Goal: Use online tool/utility: Utilize a website feature to perform a specific function

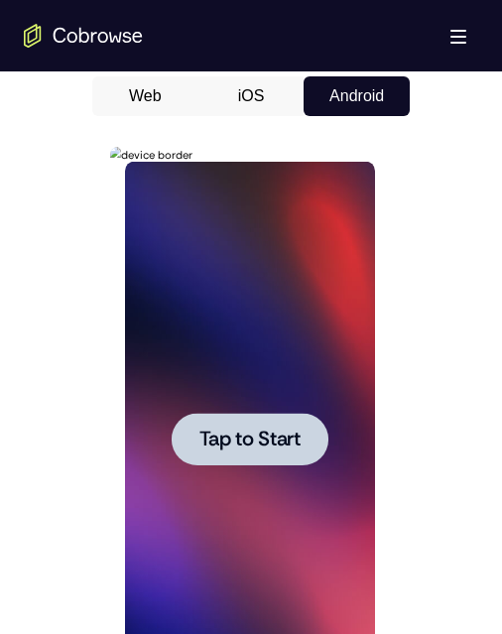
click at [270, 452] on div at bounding box center [249, 439] width 157 height 53
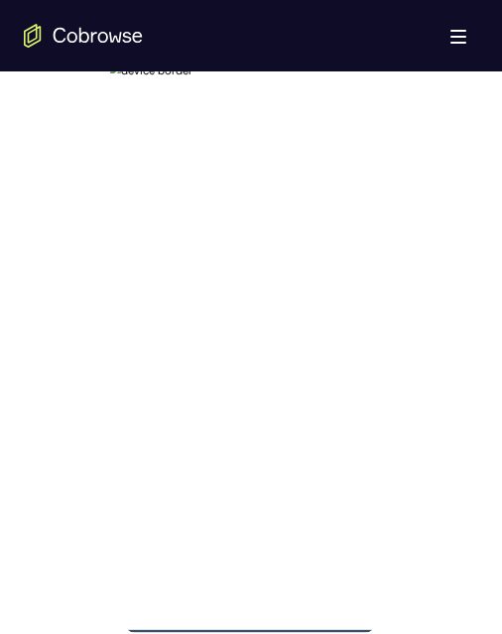
scroll to position [1074, 0]
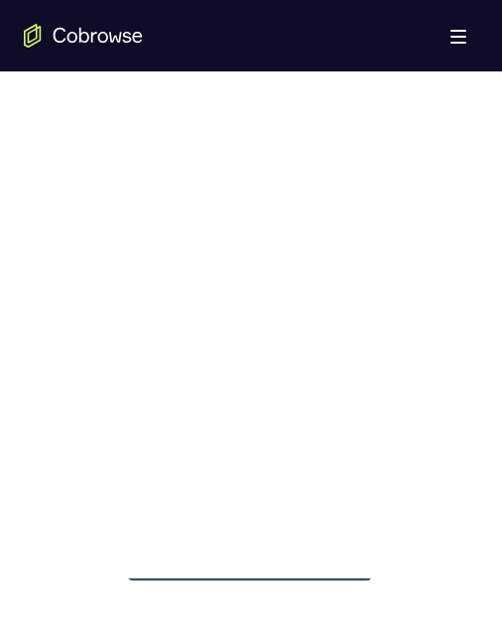
click at [248, 559] on div at bounding box center [249, 304] width 250 height 556
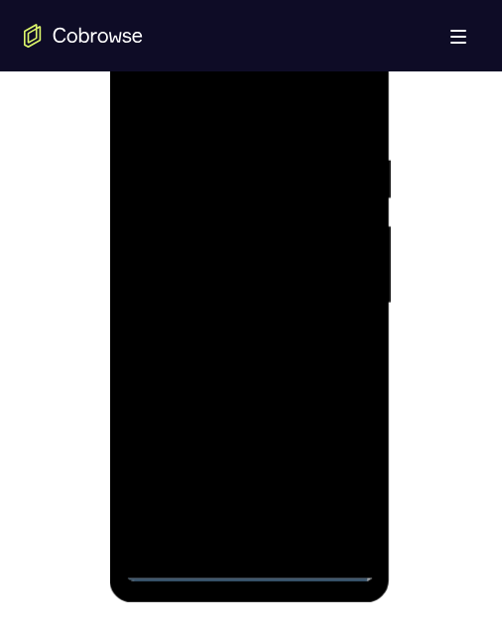
click at [248, 559] on div at bounding box center [249, 304] width 250 height 556
click at [247, 564] on div at bounding box center [249, 304] width 250 height 556
click at [342, 474] on div at bounding box center [249, 304] width 250 height 556
click at [239, 113] on div at bounding box center [249, 304] width 250 height 556
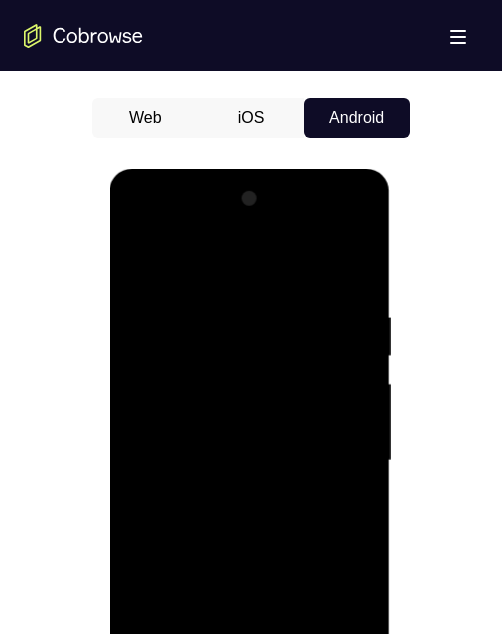
click at [336, 466] on div at bounding box center [249, 462] width 250 height 556
click at [227, 498] on div at bounding box center [249, 462] width 250 height 556
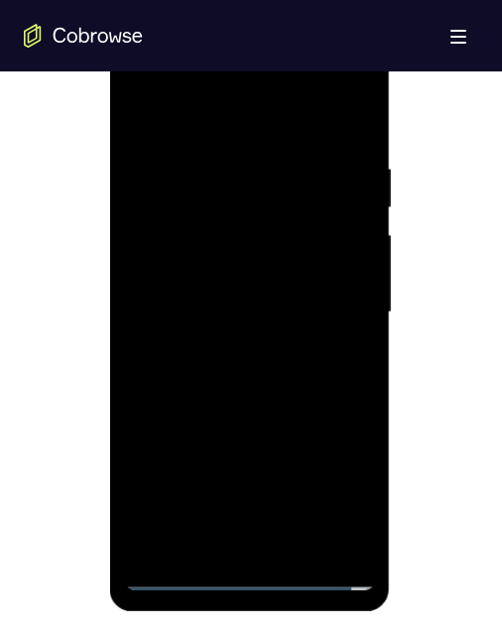
click at [257, 290] on div at bounding box center [249, 313] width 250 height 556
click at [260, 278] on div at bounding box center [249, 313] width 250 height 556
click at [278, 318] on div at bounding box center [249, 313] width 250 height 556
click at [272, 391] on div at bounding box center [249, 313] width 250 height 556
click at [266, 374] on div at bounding box center [249, 313] width 250 height 556
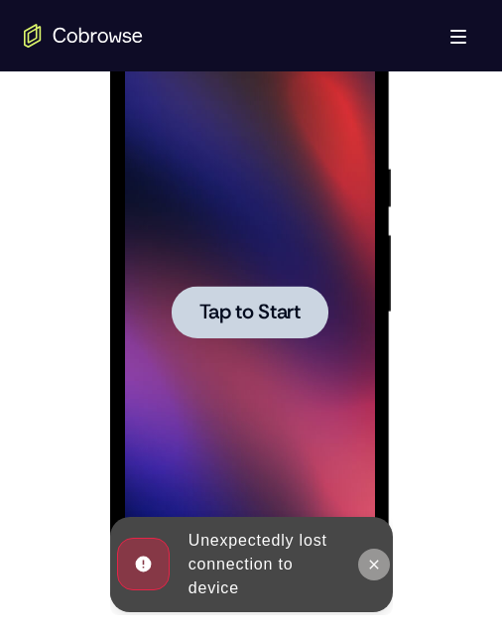
click at [370, 557] on icon at bounding box center [373, 565] width 16 height 16
click at [288, 330] on div at bounding box center [249, 312] width 157 height 53
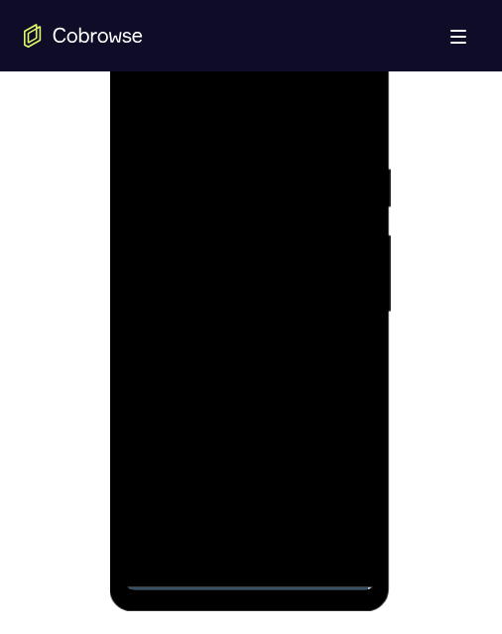
click at [255, 574] on div at bounding box center [249, 313] width 250 height 556
click at [246, 574] on div at bounding box center [249, 313] width 250 height 556
click at [334, 490] on div at bounding box center [249, 313] width 250 height 556
click at [239, 116] on div at bounding box center [249, 313] width 250 height 556
click at [331, 306] on div at bounding box center [249, 313] width 250 height 556
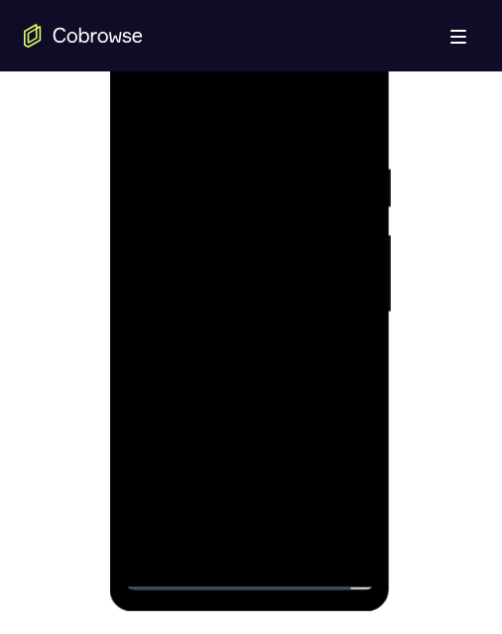
click at [230, 548] on div at bounding box center [249, 313] width 250 height 556
click at [286, 286] on div at bounding box center [249, 313] width 250 height 556
click at [278, 275] on div at bounding box center [249, 313] width 250 height 556
click at [278, 324] on div at bounding box center [249, 313] width 250 height 556
click at [293, 390] on div at bounding box center [249, 313] width 250 height 556
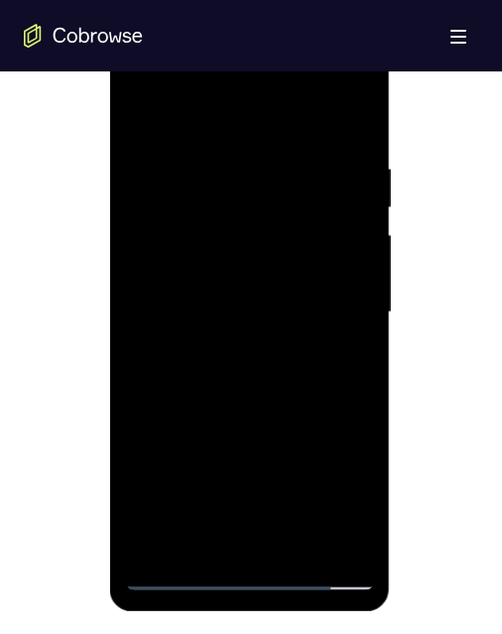
click at [284, 376] on div at bounding box center [249, 313] width 250 height 556
click at [319, 406] on div at bounding box center [249, 313] width 250 height 556
click at [289, 406] on div at bounding box center [249, 313] width 250 height 556
click at [287, 407] on div at bounding box center [249, 313] width 250 height 556
click at [299, 547] on div at bounding box center [249, 313] width 250 height 556
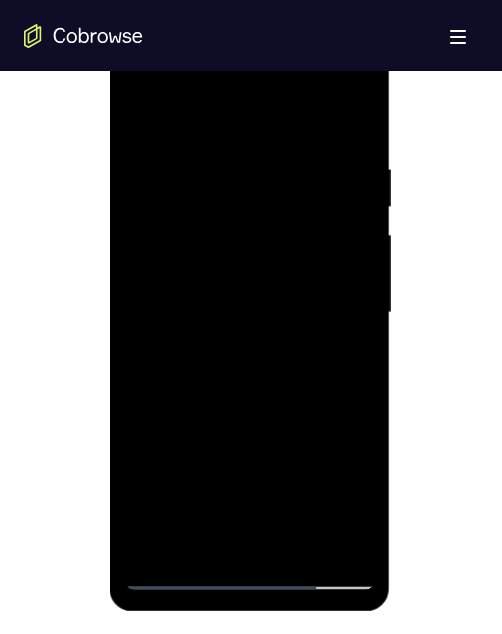
click at [293, 382] on div at bounding box center [249, 313] width 250 height 556
click at [353, 348] on div at bounding box center [249, 313] width 250 height 556
click at [158, 113] on div at bounding box center [249, 313] width 250 height 556
click at [240, 169] on div at bounding box center [249, 313] width 250 height 556
click at [335, 472] on div at bounding box center [249, 313] width 250 height 556
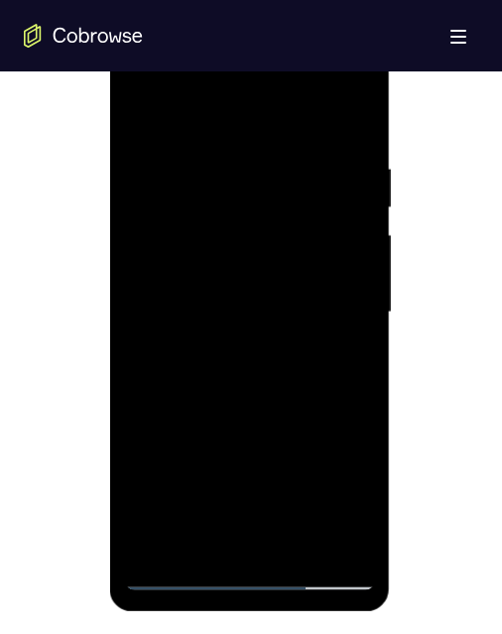
click at [337, 538] on div at bounding box center [249, 313] width 250 height 556
click at [358, 373] on div at bounding box center [249, 313] width 250 height 556
click at [348, 355] on div at bounding box center [249, 313] width 250 height 556
click at [335, 547] on div at bounding box center [249, 313] width 250 height 556
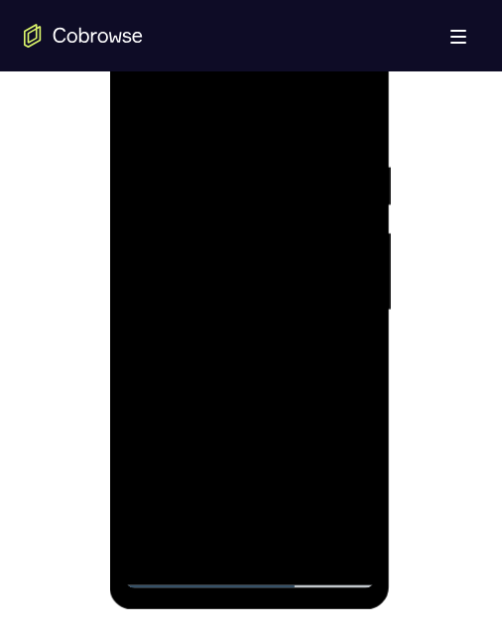
click at [352, 106] on div at bounding box center [249, 311] width 250 height 556
click at [274, 165] on div at bounding box center [249, 311] width 250 height 556
click at [349, 119] on div at bounding box center [249, 311] width 250 height 556
click at [344, 542] on div at bounding box center [249, 311] width 250 height 556
click at [204, 541] on div at bounding box center [249, 311] width 250 height 556
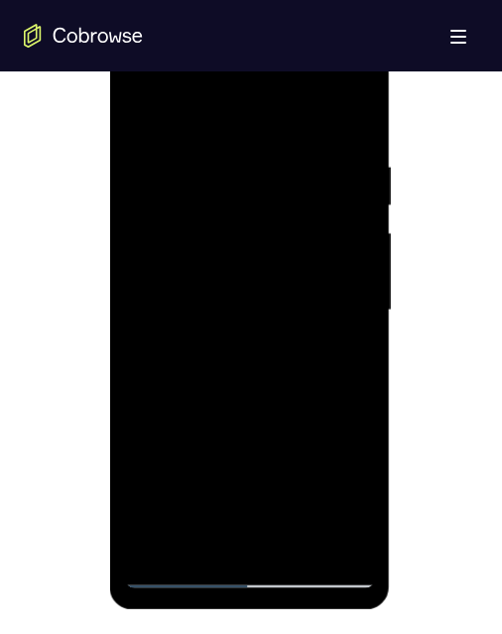
click at [243, 102] on div at bounding box center [249, 311] width 250 height 556
click at [220, 146] on div at bounding box center [249, 311] width 250 height 556
click at [184, 435] on div at bounding box center [249, 311] width 250 height 556
click at [359, 312] on div at bounding box center [249, 311] width 250 height 556
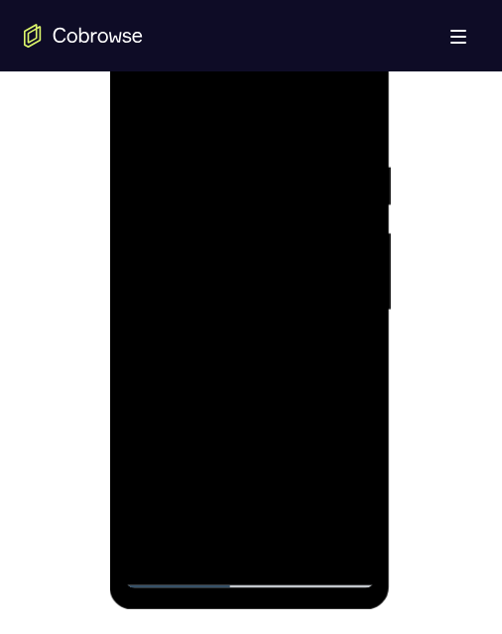
click at [359, 312] on div at bounding box center [249, 311] width 250 height 556
click at [141, 480] on div at bounding box center [249, 311] width 250 height 556
click at [363, 310] on div at bounding box center [249, 311] width 250 height 556
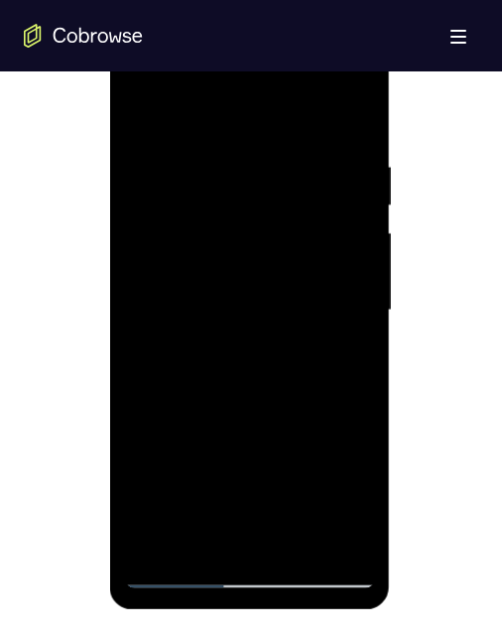
click at [363, 310] on div at bounding box center [249, 311] width 250 height 556
click at [238, 139] on div at bounding box center [249, 311] width 250 height 556
click at [241, 137] on div at bounding box center [249, 311] width 250 height 556
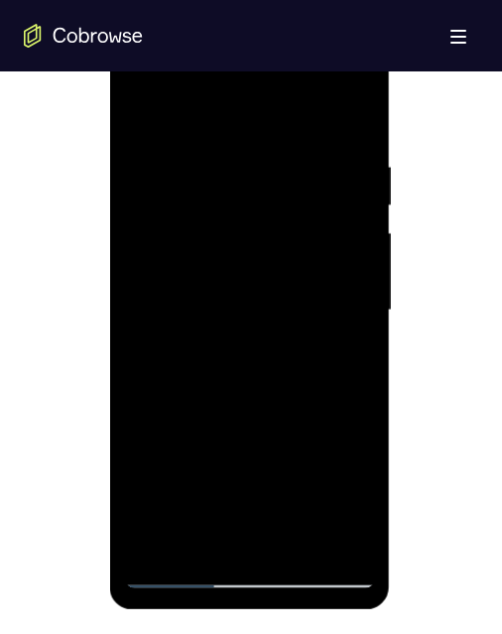
click at [143, 107] on div at bounding box center [249, 311] width 250 height 556
click at [272, 437] on div at bounding box center [249, 311] width 250 height 556
click at [144, 105] on div at bounding box center [249, 311] width 250 height 556
click at [185, 220] on div at bounding box center [249, 311] width 250 height 556
click at [332, 340] on div at bounding box center [249, 311] width 250 height 556
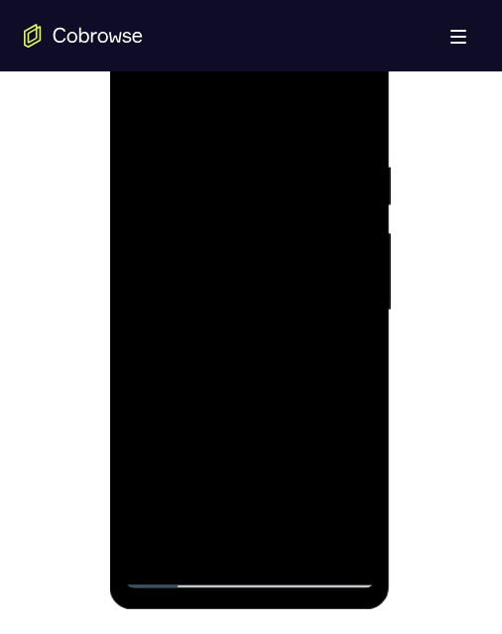
click at [161, 445] on div at bounding box center [249, 311] width 250 height 556
click at [361, 122] on div at bounding box center [249, 311] width 250 height 556
click at [190, 304] on div at bounding box center [249, 311] width 250 height 556
click at [230, 187] on div at bounding box center [249, 311] width 250 height 556
click at [148, 475] on div at bounding box center [249, 311] width 250 height 556
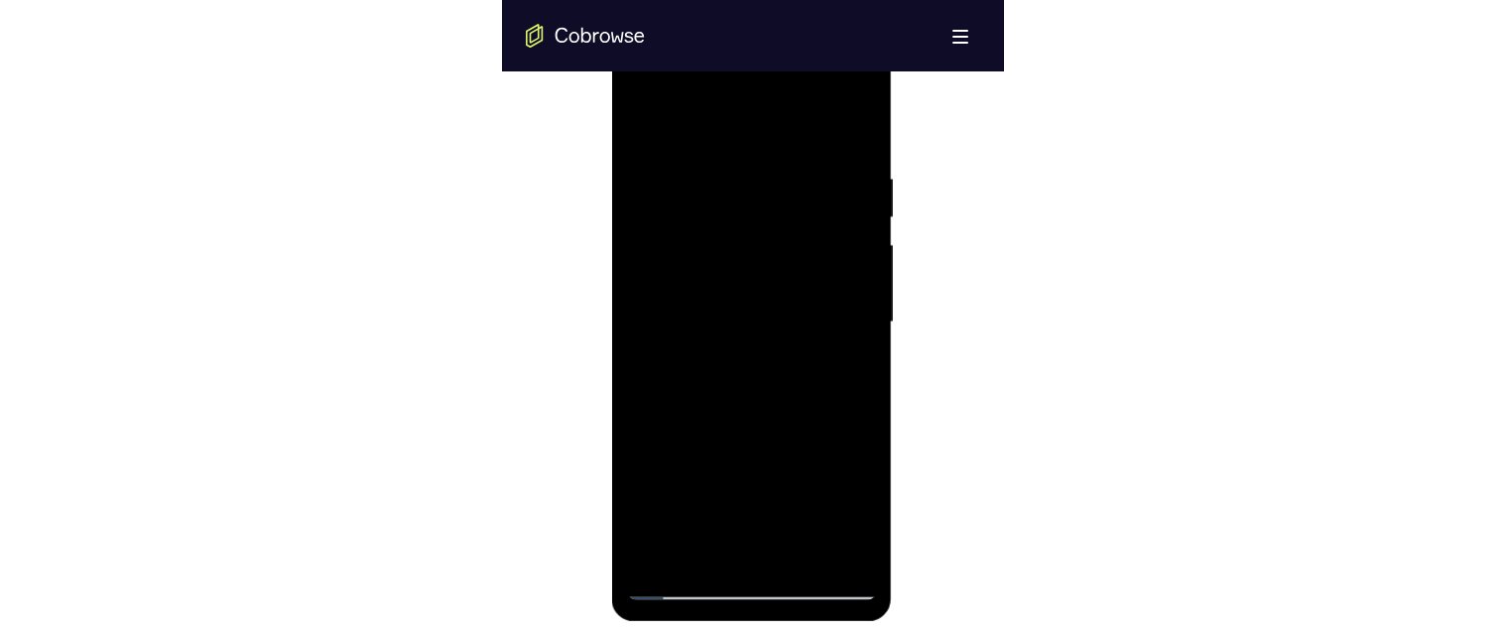
scroll to position [1024, 0]
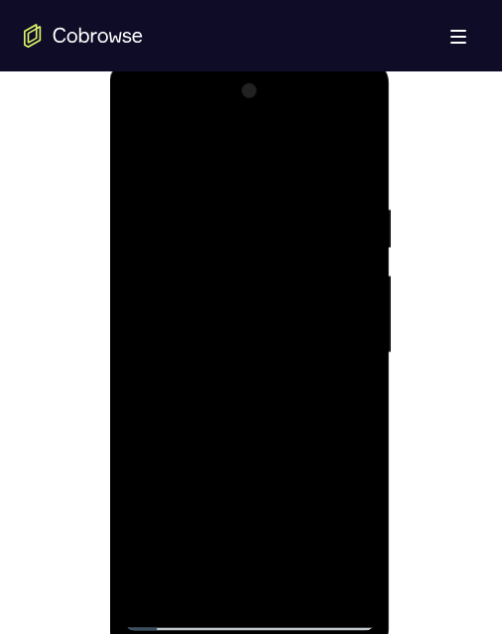
click at [362, 355] on div at bounding box center [249, 353] width 250 height 556
click at [369, 359] on div at bounding box center [249, 353] width 250 height 556
click at [361, 105] on div at bounding box center [249, 353] width 250 height 556
click at [154, 218] on div at bounding box center [249, 353] width 250 height 556
click at [155, 166] on div at bounding box center [249, 353] width 250 height 556
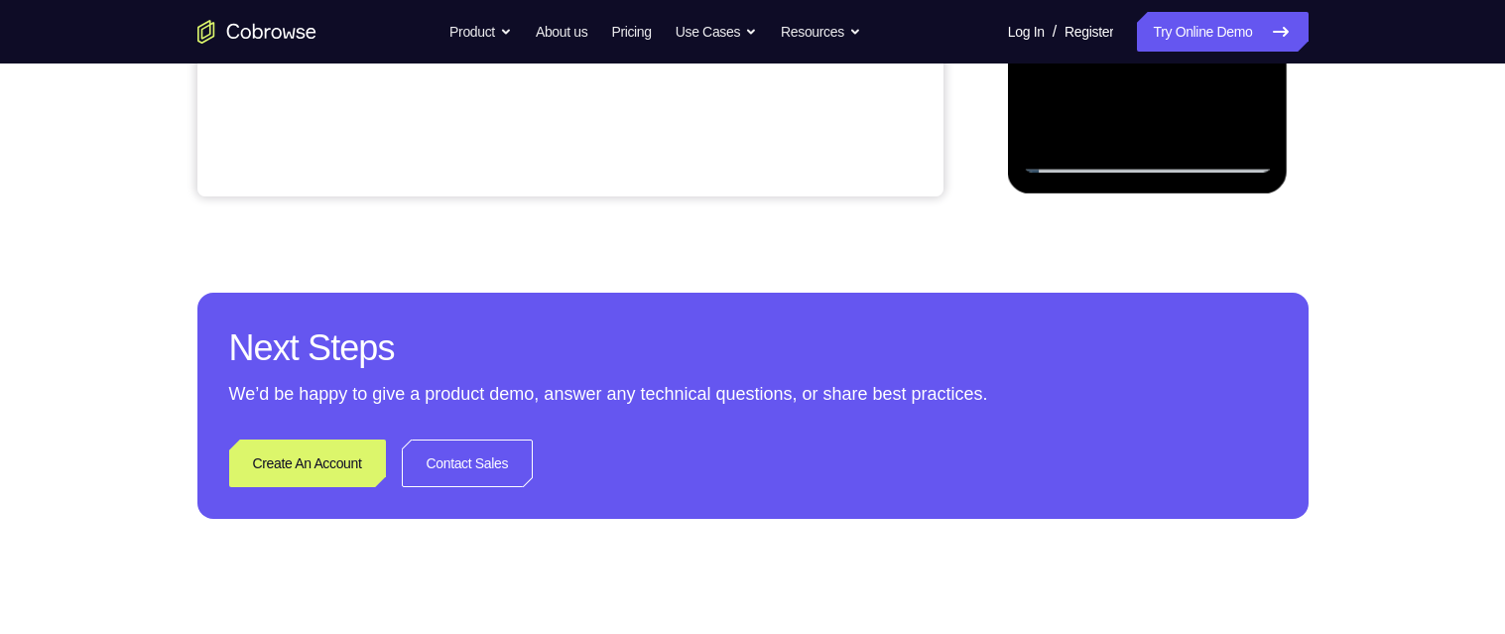
scroll to position [304, 0]
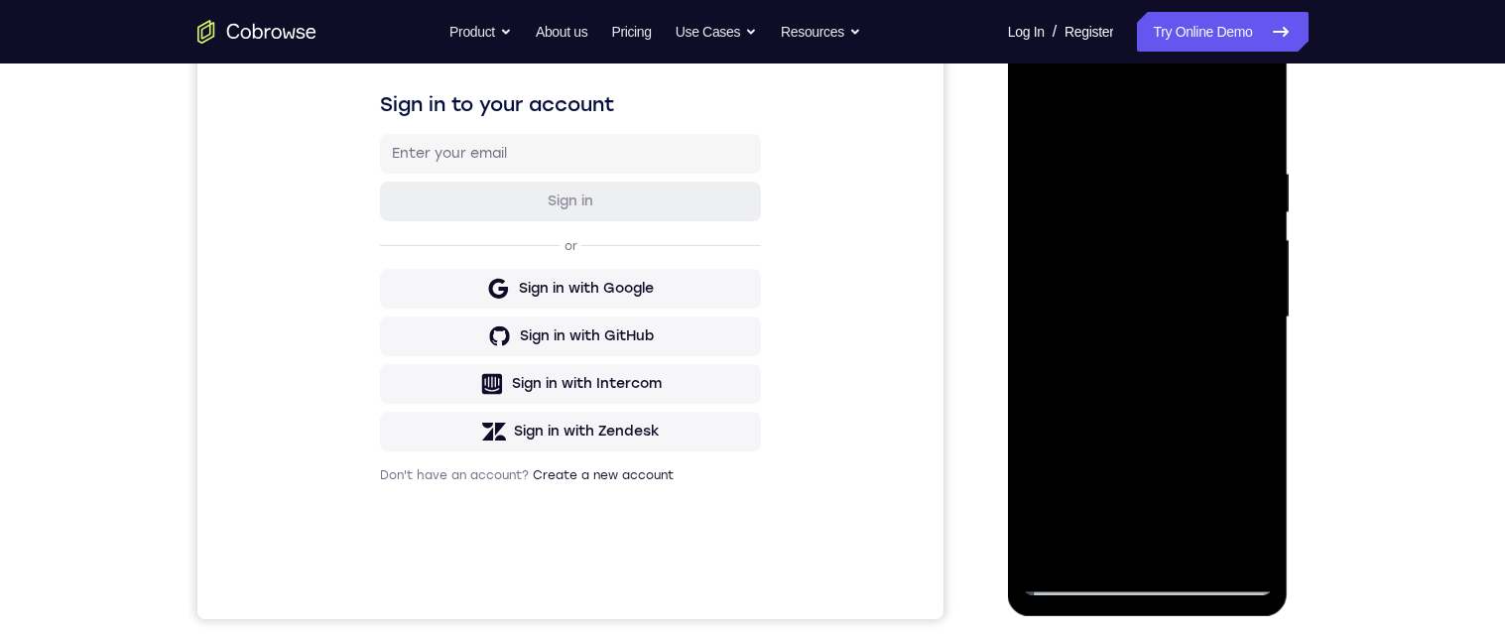
click at [501, 554] on div at bounding box center [1148, 318] width 250 height 556
click at [501, 272] on div at bounding box center [1148, 318] width 250 height 556
click at [501, 129] on div at bounding box center [1148, 318] width 250 height 556
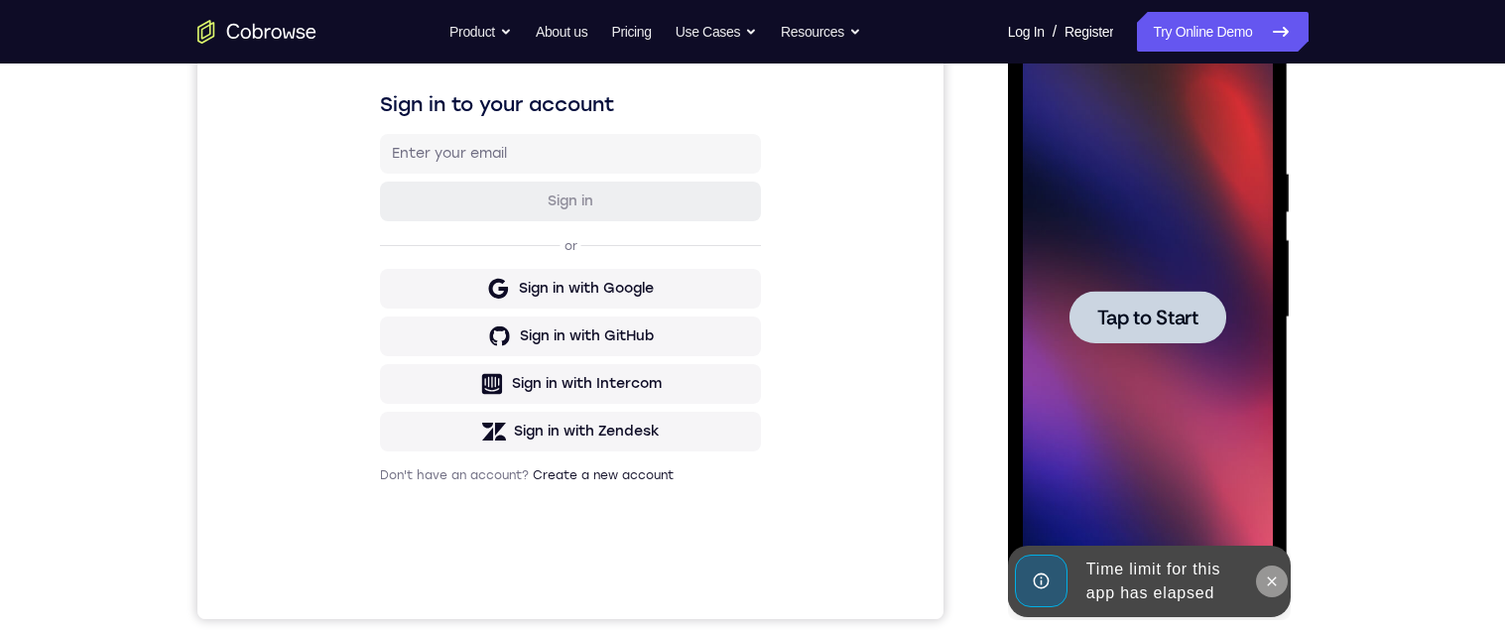
click at [501, 589] on button at bounding box center [1272, 582] width 32 height 32
click at [501, 327] on div at bounding box center [1148, 317] width 157 height 53
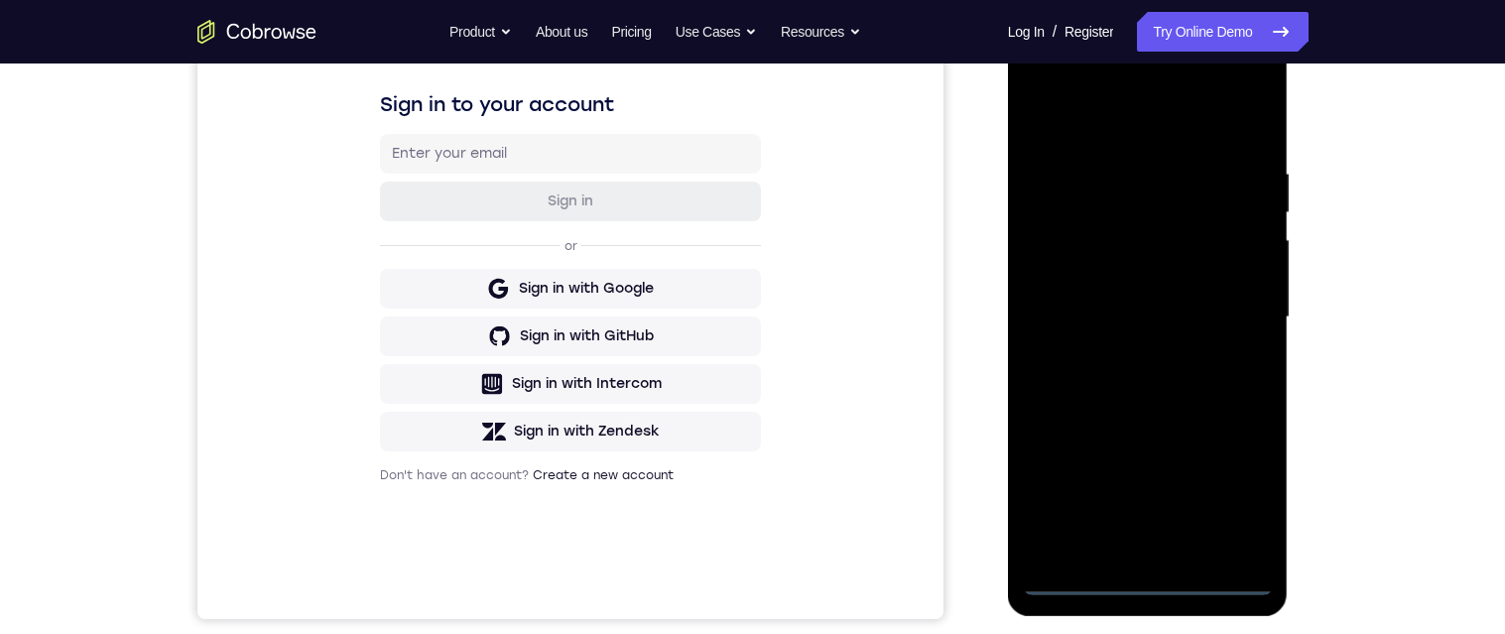
click at [501, 587] on div at bounding box center [1148, 318] width 250 height 556
click at [501, 494] on div at bounding box center [1148, 318] width 250 height 556
click at [501, 506] on div at bounding box center [1148, 318] width 250 height 556
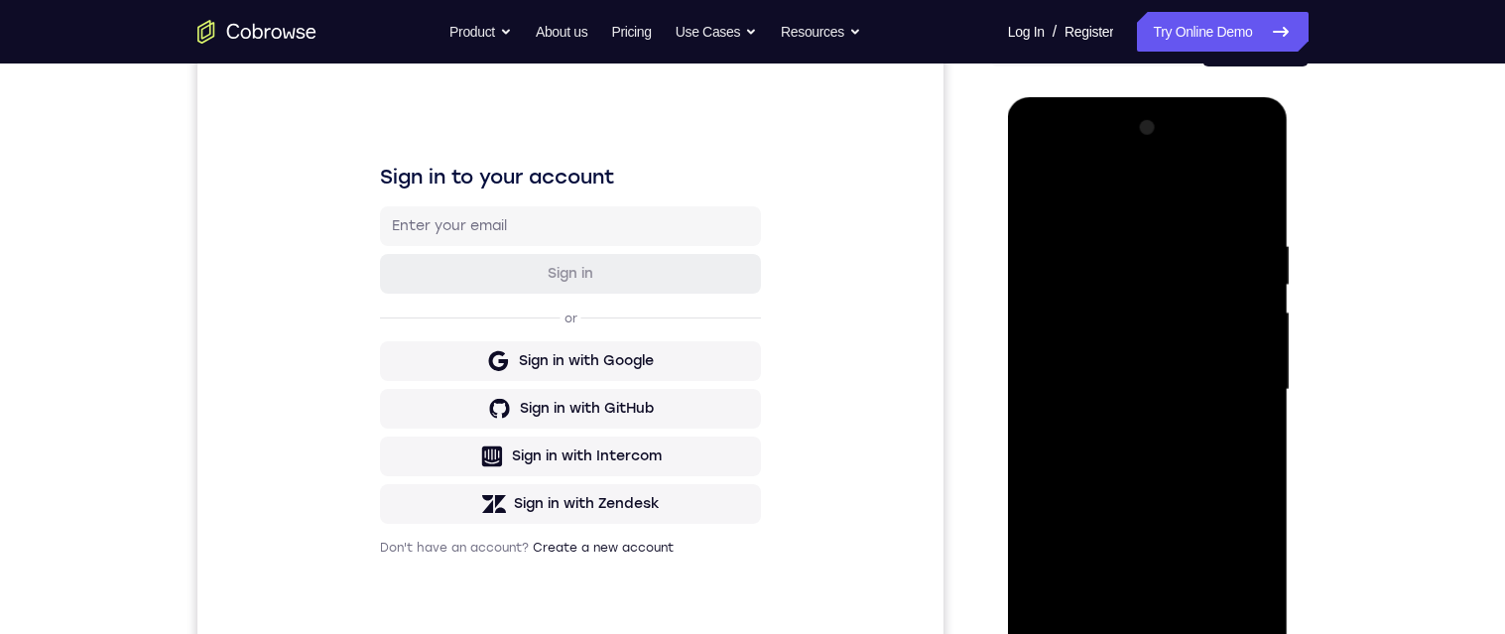
click at [501, 197] on div at bounding box center [1148, 390] width 250 height 556
click at [501, 396] on div at bounding box center [1148, 390] width 250 height 556
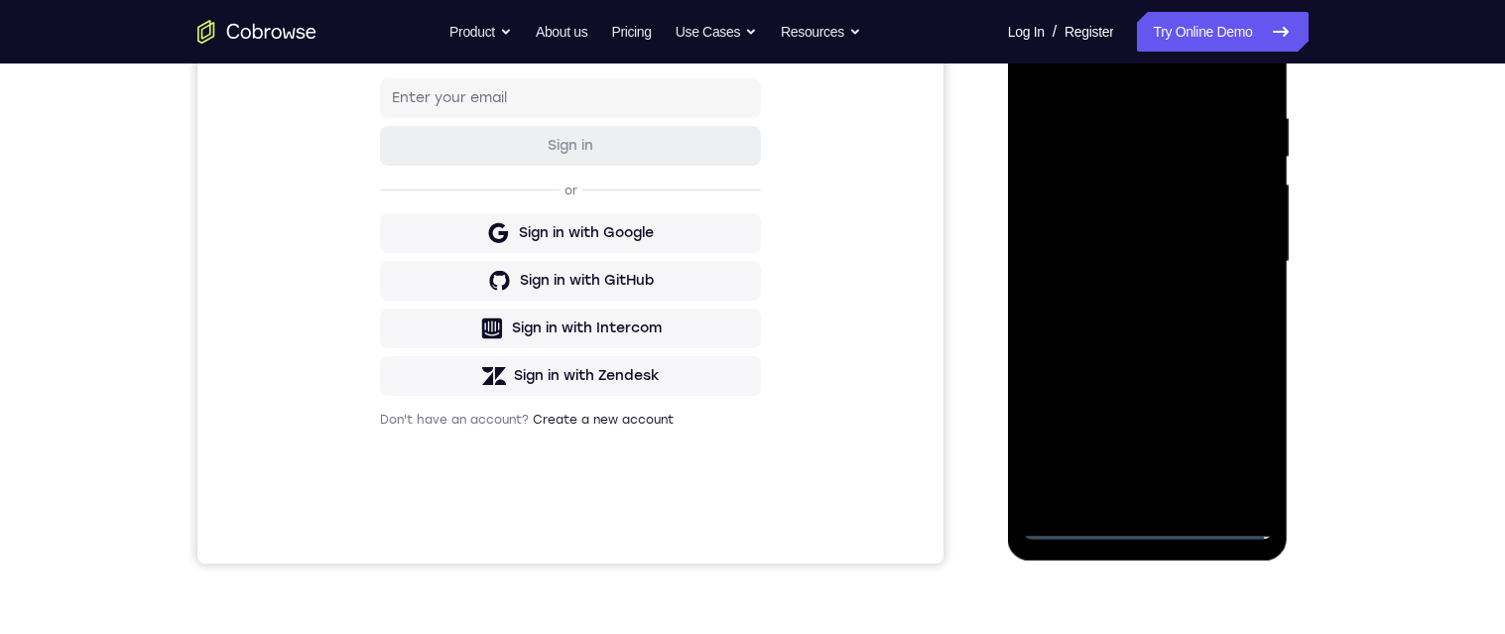
scroll to position [372, 0]
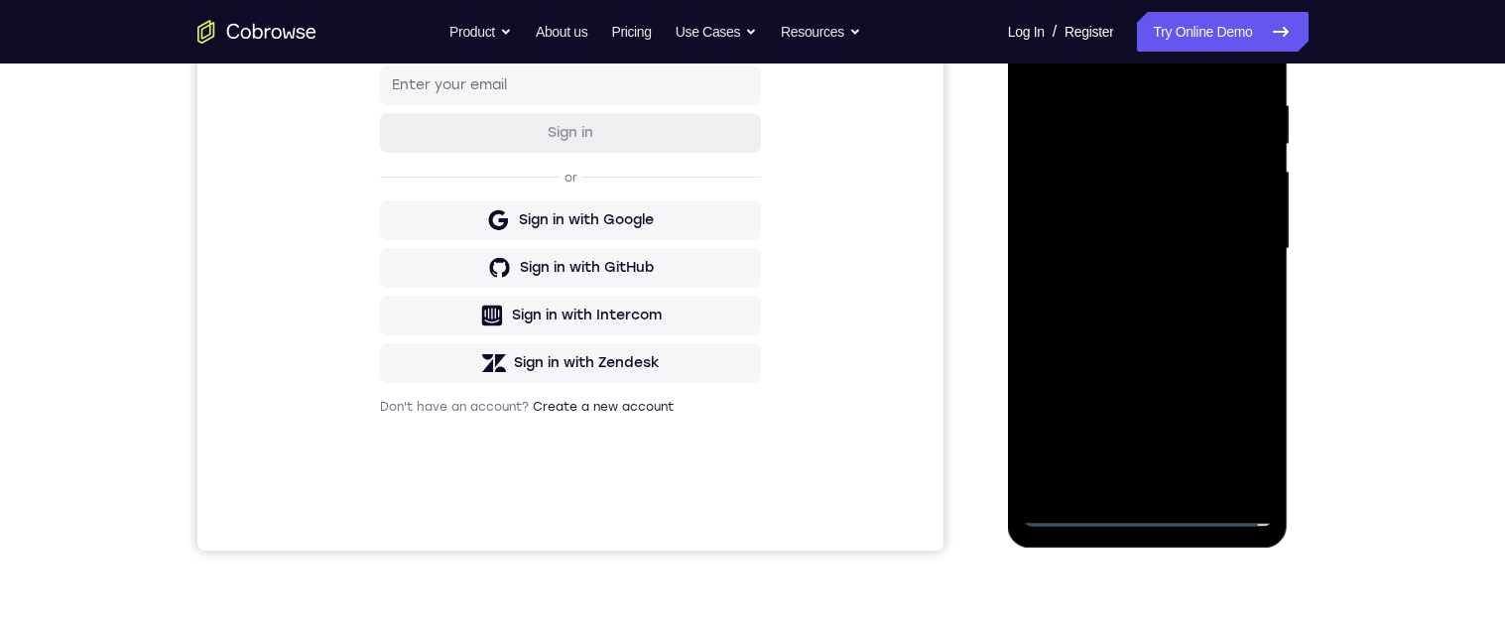
click at [501, 484] on div at bounding box center [1148, 249] width 250 height 556
click at [501, 245] on div at bounding box center [1148, 249] width 250 height 556
click at [501, 207] on div at bounding box center [1148, 249] width 250 height 556
click at [501, 243] on div at bounding box center [1148, 249] width 250 height 556
click at [501, 312] on div at bounding box center [1148, 249] width 250 height 556
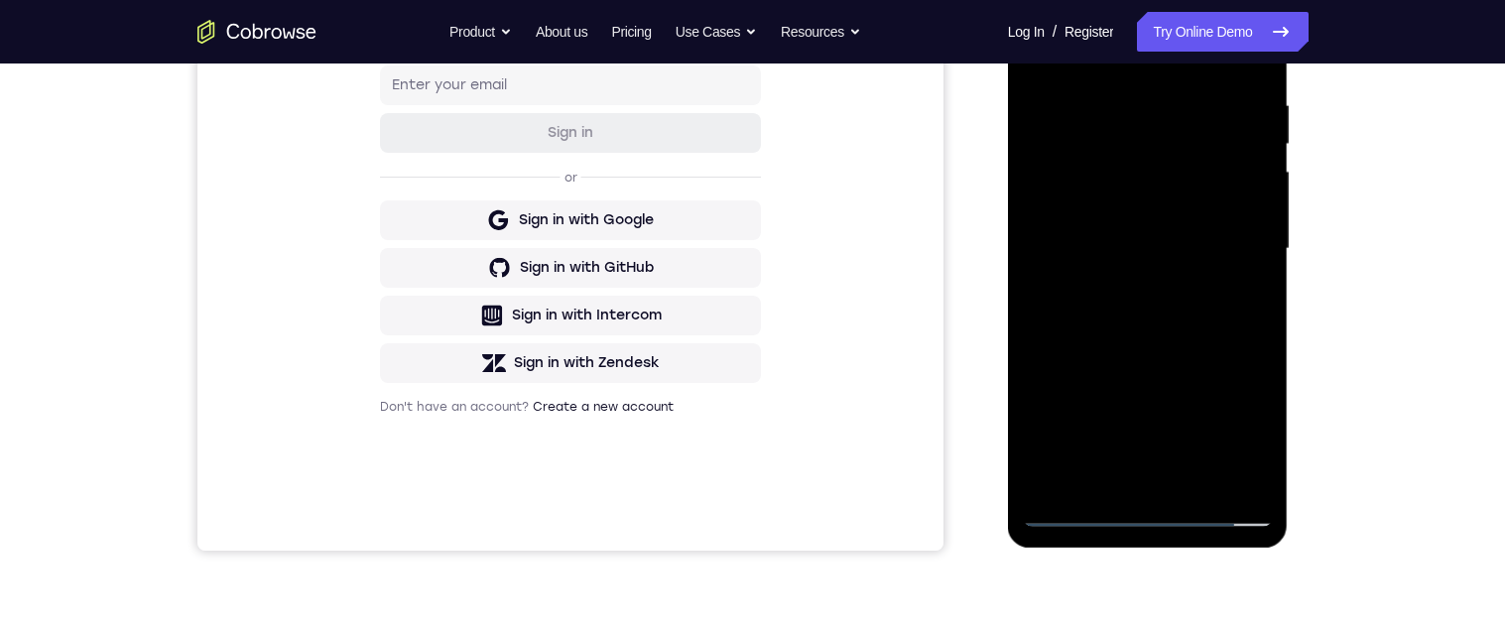
click at [501, 303] on div at bounding box center [1148, 249] width 250 height 556
click at [501, 325] on div at bounding box center [1148, 249] width 250 height 556
click at [501, 90] on div at bounding box center [1148, 249] width 250 height 556
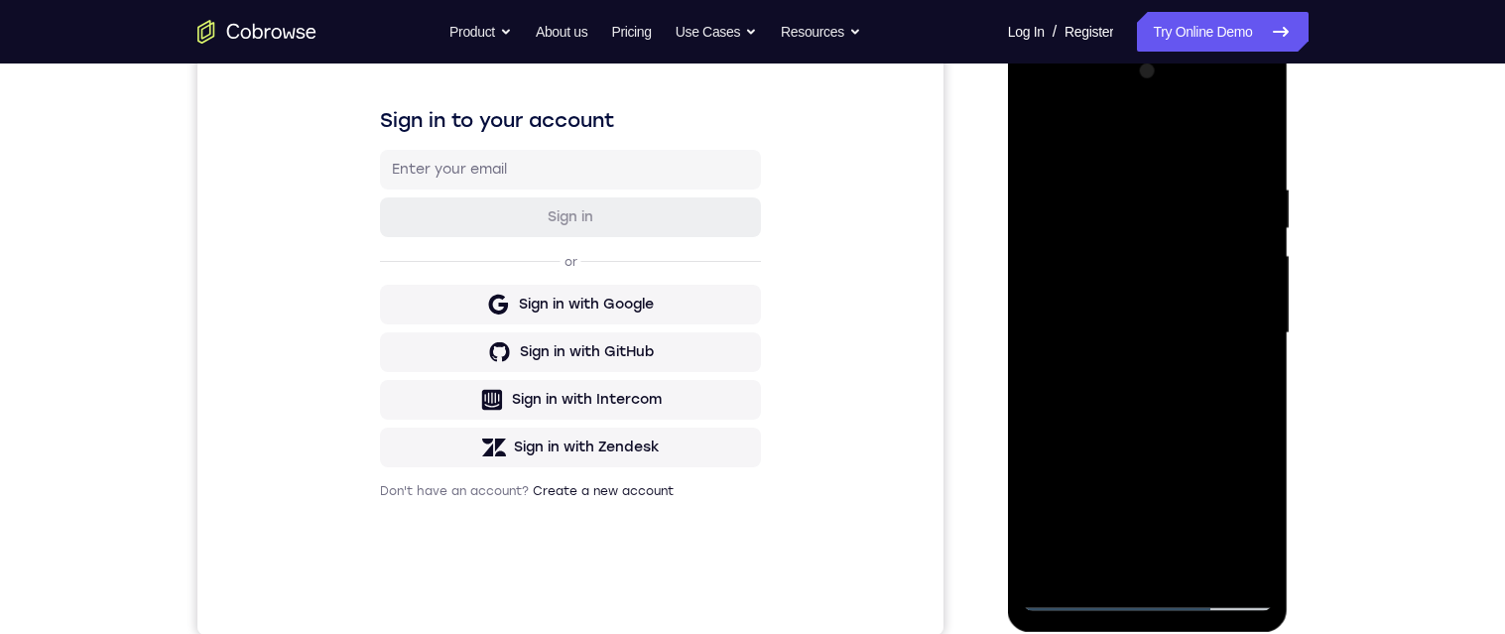
click at [501, 137] on div at bounding box center [1148, 334] width 250 height 556
click at [501, 184] on div at bounding box center [1148, 334] width 250 height 556
click at [501, 145] on div at bounding box center [1148, 334] width 250 height 556
click at [501, 570] on div at bounding box center [1148, 334] width 250 height 556
click at [501, 422] on div at bounding box center [1148, 334] width 250 height 556
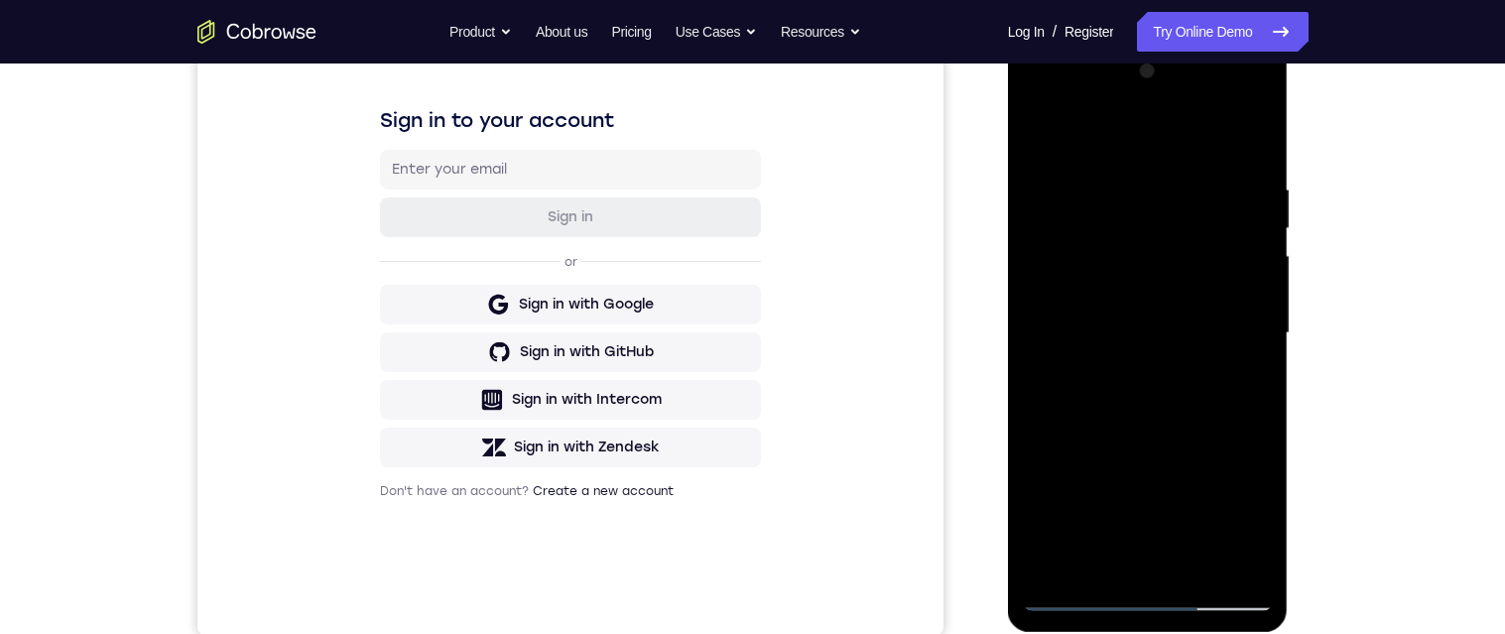
click at [501, 171] on div at bounding box center [1148, 334] width 250 height 556
click at [501, 196] on div at bounding box center [1148, 334] width 250 height 556
click at [501, 202] on div at bounding box center [1148, 334] width 250 height 556
click at [501, 208] on div at bounding box center [1148, 334] width 250 height 556
click at [501, 407] on div at bounding box center [1148, 334] width 250 height 556
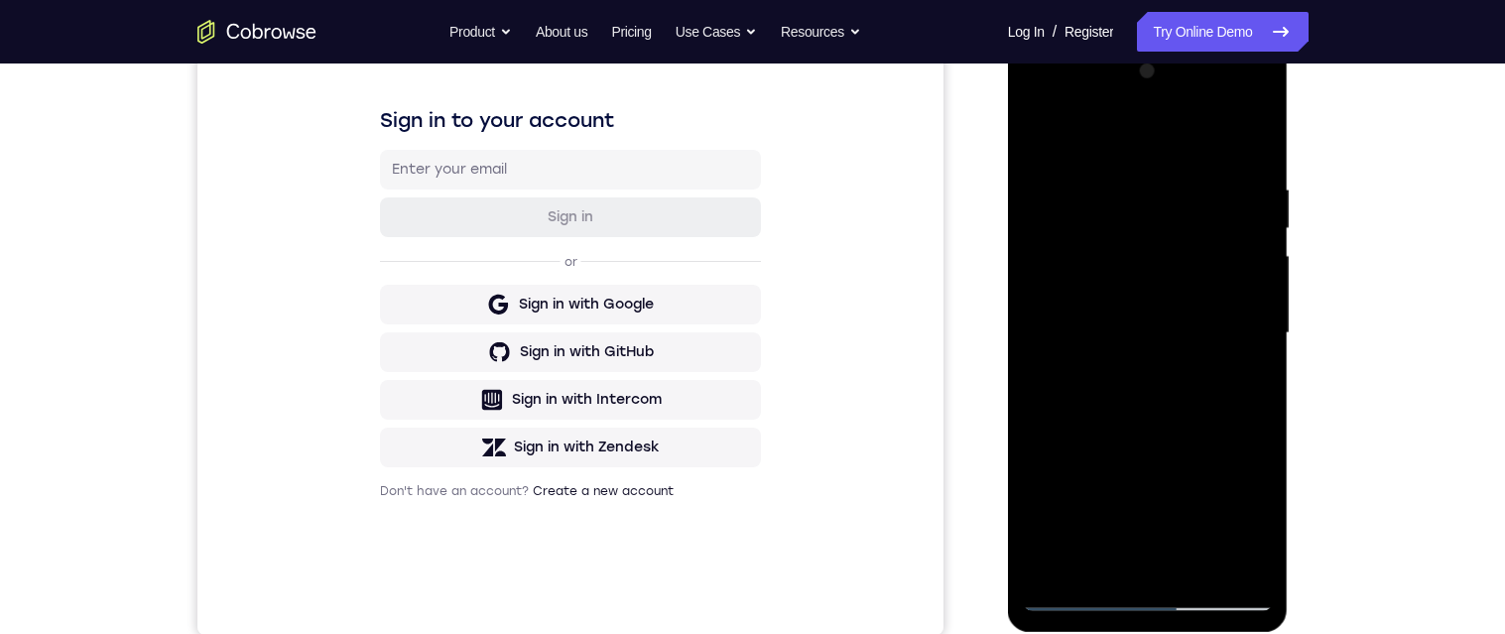
click at [501, 374] on div at bounding box center [1148, 334] width 250 height 556
click at [501, 561] on div at bounding box center [1148, 334] width 250 height 556
click at [501, 387] on div at bounding box center [1148, 334] width 250 height 556
click at [501, 423] on div "Your Support Agent Your Customer Web iOS Android Next Steps We’d be happy to gi…" at bounding box center [753, 430] width 1270 height 1309
click at [501, 354] on div at bounding box center [1148, 334] width 250 height 556
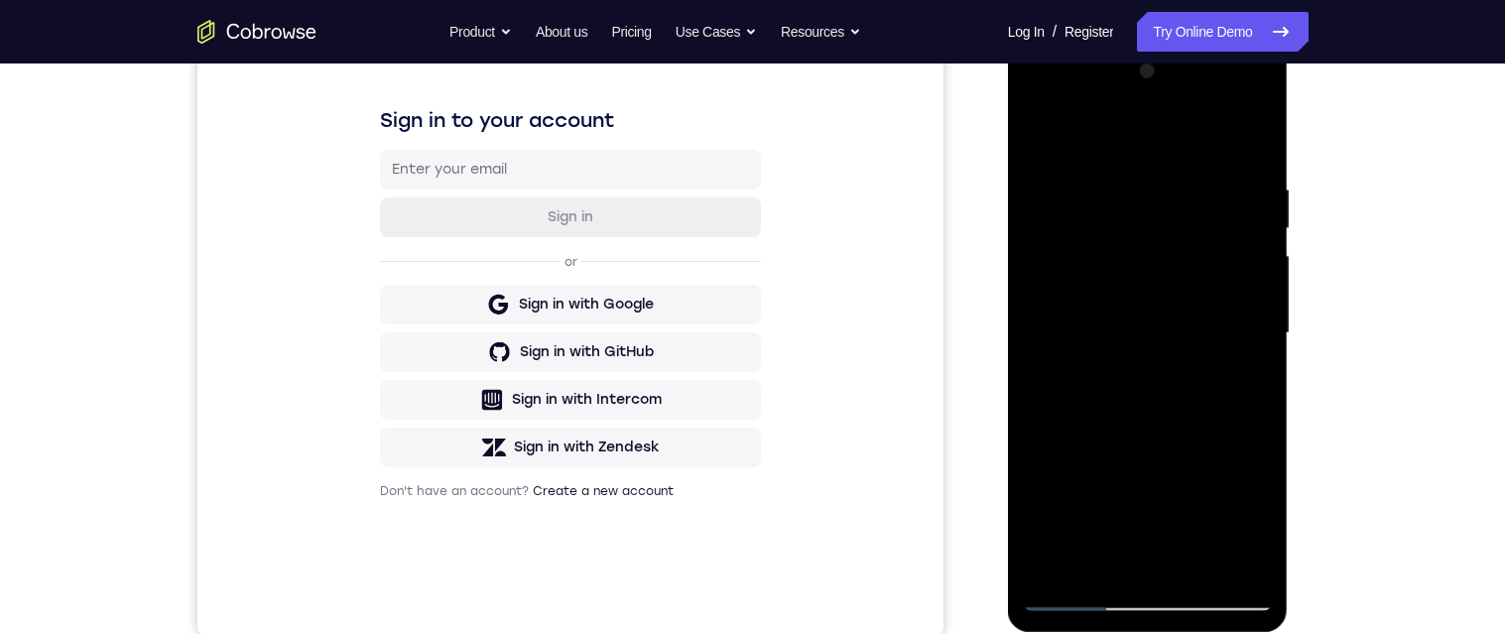
click at [501, 342] on div at bounding box center [1148, 334] width 250 height 556
click at [501, 321] on div at bounding box center [1148, 334] width 250 height 556
click at [501, 337] on div at bounding box center [1148, 334] width 250 height 556
click at [501, 467] on div at bounding box center [1148, 334] width 250 height 556
click at [501, 450] on div at bounding box center [1148, 334] width 250 height 556
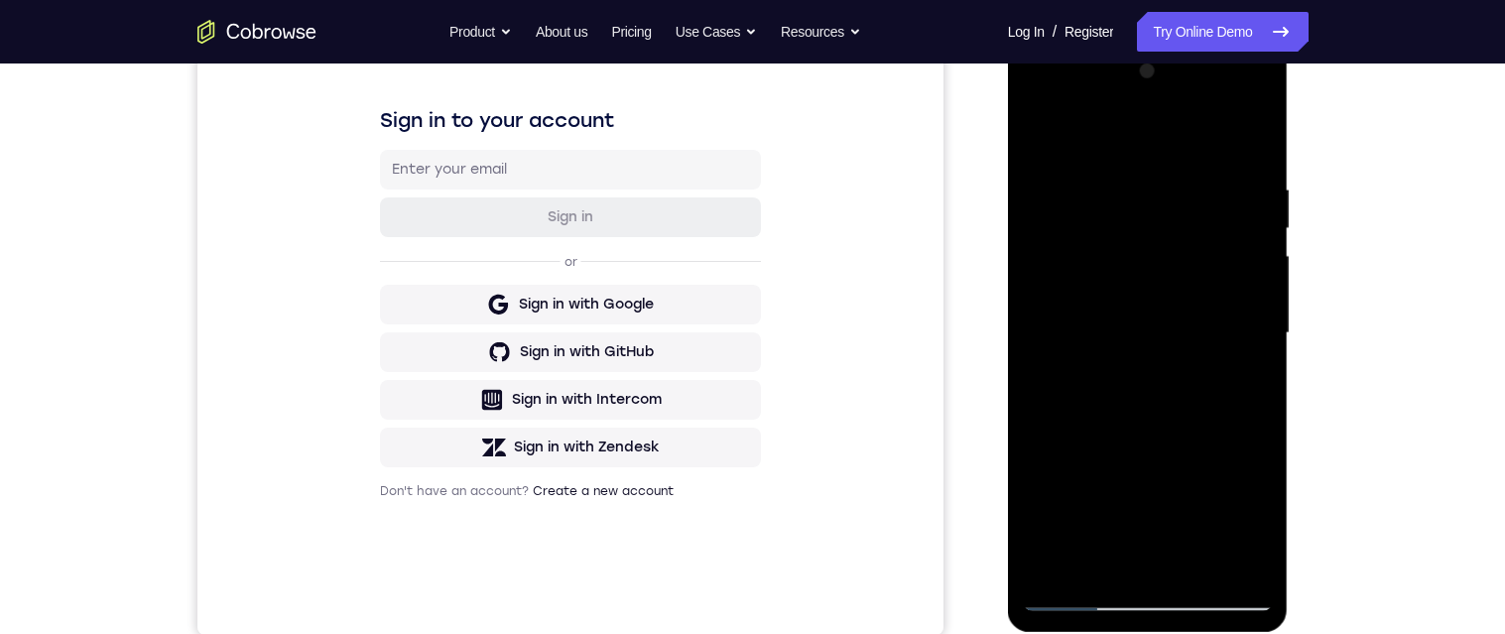
click at [501, 434] on div at bounding box center [1148, 334] width 250 height 556
click at [501, 332] on div at bounding box center [1148, 334] width 250 height 556
click at [501, 137] on div at bounding box center [1148, 334] width 250 height 556
drag, startPoint x: 1123, startPoint y: 380, endPoint x: 1163, endPoint y: 455, distance: 85.2
click at [501, 455] on div at bounding box center [1148, 334] width 250 height 556
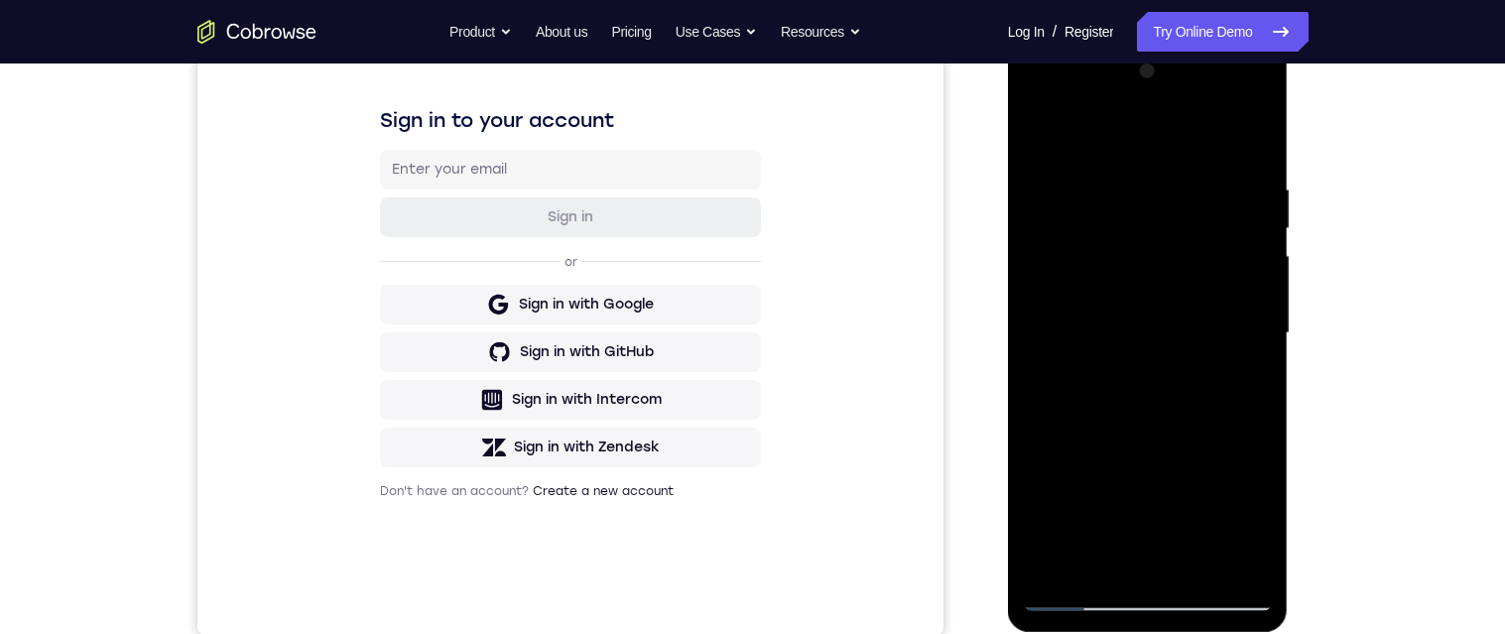
click at [501, 487] on div at bounding box center [1148, 334] width 250 height 556
click at [501, 490] on div at bounding box center [1148, 334] width 250 height 556
drag, startPoint x: 1132, startPoint y: 540, endPoint x: 1128, endPoint y: 370, distance: 169.7
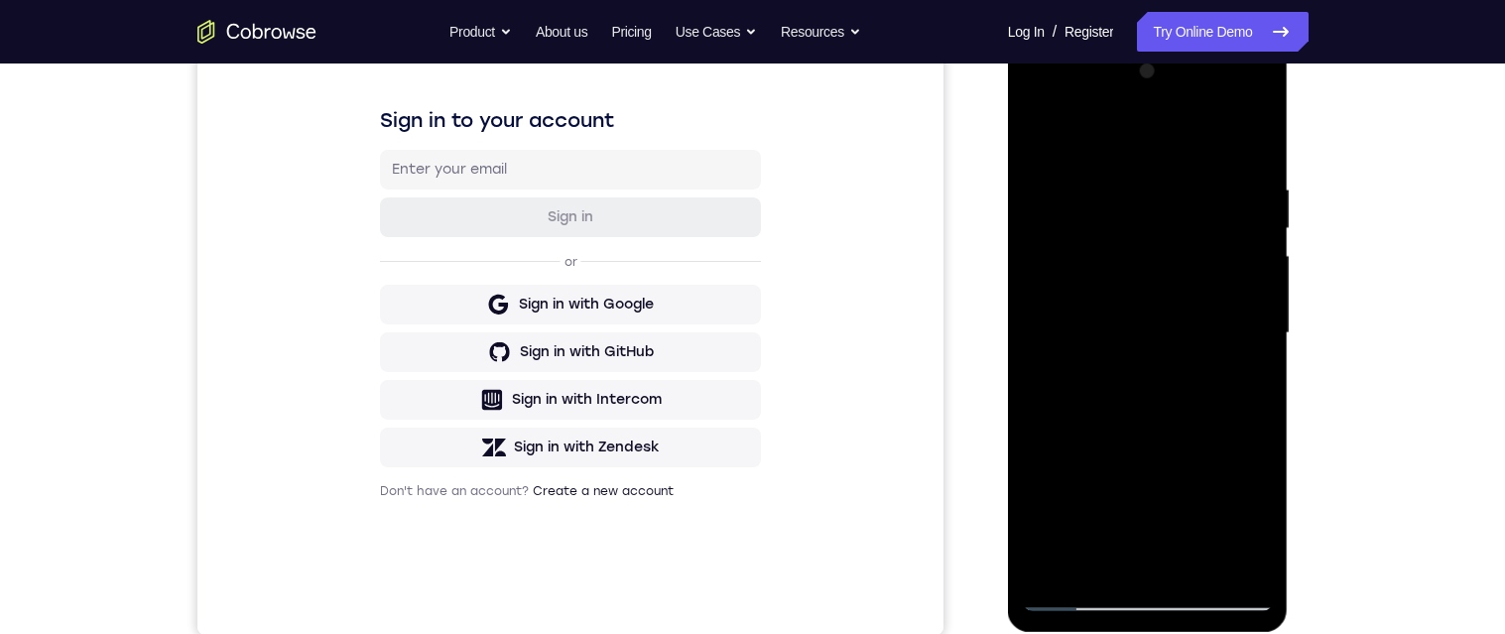
click at [501, 370] on div at bounding box center [1148, 334] width 250 height 556
click at [501, 132] on div at bounding box center [1148, 334] width 250 height 556
click at [501, 136] on div at bounding box center [1148, 334] width 250 height 556
drag, startPoint x: 1113, startPoint y: 436, endPoint x: 1149, endPoint y: 270, distance: 169.5
click at [501, 270] on div at bounding box center [1148, 334] width 250 height 556
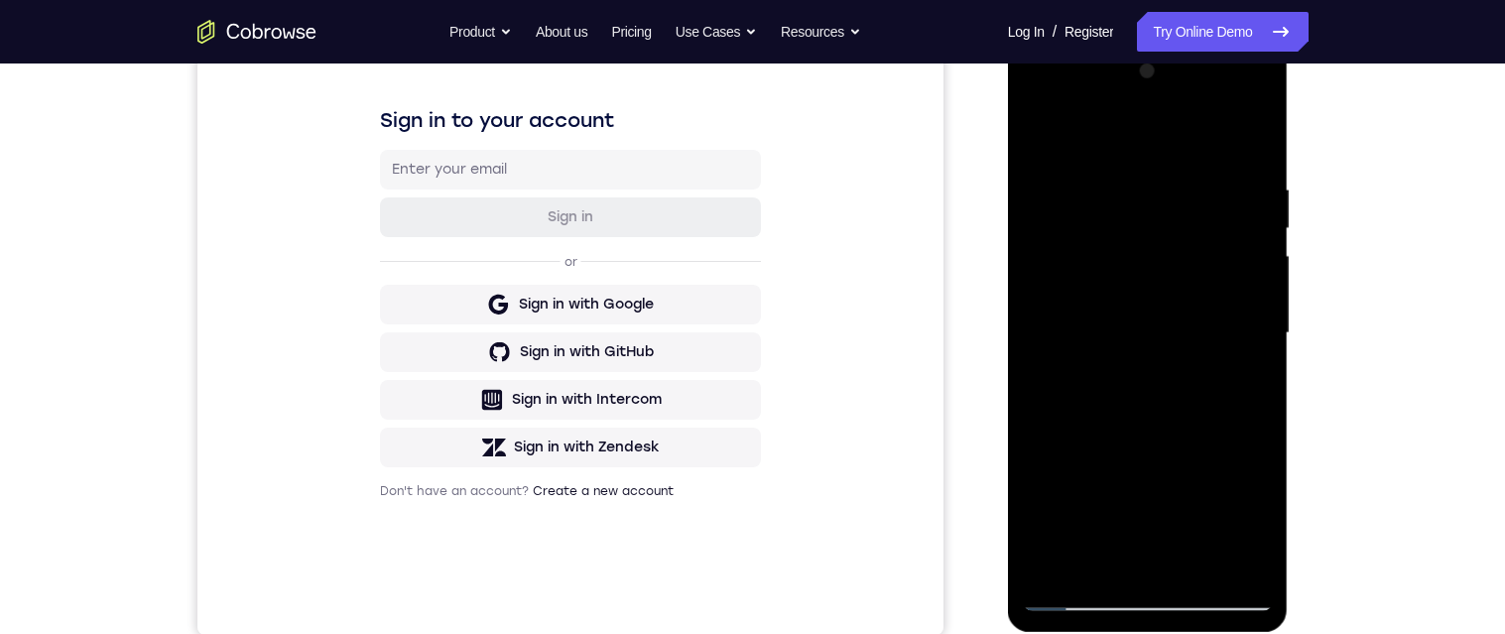
drag, startPoint x: 1136, startPoint y: 416, endPoint x: 1162, endPoint y: 253, distance: 164.8
click at [501, 253] on div at bounding box center [1148, 334] width 250 height 556
drag, startPoint x: 1151, startPoint y: 455, endPoint x: 1171, endPoint y: 304, distance: 153.1
click at [501, 304] on div at bounding box center [1148, 334] width 250 height 556
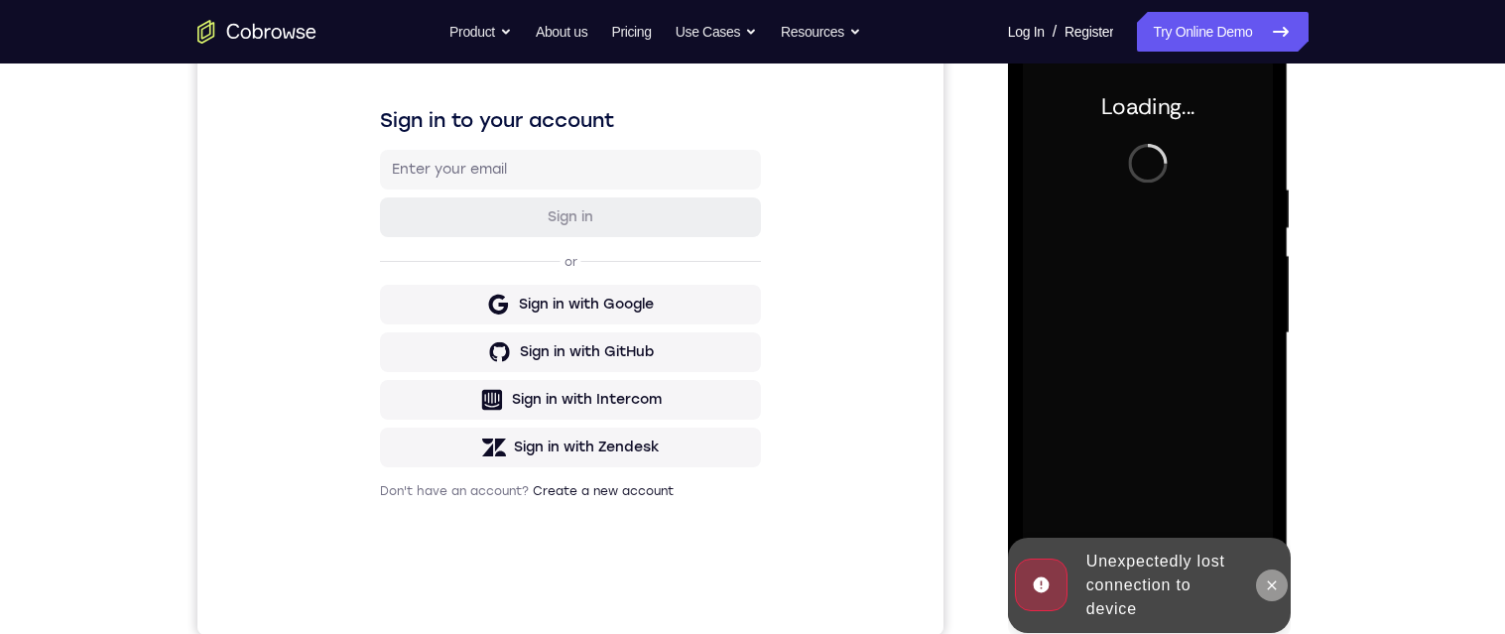
click at [501, 591] on icon at bounding box center [1272, 586] width 16 height 16
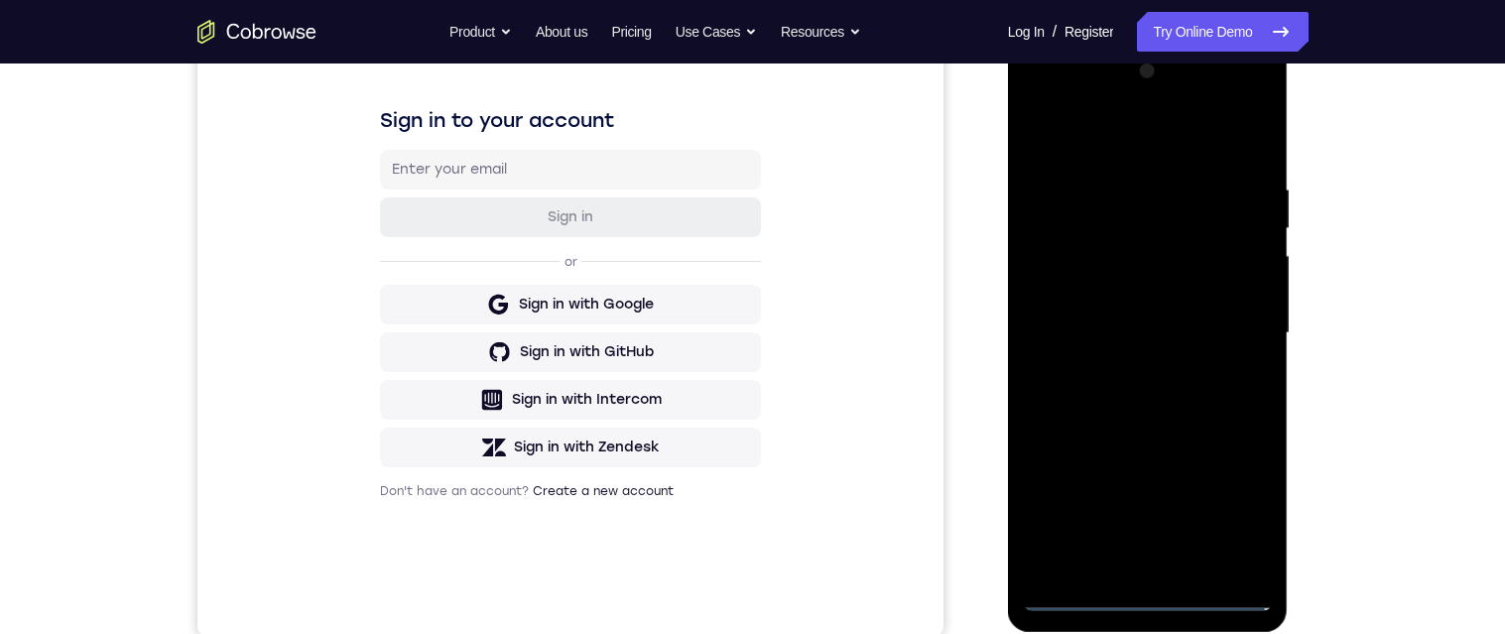
click at [501, 590] on div at bounding box center [1148, 334] width 250 height 556
click at [501, 505] on div at bounding box center [1148, 334] width 250 height 556
click at [501, 137] on div at bounding box center [1148, 334] width 250 height 556
click at [501, 328] on div at bounding box center [1148, 334] width 250 height 556
click at [501, 570] on div at bounding box center [1148, 334] width 250 height 556
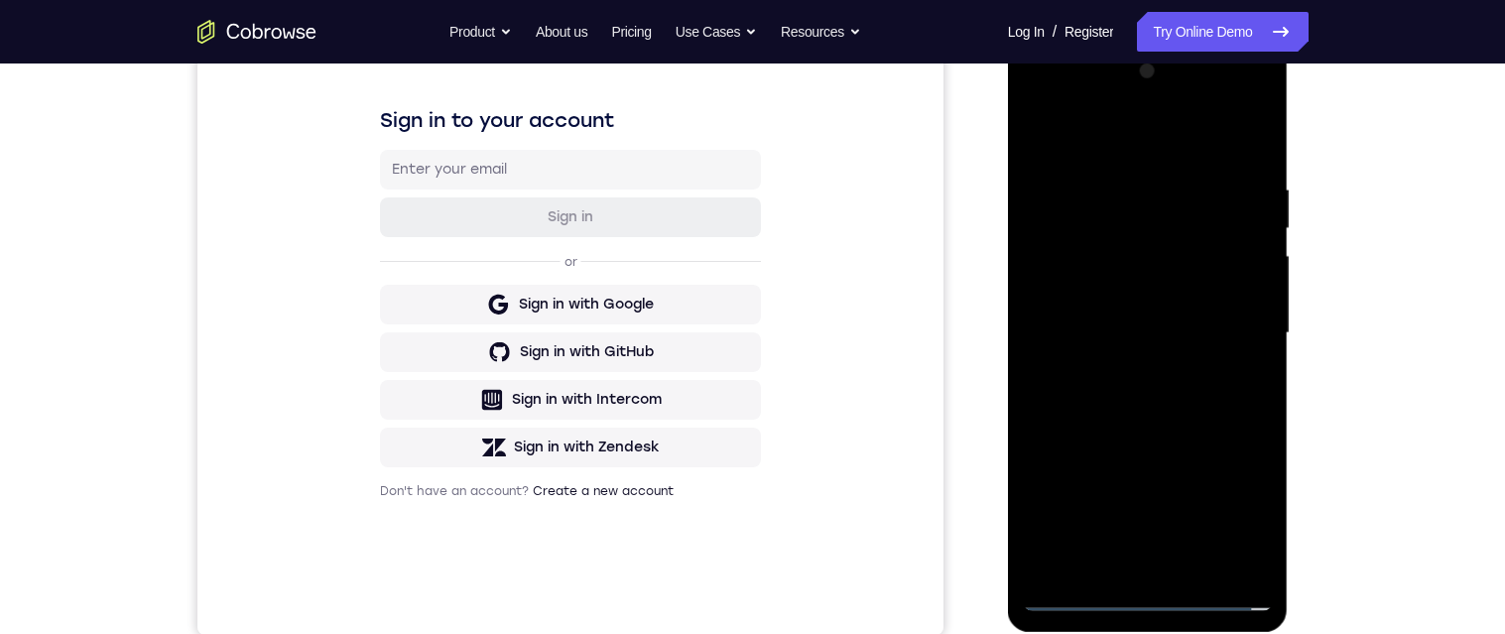
click at [501, 316] on div at bounding box center [1148, 334] width 250 height 556
click at [501, 295] on div at bounding box center [1148, 334] width 250 height 556
click at [501, 329] on div at bounding box center [1148, 334] width 250 height 556
click at [501, 395] on div at bounding box center [1148, 334] width 250 height 556
click at [501, 385] on div at bounding box center [1148, 334] width 250 height 556
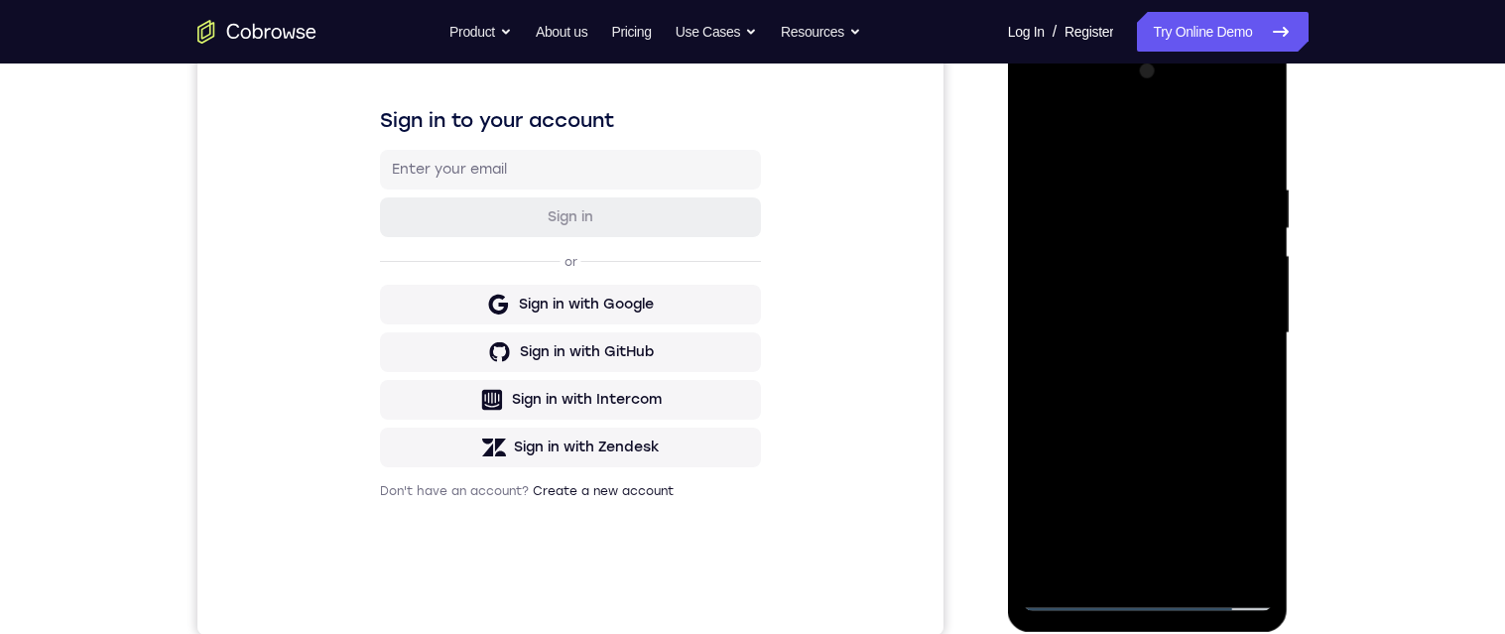
click at [501, 409] on div at bounding box center [1148, 334] width 250 height 556
click at [501, 566] on div at bounding box center [1148, 334] width 250 height 556
click at [501, 125] on div at bounding box center [1148, 334] width 250 height 556
click at [501, 311] on div at bounding box center [1148, 334] width 250 height 556
click at [501, 417] on div at bounding box center [1148, 334] width 250 height 556
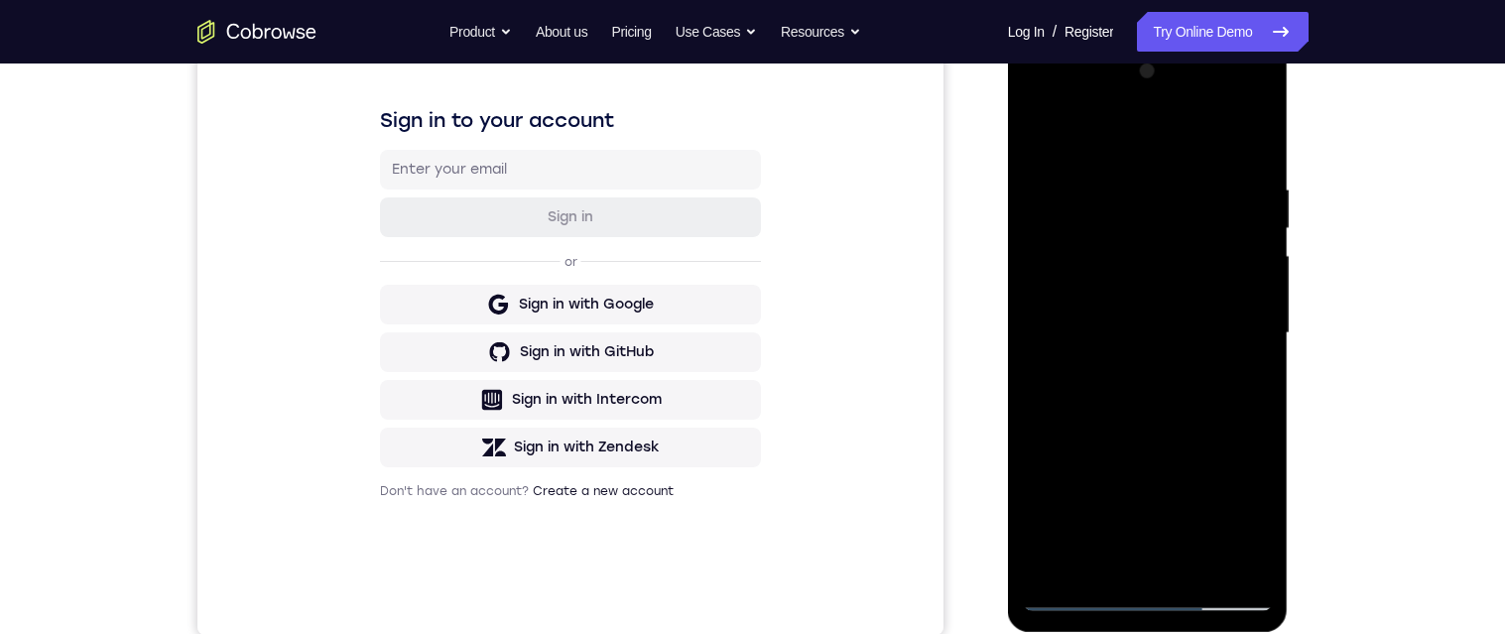
drag, startPoint x: 1106, startPoint y: 505, endPoint x: 1102, endPoint y: 344, distance: 160.8
click at [501, 344] on div at bounding box center [1148, 334] width 250 height 556
click at [501, 431] on div at bounding box center [1148, 334] width 250 height 556
click at [501, 433] on div at bounding box center [1148, 334] width 250 height 556
click at [501, 420] on div at bounding box center [1148, 334] width 250 height 556
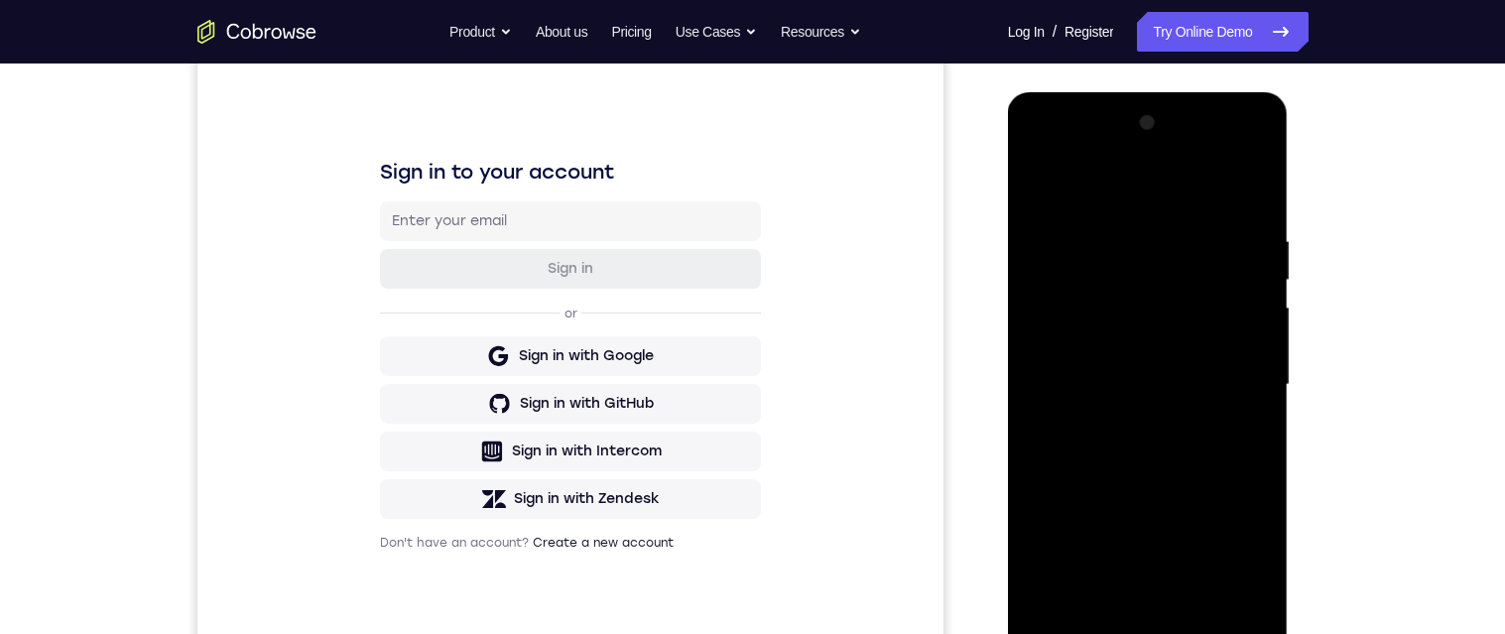
scroll to position [243, 0]
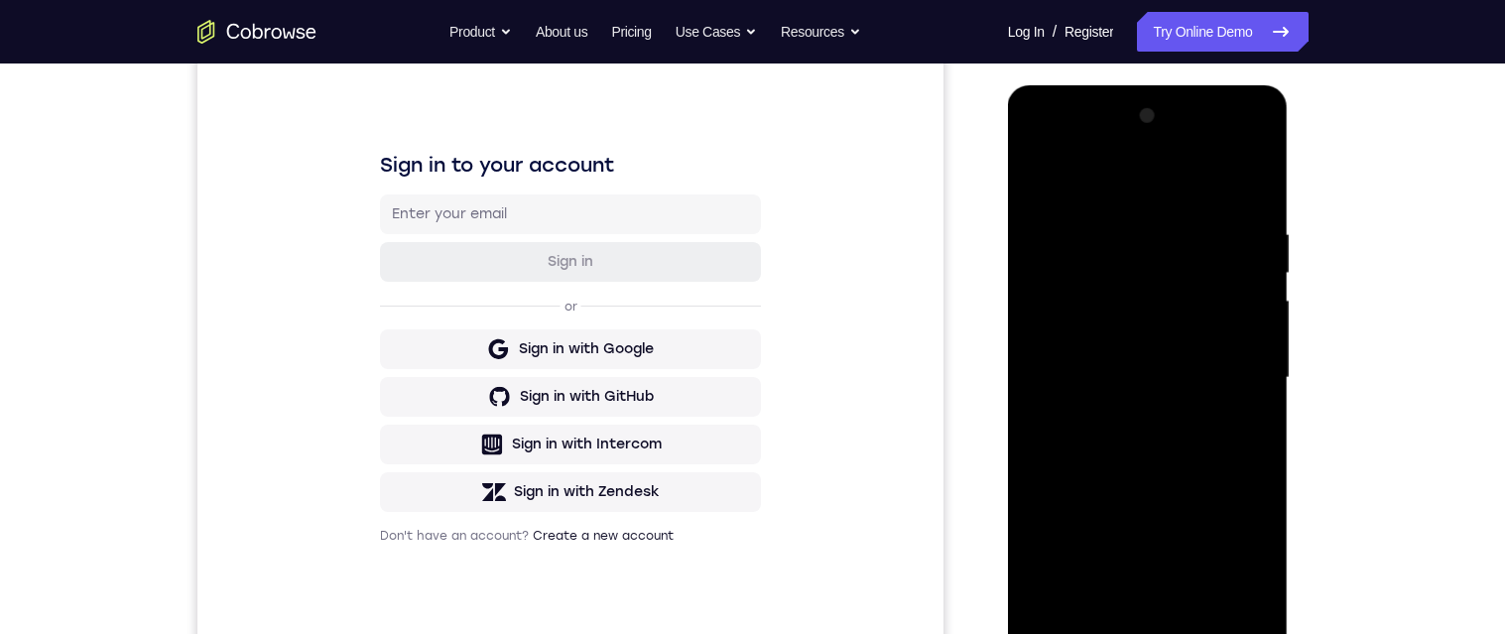
click at [501, 420] on div at bounding box center [1148, 378] width 250 height 556
click at [501, 378] on div at bounding box center [1148, 378] width 250 height 556
click at [501, 250] on div at bounding box center [1148, 378] width 250 height 556
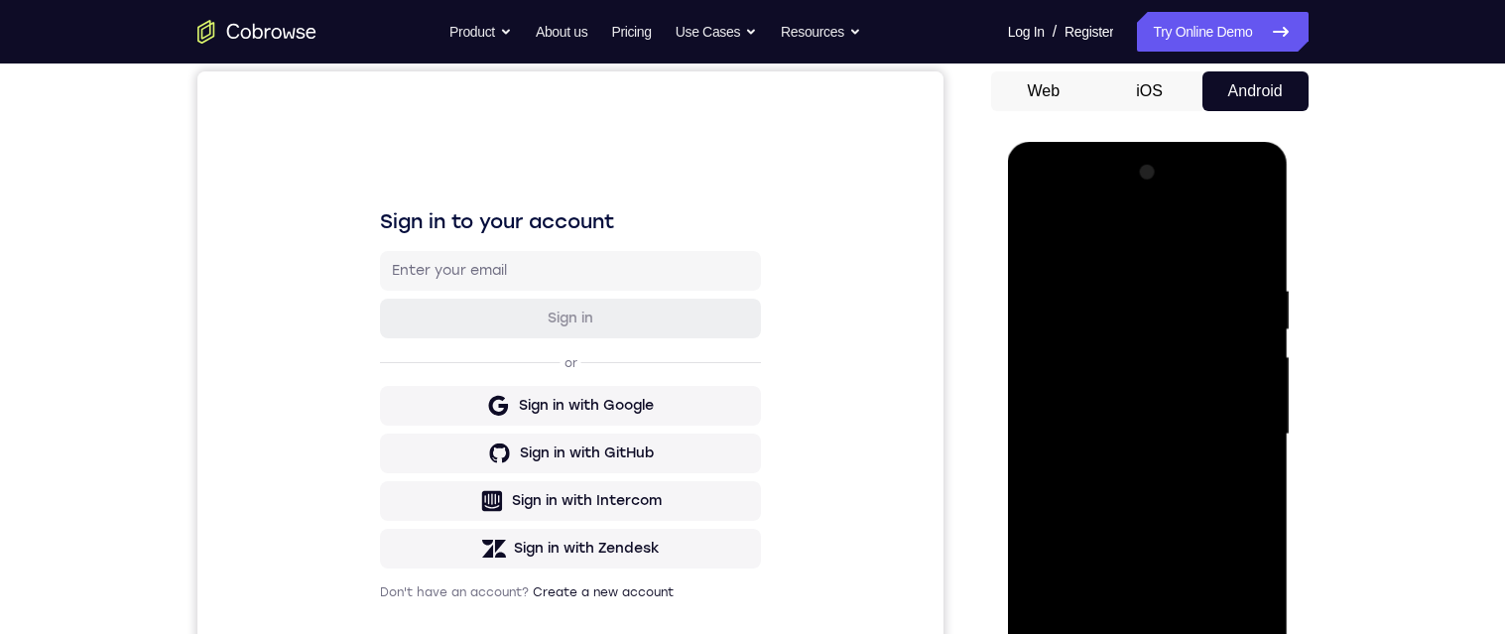
click at [501, 244] on div at bounding box center [1148, 435] width 250 height 556
click at [501, 396] on div at bounding box center [1148, 435] width 250 height 556
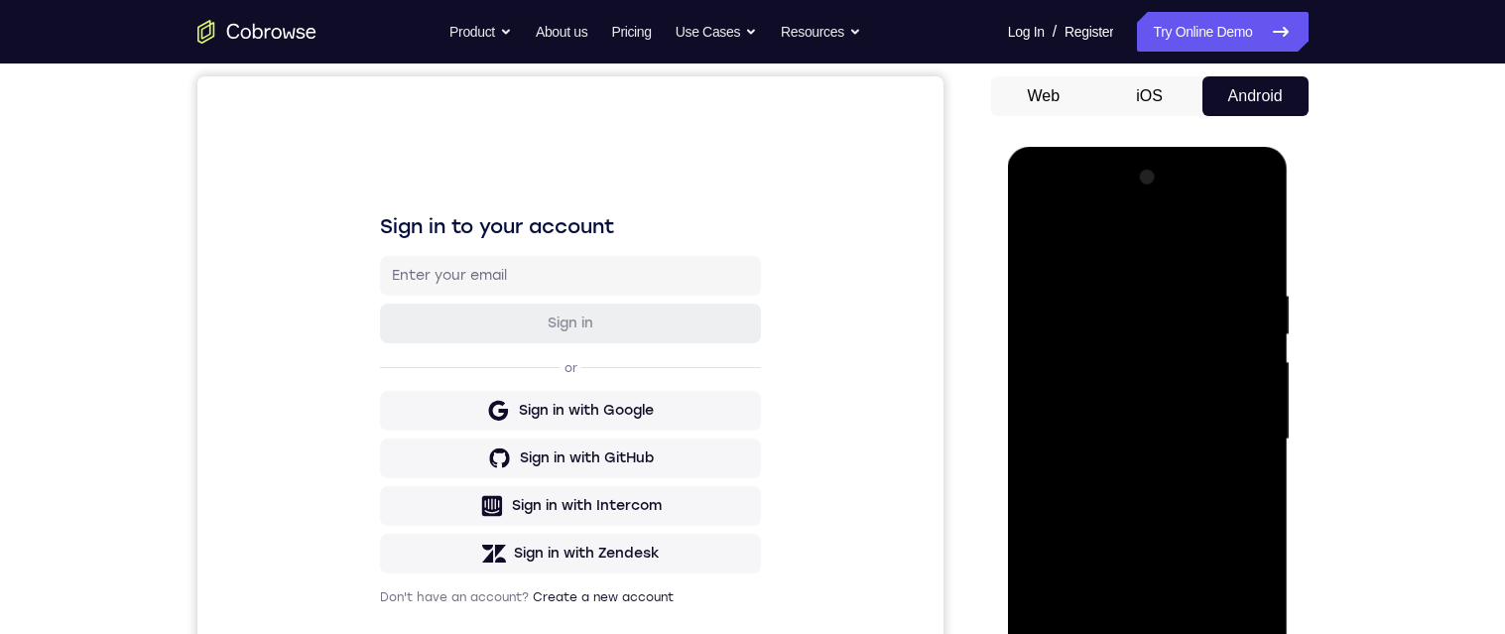
click at [501, 309] on div at bounding box center [1148, 440] width 250 height 556
click at [501, 425] on div at bounding box center [1148, 439] width 250 height 556
click at [501, 410] on div at bounding box center [1148, 439] width 250 height 556
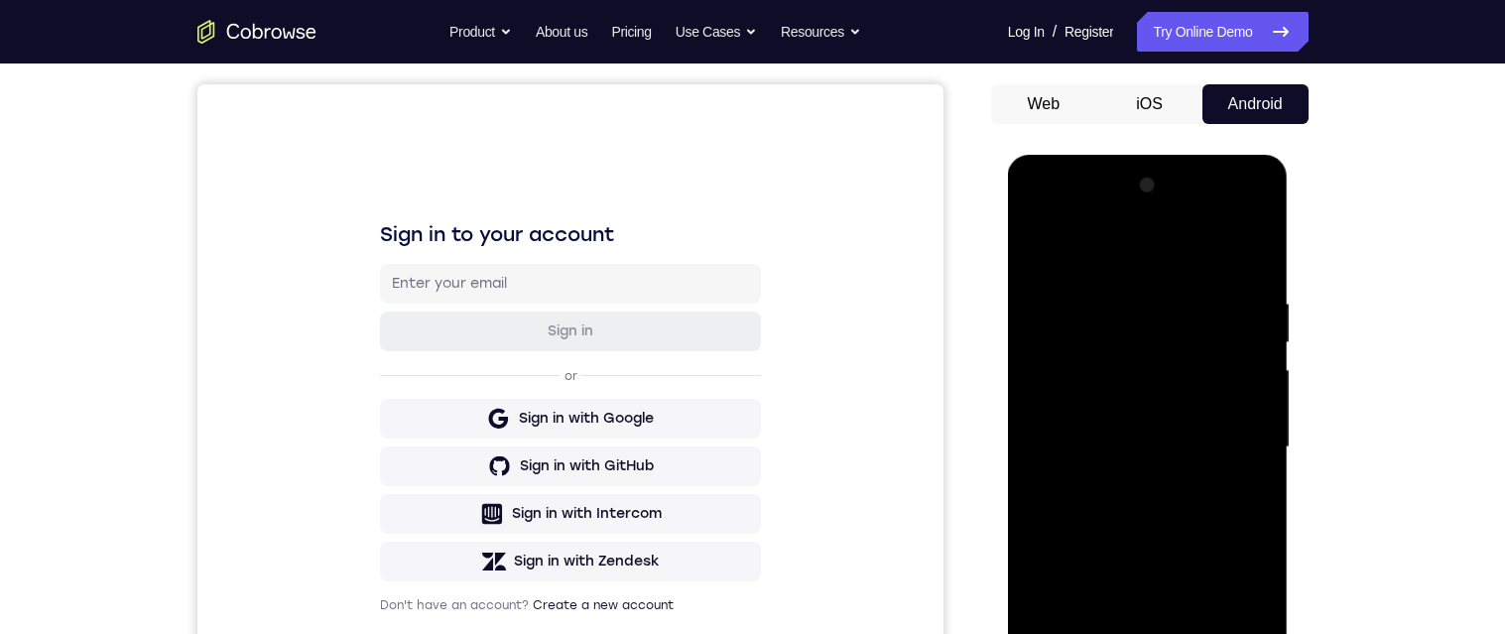
scroll to position [186, 0]
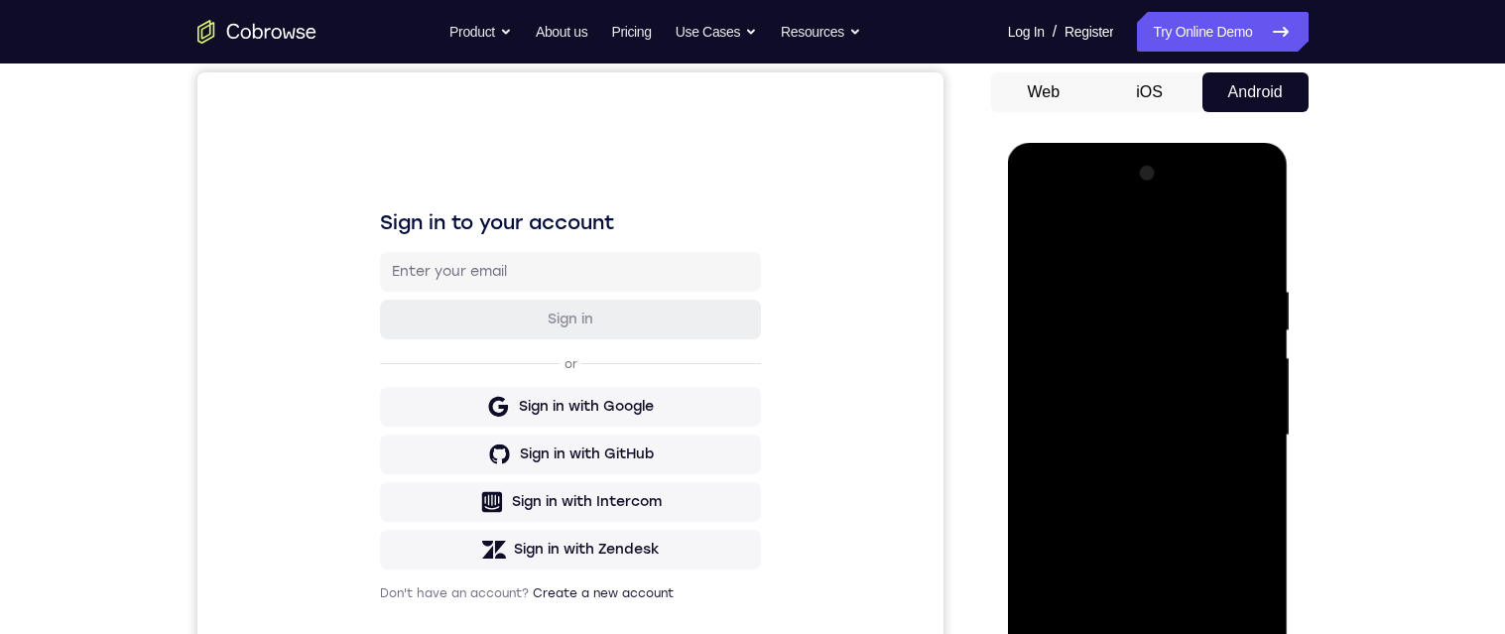
click at [501, 354] on div at bounding box center [1148, 436] width 250 height 556
click at [501, 291] on div at bounding box center [1148, 436] width 250 height 556
click at [501, 189] on div at bounding box center [1148, 436] width 250 height 556
click at [501, 184] on div at bounding box center [1148, 436] width 250 height 556
click at [501, 243] on div at bounding box center [1148, 436] width 250 height 556
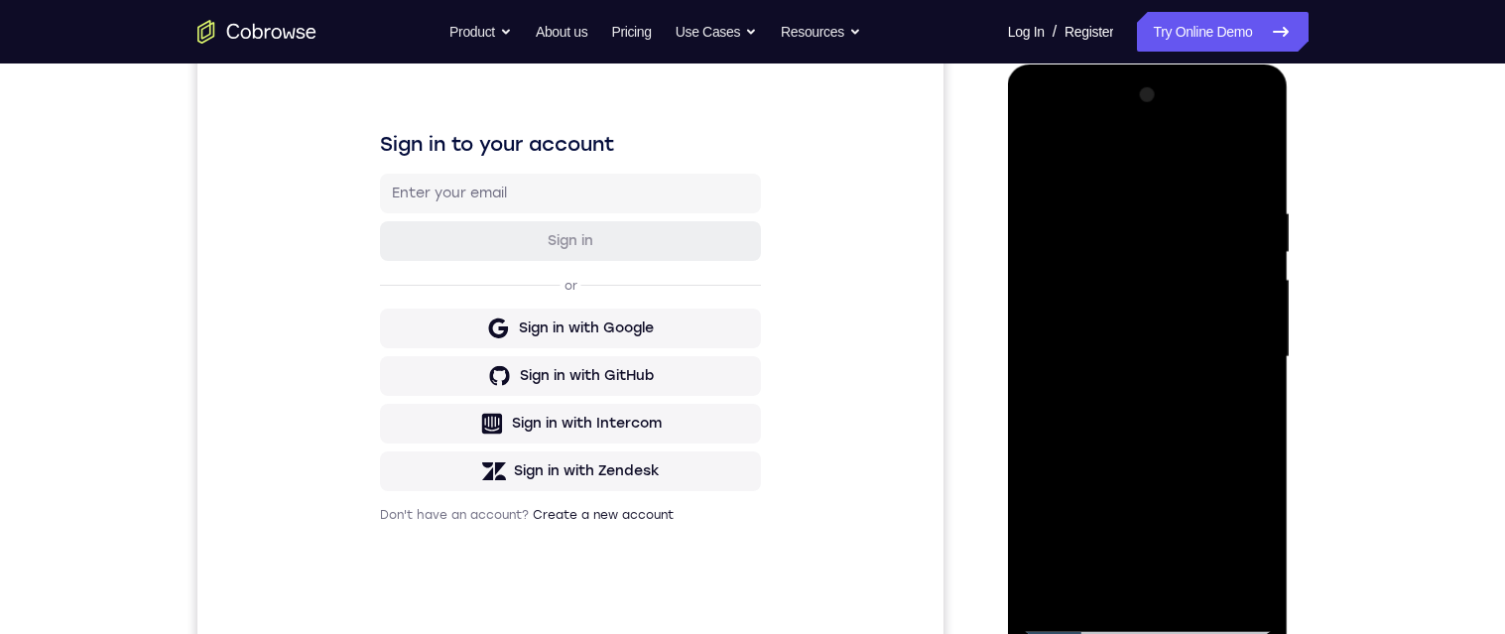
scroll to position [271, 0]
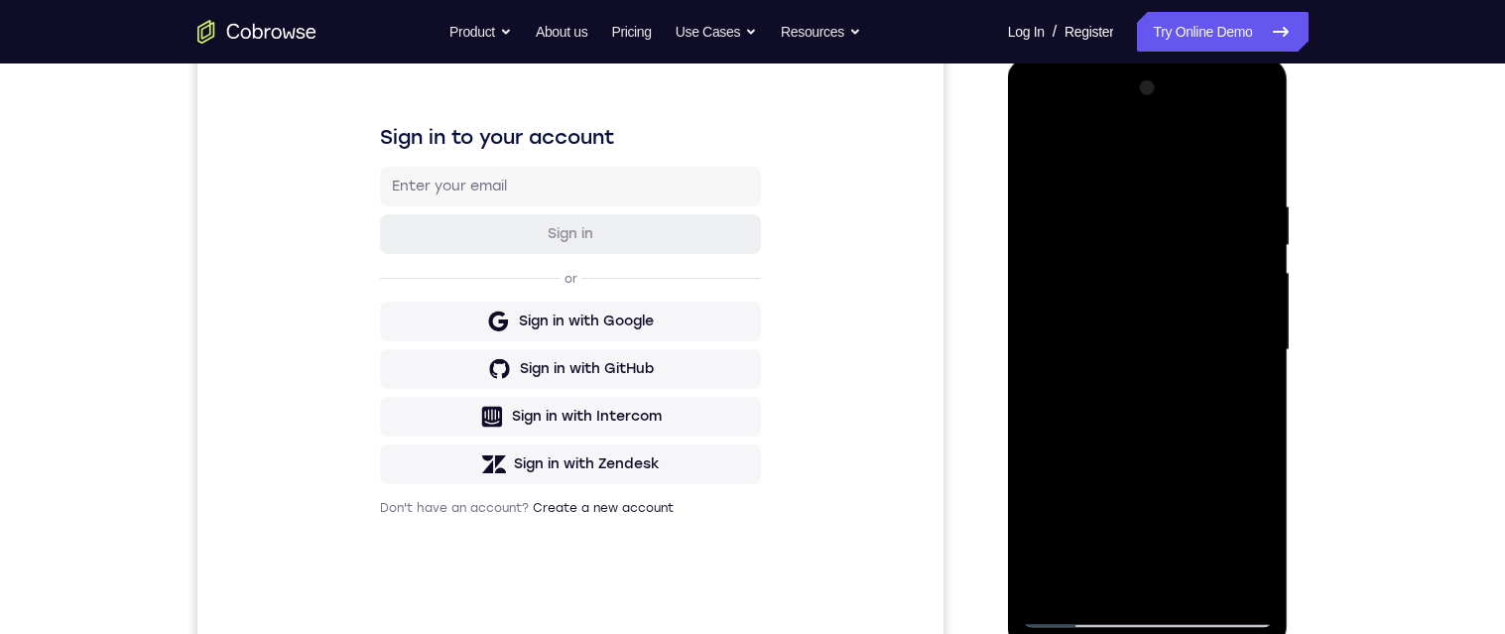
click at [501, 224] on div at bounding box center [1148, 350] width 250 height 556
click at [501, 468] on div at bounding box center [1148, 350] width 250 height 556
click at [501, 323] on div at bounding box center [1148, 350] width 250 height 556
click at [501, 452] on div at bounding box center [1148, 350] width 250 height 556
click at [501, 310] on div at bounding box center [1148, 350] width 250 height 556
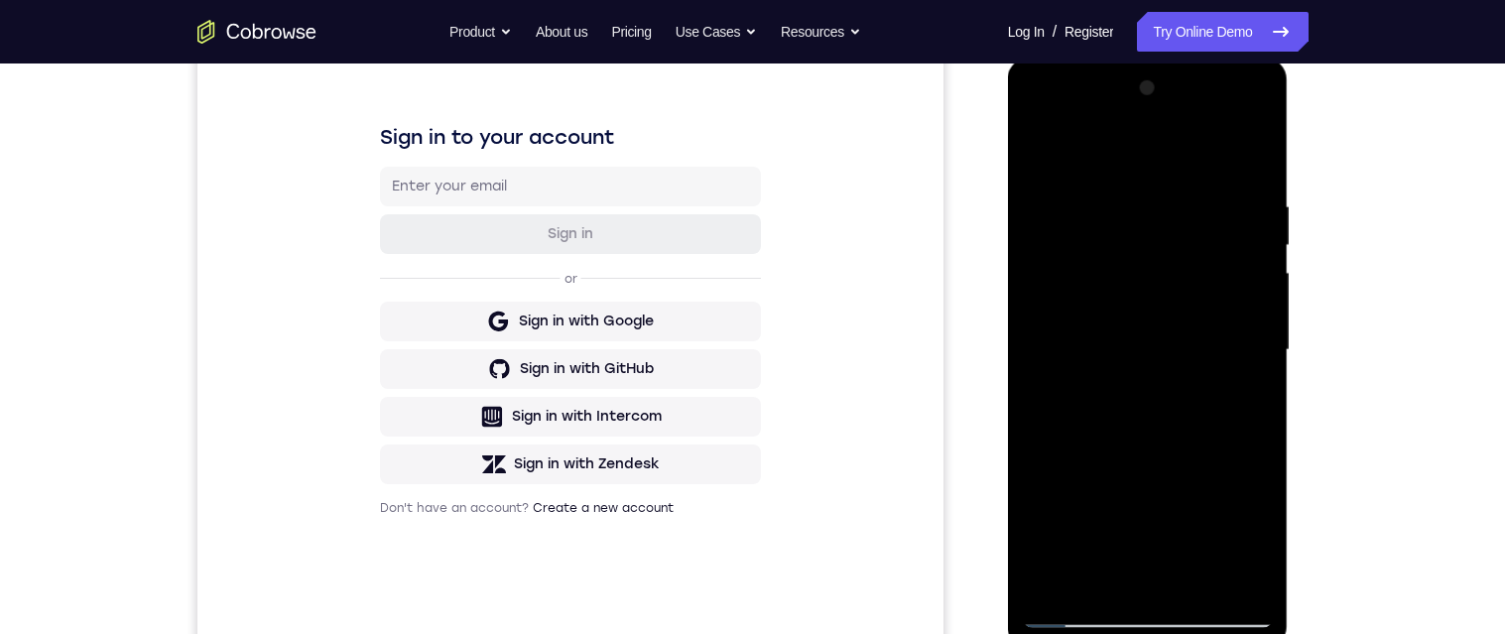
click at [501, 311] on div at bounding box center [1148, 350] width 250 height 556
click at [501, 317] on div at bounding box center [1148, 350] width 250 height 556
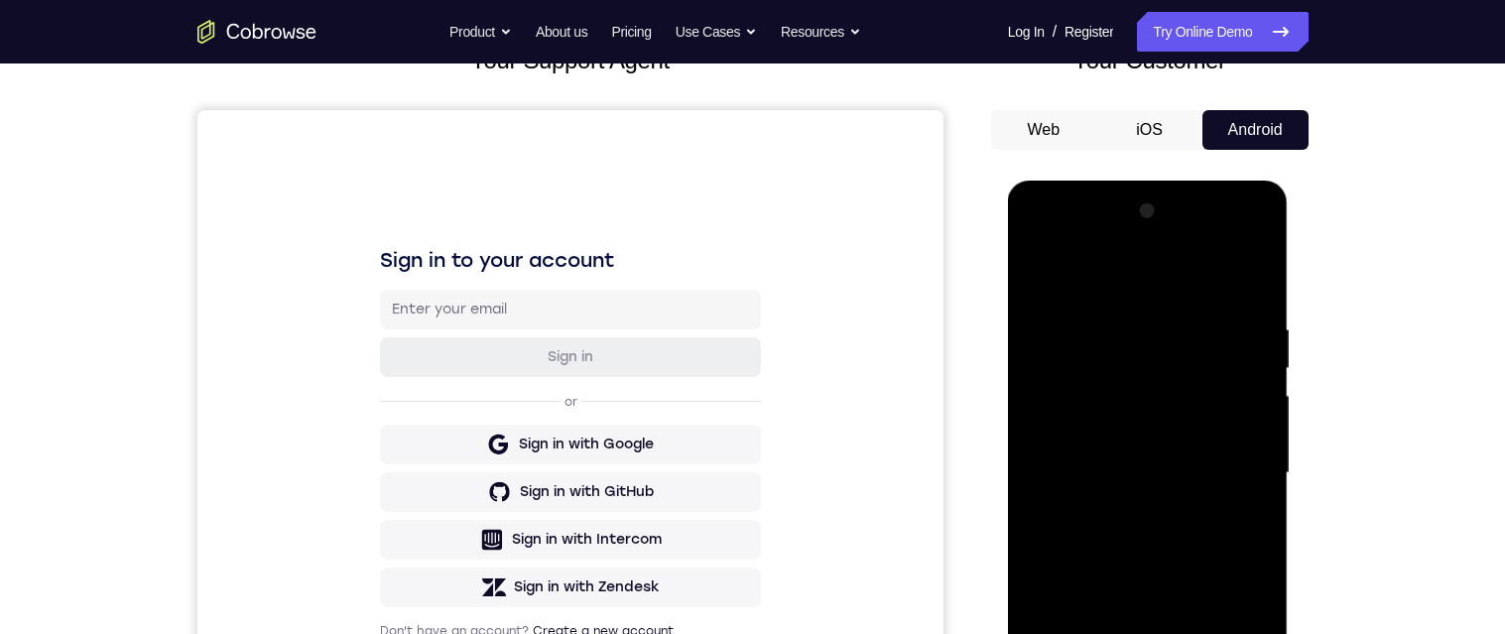
click at [501, 275] on div at bounding box center [1148, 473] width 250 height 556
click at [501, 350] on div at bounding box center [1148, 473] width 250 height 556
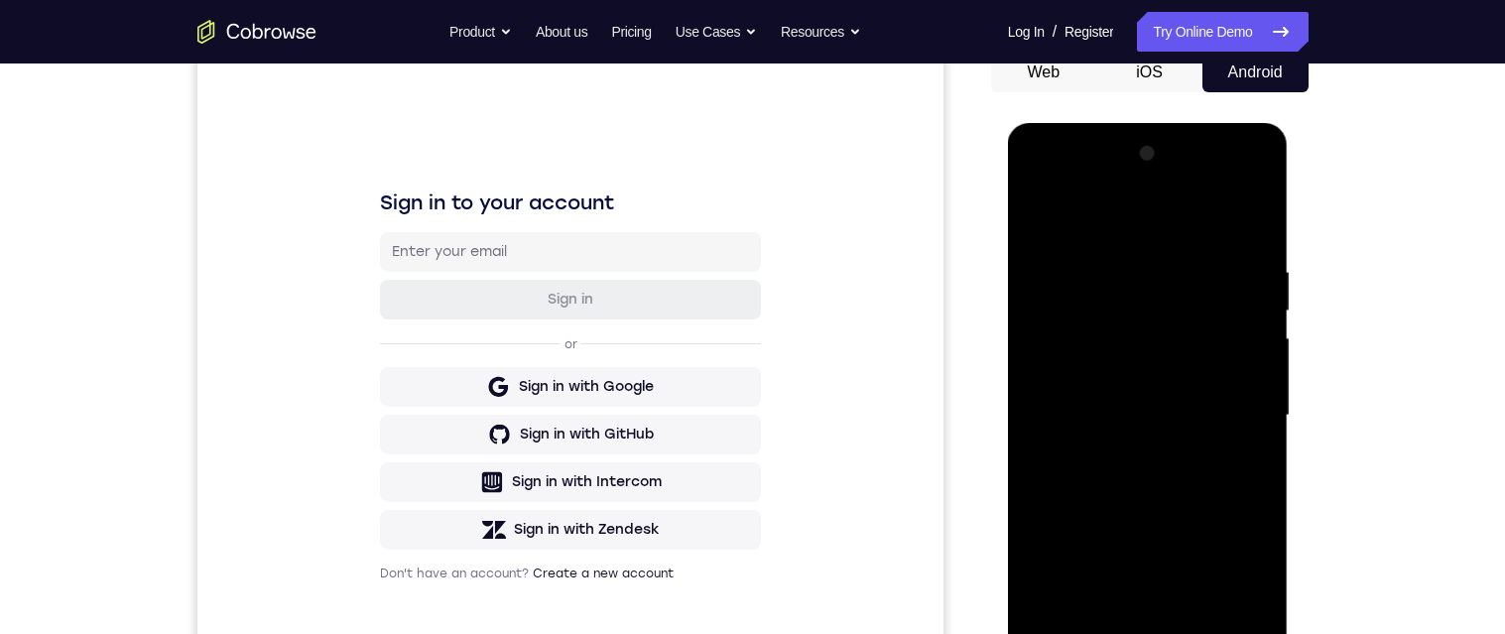
scroll to position [174, 0]
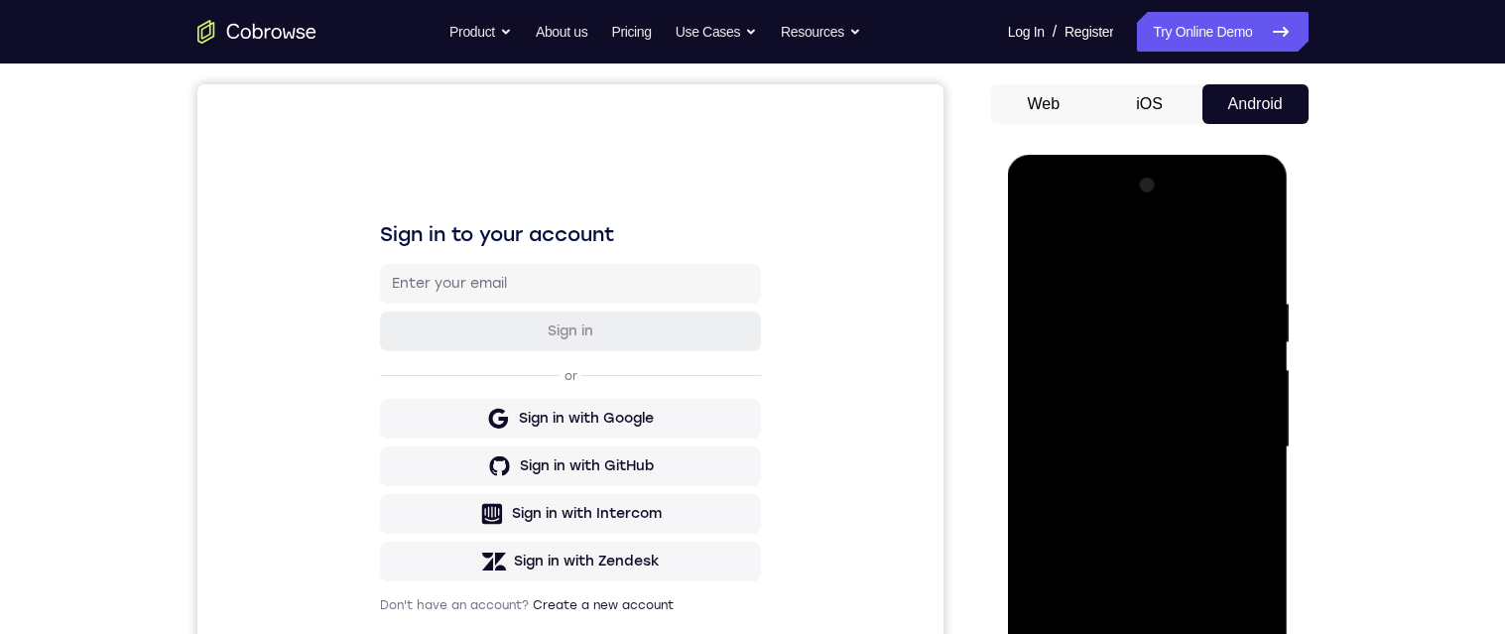
click at [501, 251] on div at bounding box center [1148, 448] width 250 height 556
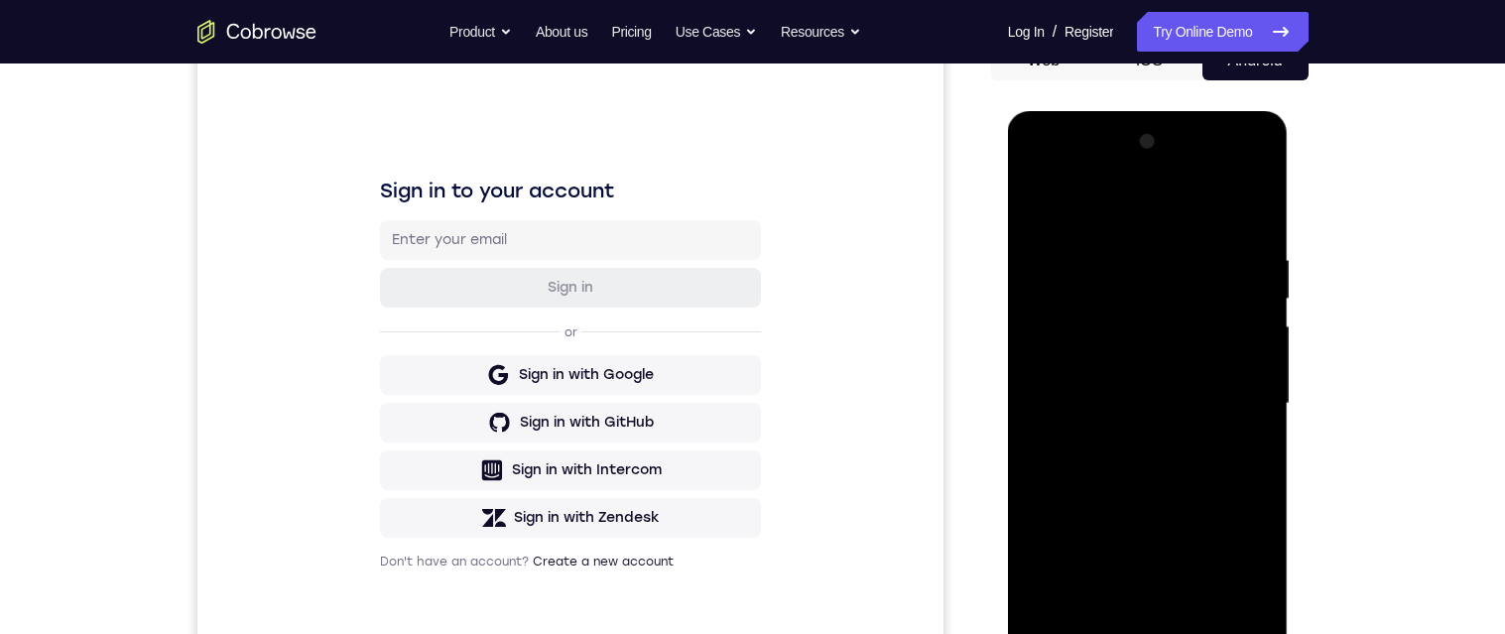
scroll to position [215, 0]
click at [501, 455] on div at bounding box center [1148, 406] width 250 height 556
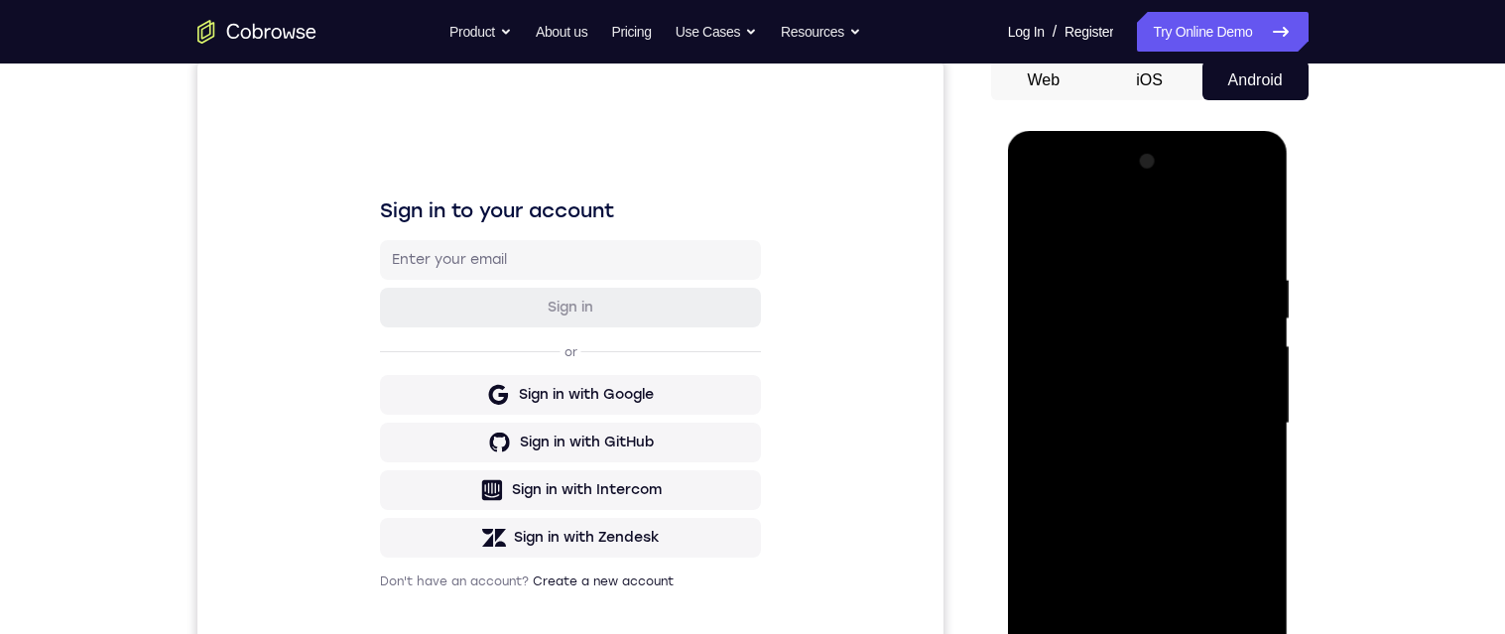
scroll to position [211, 0]
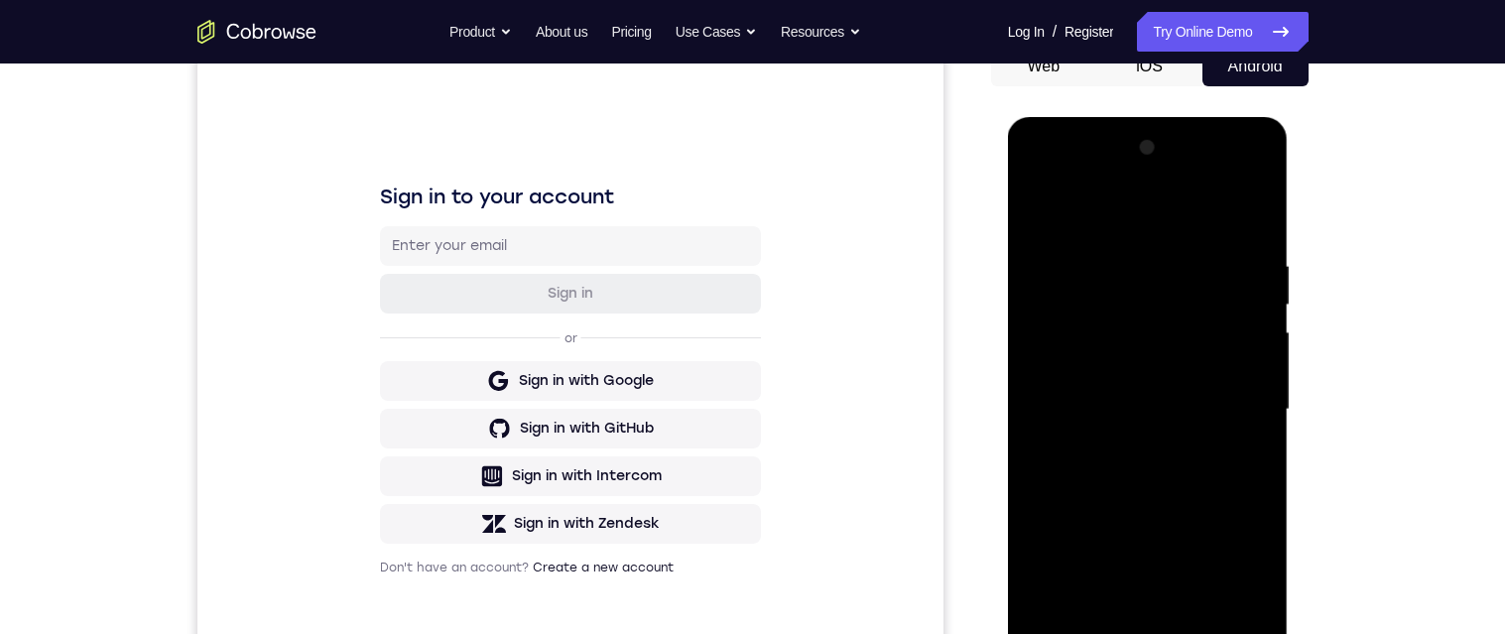
click at [501, 526] on div at bounding box center [1148, 410] width 250 height 556
click at [501, 520] on div at bounding box center [1148, 409] width 250 height 556
click at [501, 518] on div at bounding box center [1148, 409] width 250 height 556
click at [501, 318] on div at bounding box center [1148, 409] width 250 height 556
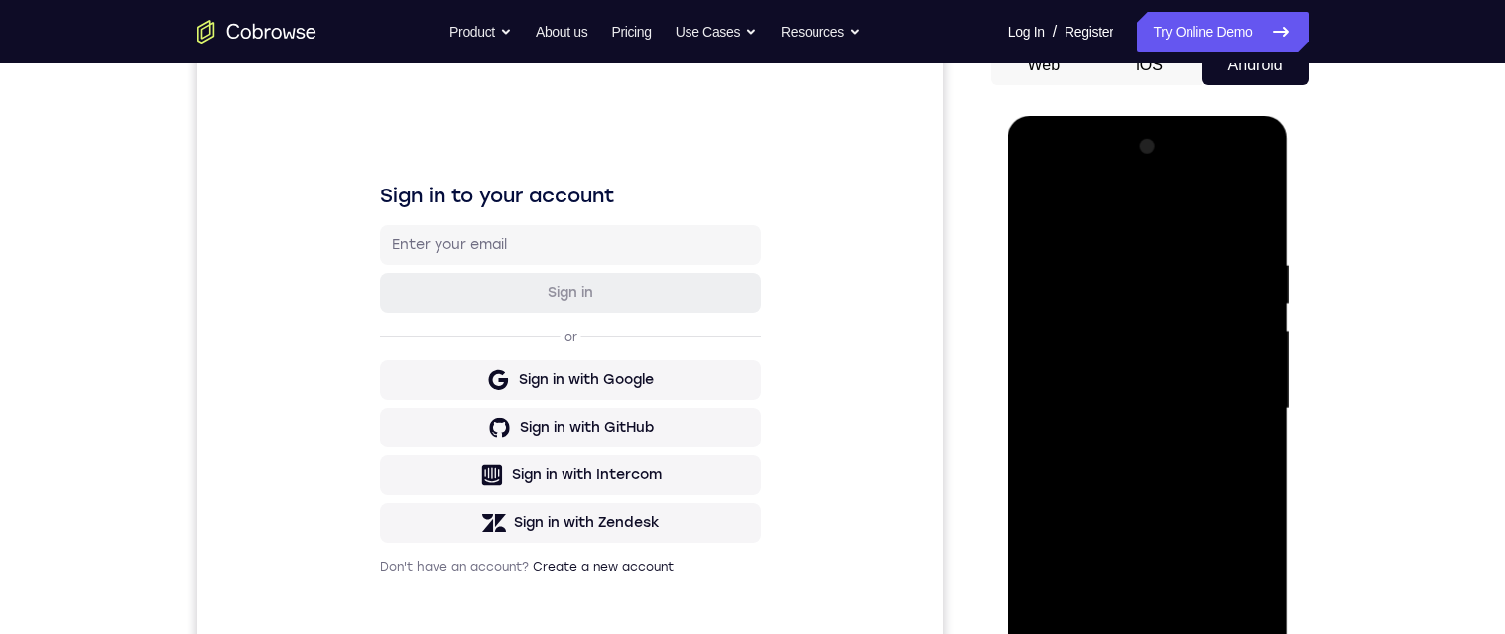
click at [501, 395] on div "Your Support Agent Your Customer Web iOS Android Next Steps We’d be happy to gi…" at bounding box center [753, 505] width 1270 height 1309
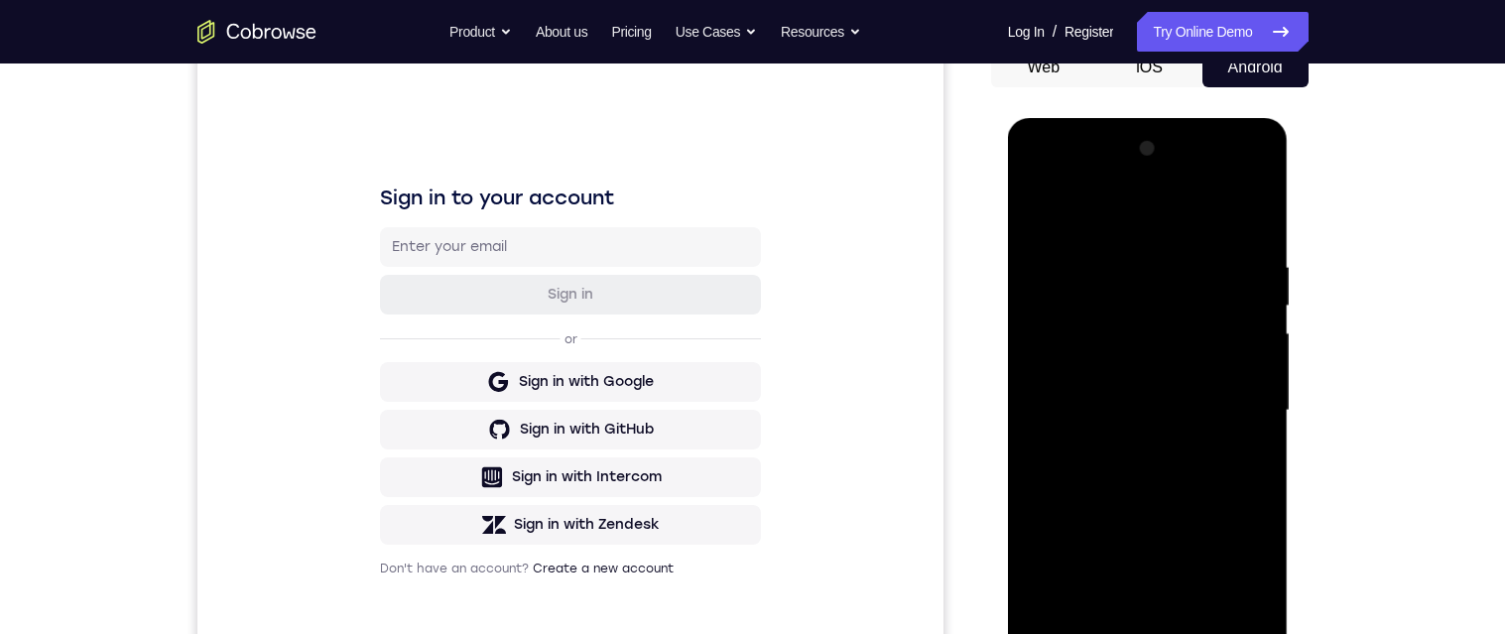
click at [501, 212] on div at bounding box center [1148, 411] width 250 height 556
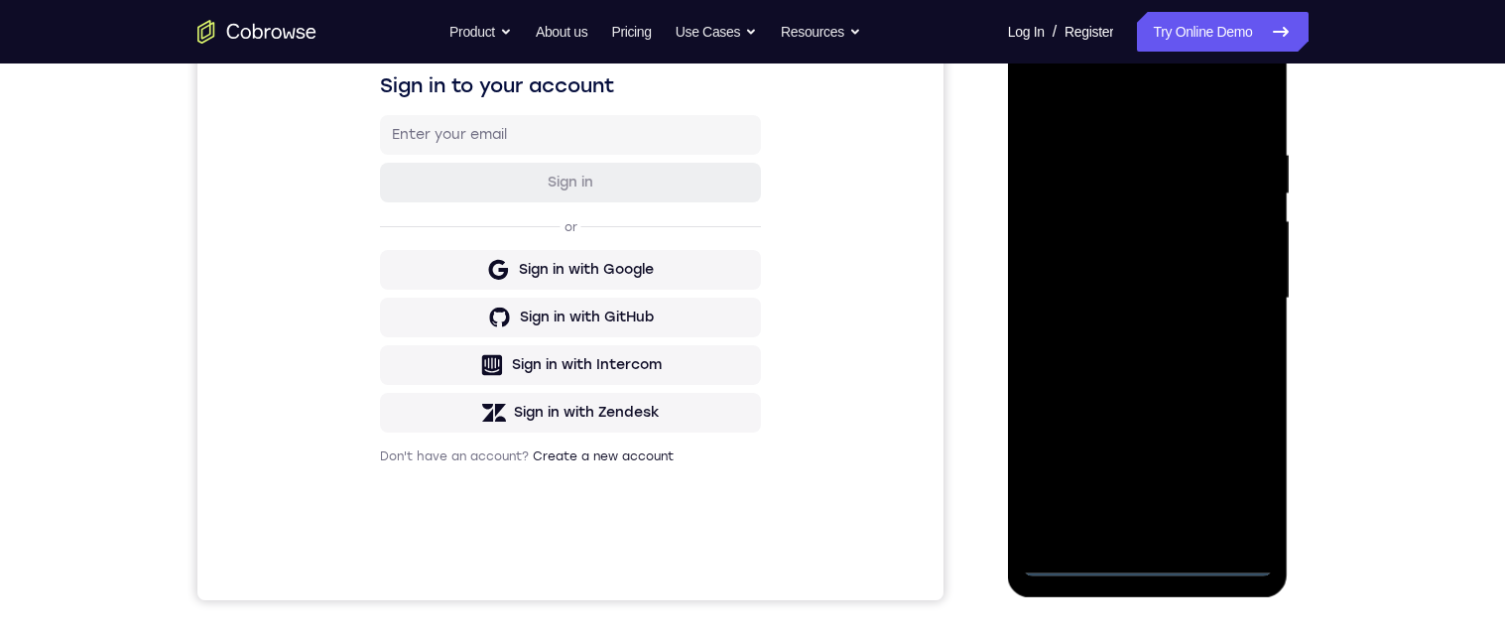
scroll to position [335, 0]
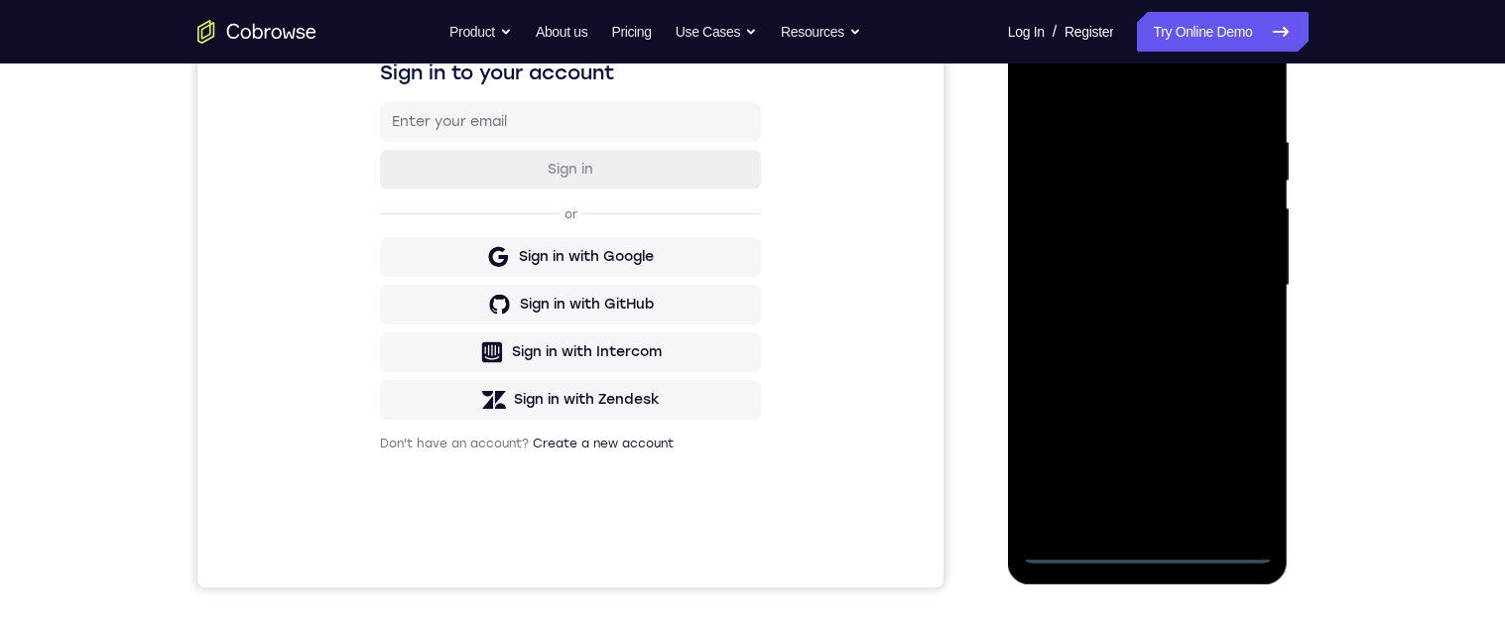
click at [501, 544] on div at bounding box center [1148, 286] width 250 height 556
click at [501, 455] on div at bounding box center [1148, 286] width 250 height 556
click at [501, 91] on div at bounding box center [1148, 286] width 250 height 556
click at [501, 269] on div at bounding box center [1148, 286] width 250 height 556
click at [501, 324] on div at bounding box center [1148, 286] width 250 height 556
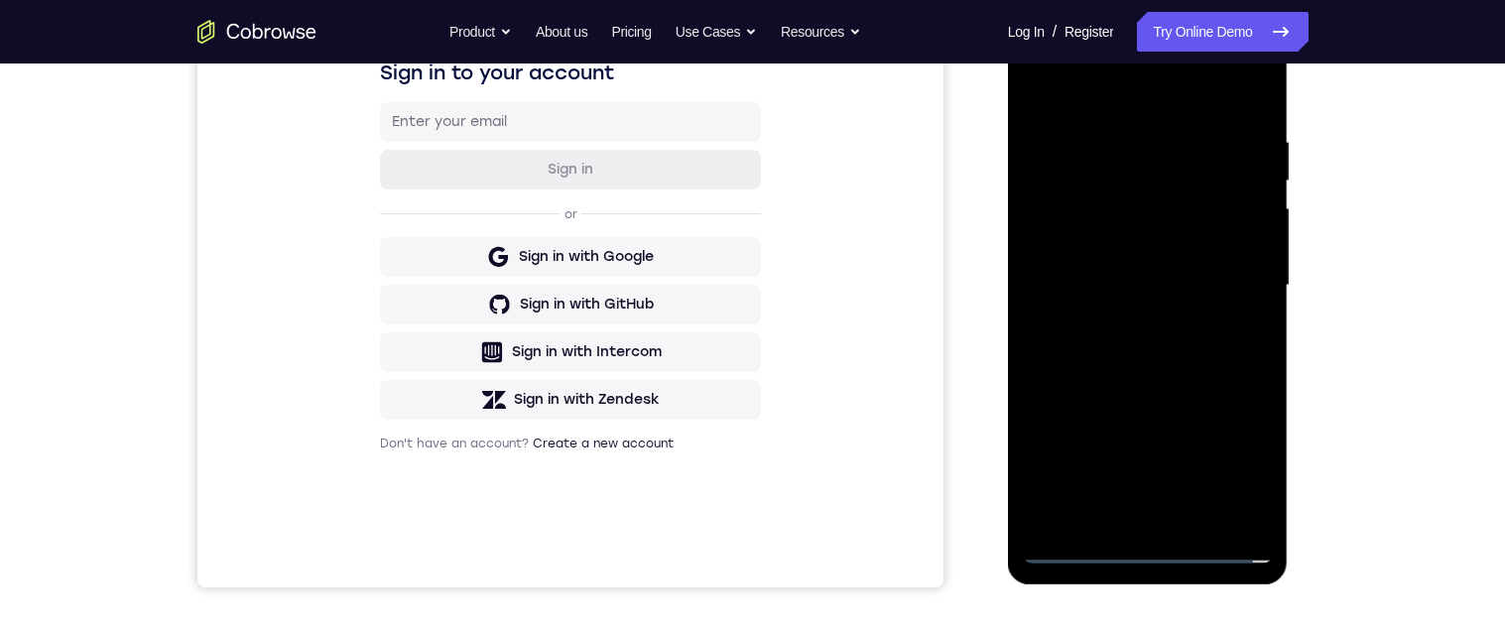
click at [501, 262] on div at bounding box center [1148, 286] width 250 height 556
click at [501, 244] on div at bounding box center [1148, 286] width 250 height 556
click at [501, 293] on div at bounding box center [1148, 286] width 250 height 556
click at [501, 359] on div at bounding box center [1148, 286] width 250 height 556
click at [501, 338] on div at bounding box center [1148, 286] width 250 height 556
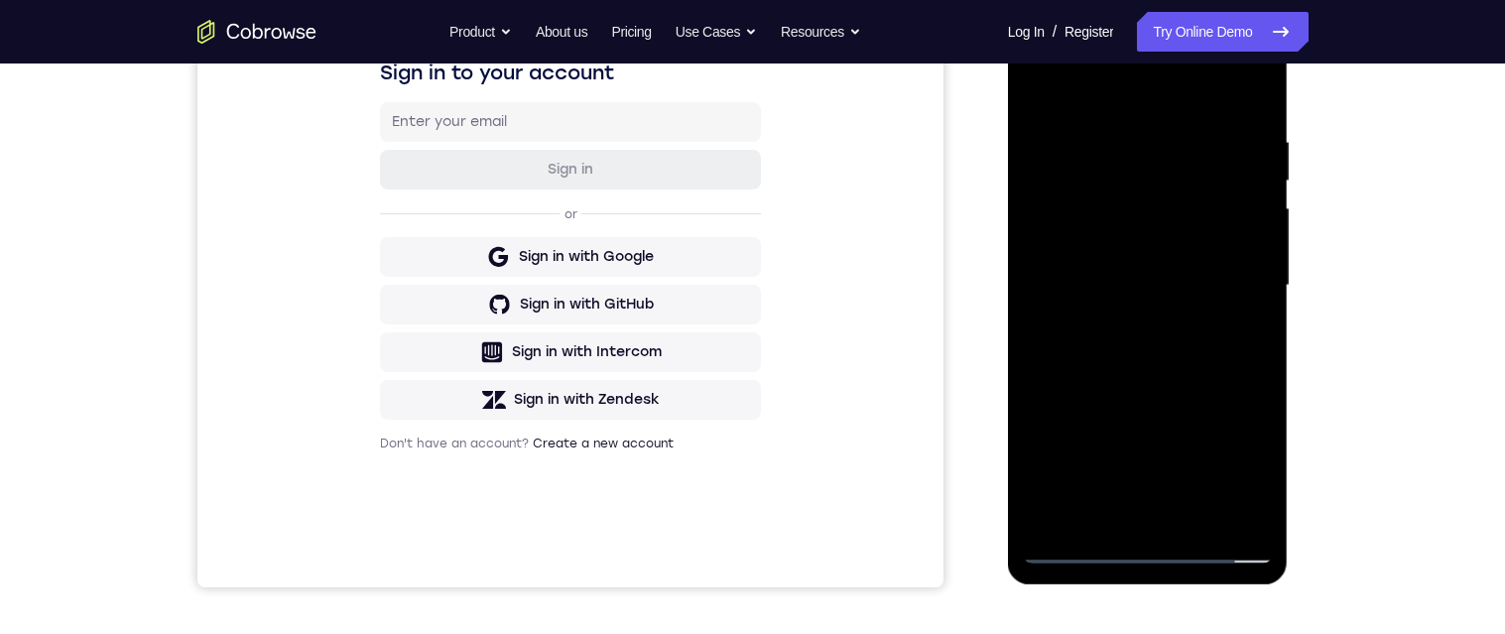
click at [501, 517] on div at bounding box center [1148, 286] width 250 height 556
click at [501, 368] on div at bounding box center [1148, 286] width 250 height 556
click at [501, 517] on div at bounding box center [1148, 286] width 250 height 556
click at [501, 519] on div at bounding box center [1148, 286] width 250 height 556
click at [501, 81] on div at bounding box center [1148, 286] width 250 height 556
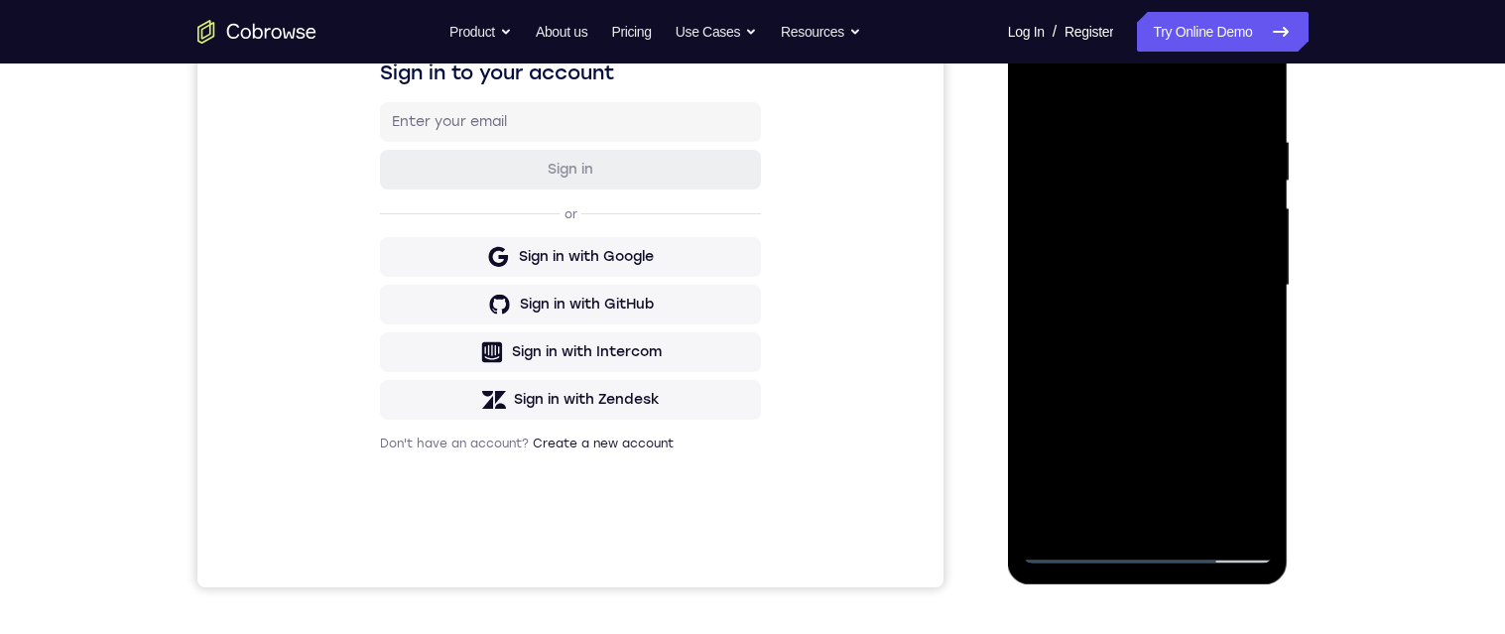
click at [501, 120] on div at bounding box center [1148, 286] width 250 height 556
click at [501, 156] on div at bounding box center [1148, 286] width 250 height 556
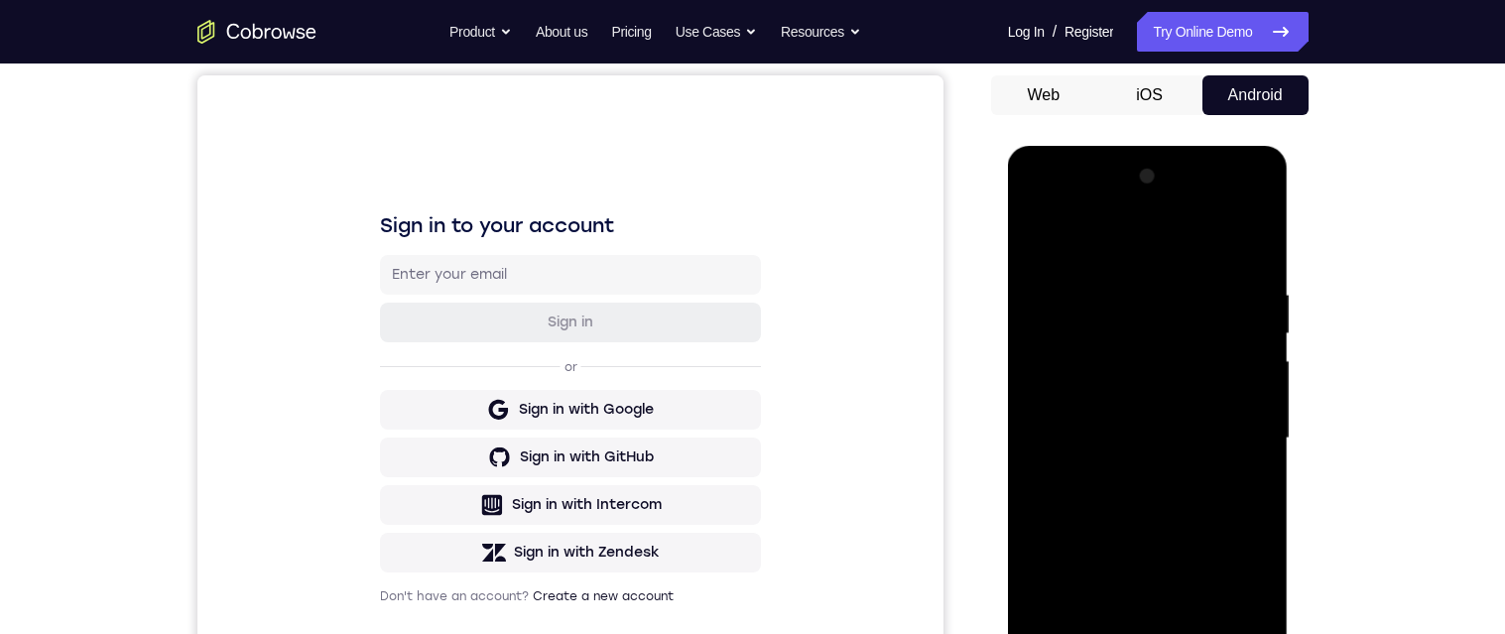
scroll to position [314, 0]
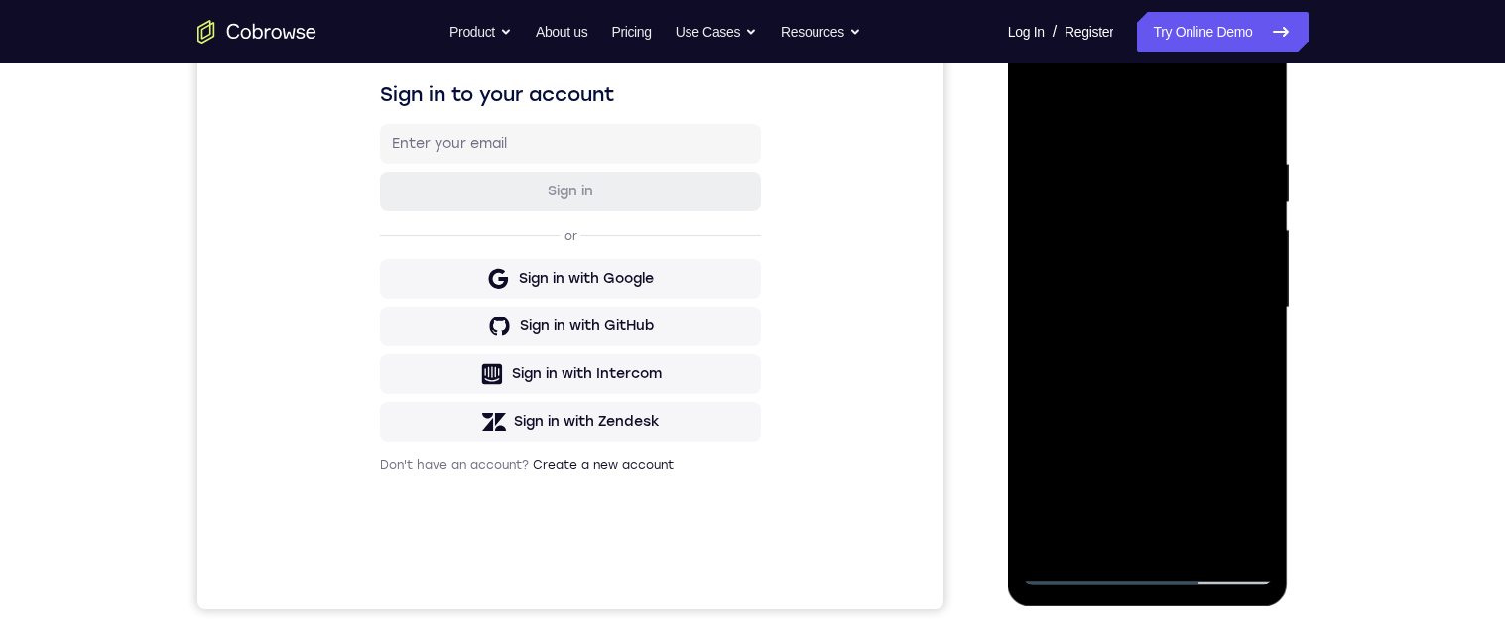
click at [501, 546] on div at bounding box center [1148, 308] width 250 height 556
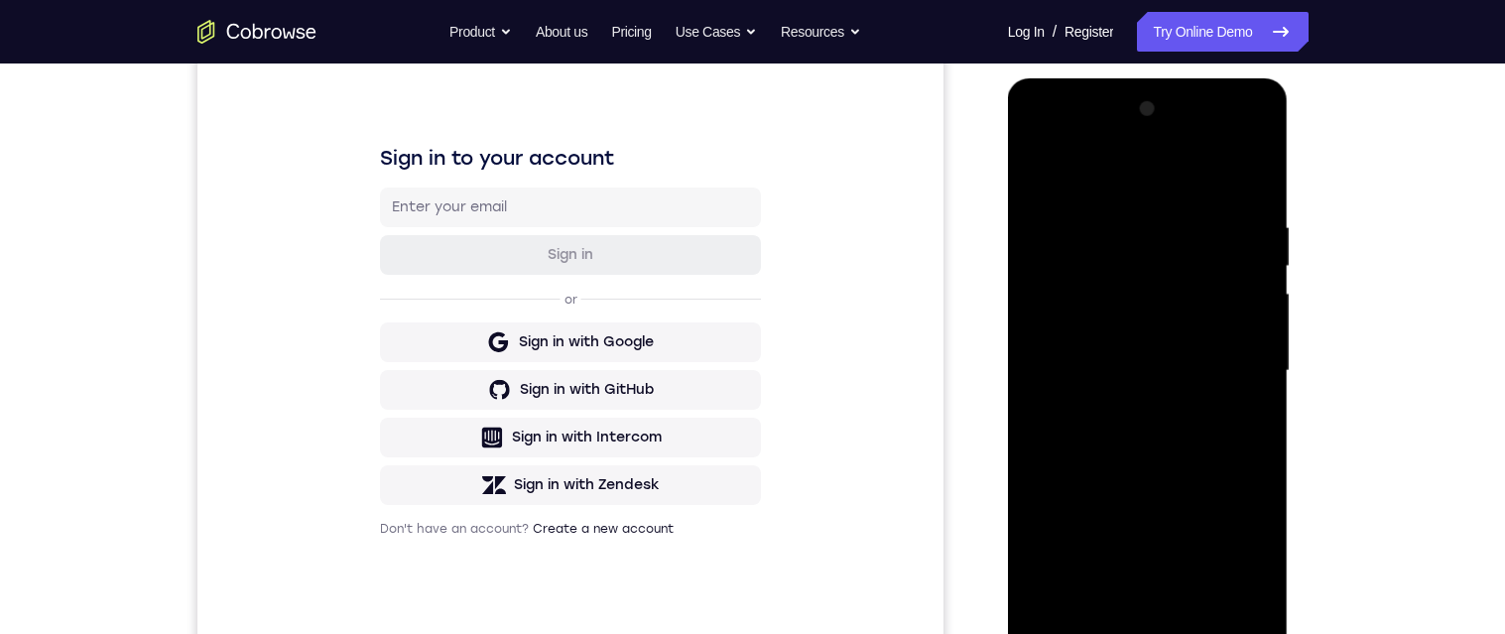
scroll to position [221, 0]
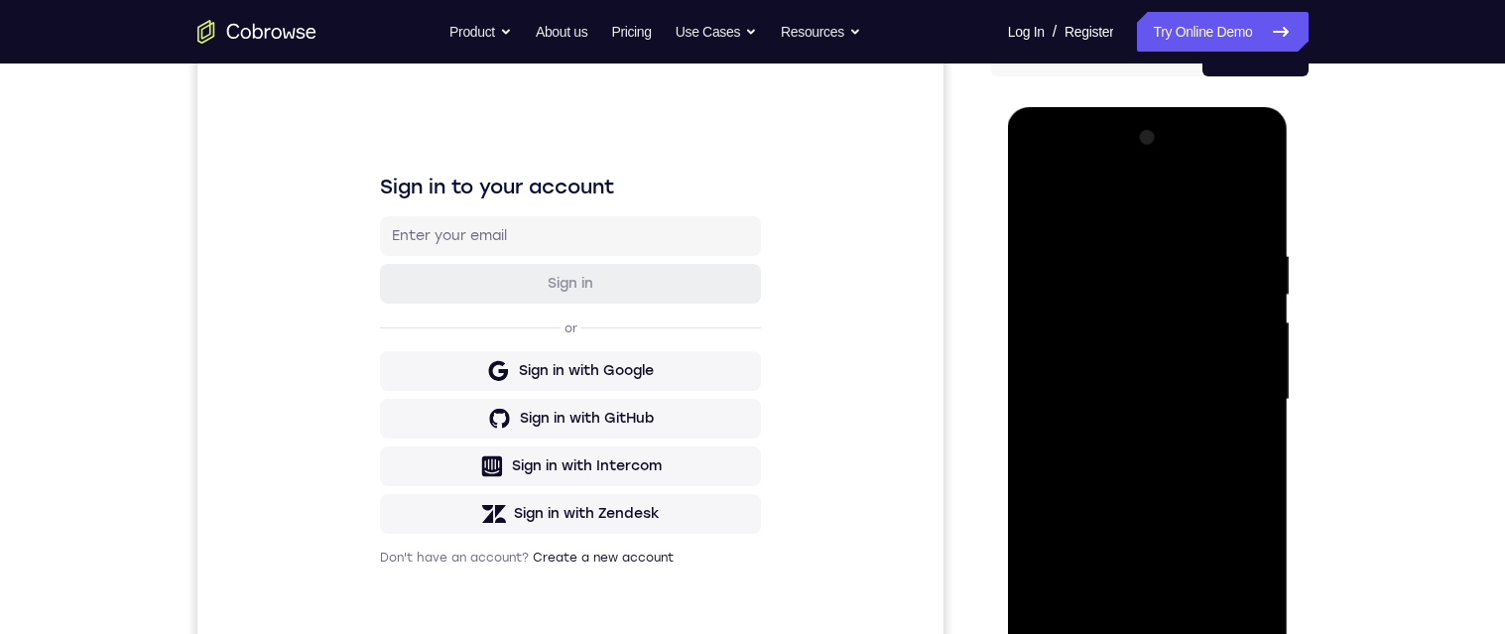
click at [501, 201] on div at bounding box center [1148, 400] width 250 height 556
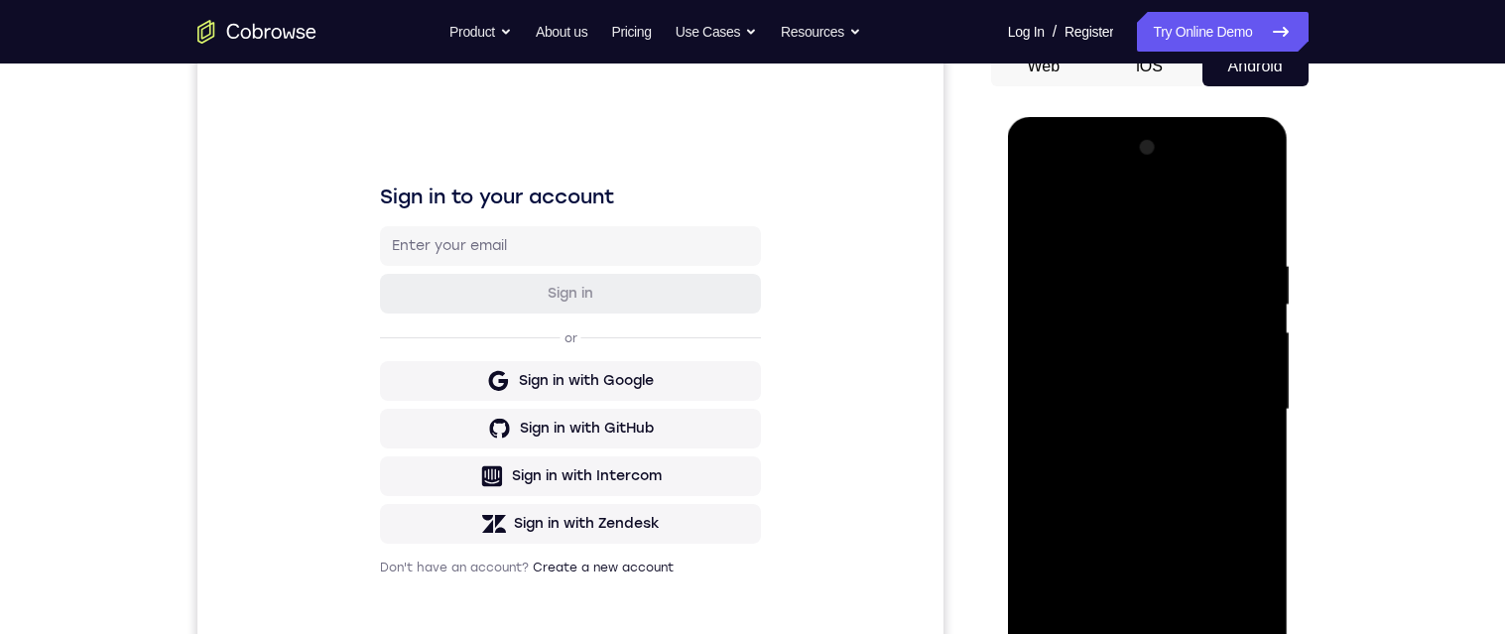
click at [501, 368] on div at bounding box center [1148, 410] width 250 height 556
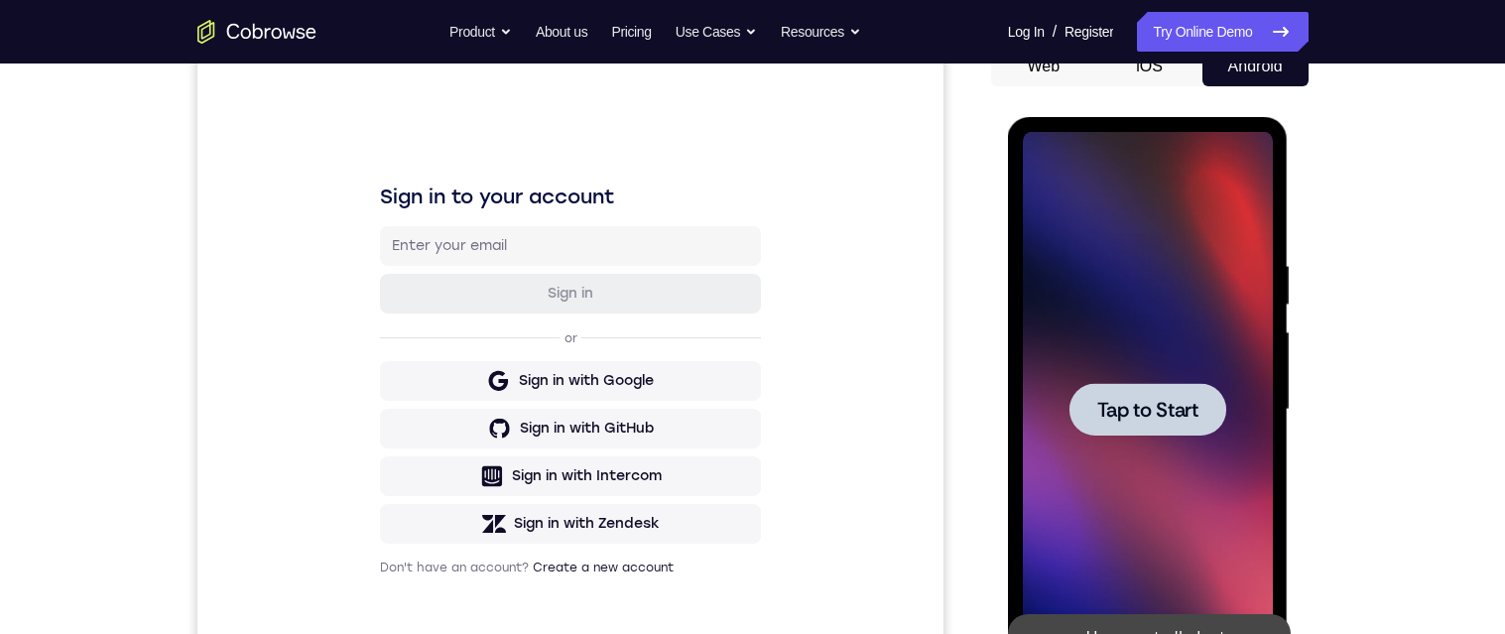
click at [501, 377] on div at bounding box center [1148, 410] width 250 height 556
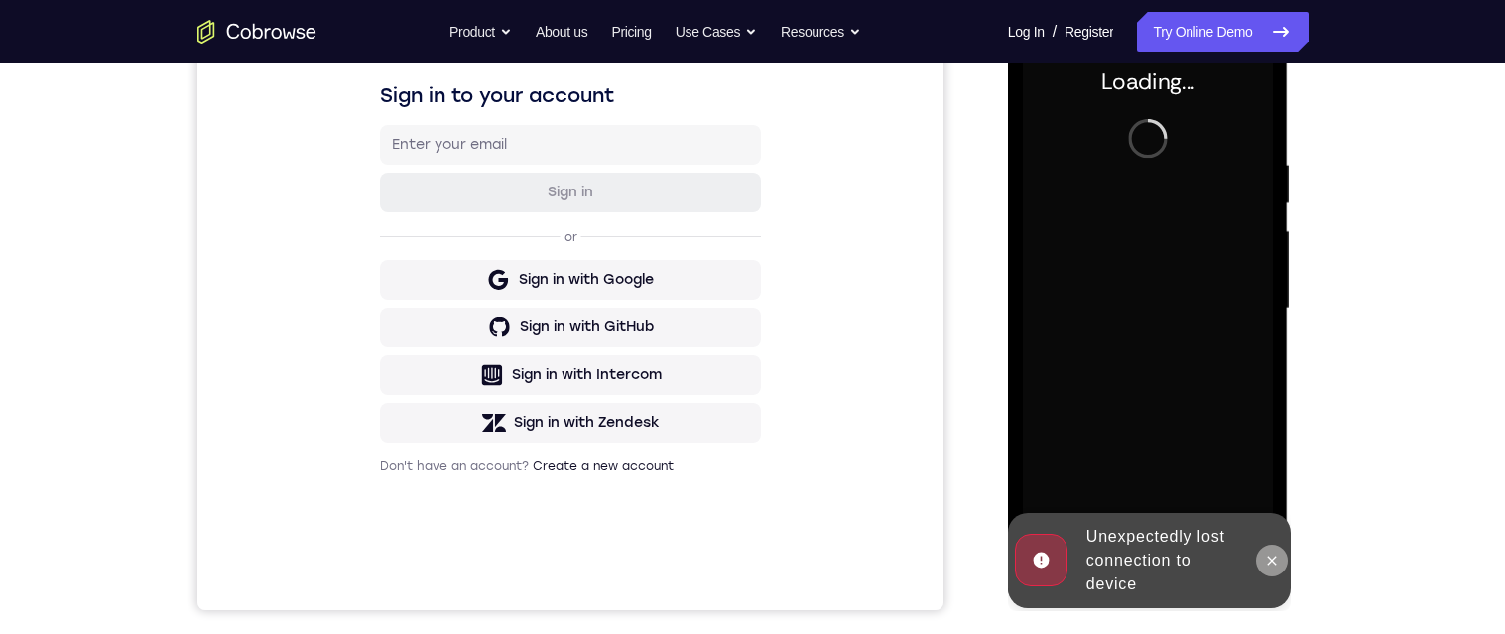
click at [501, 562] on icon at bounding box center [1272, 561] width 16 height 16
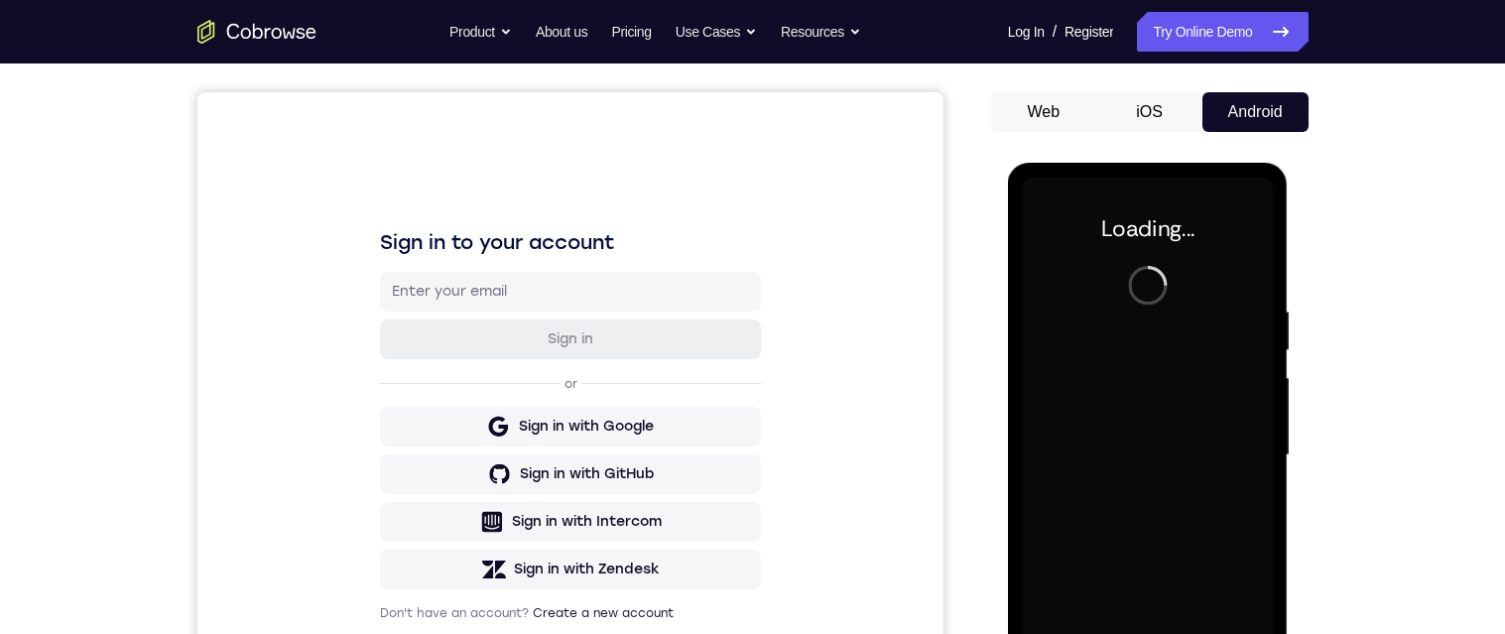
scroll to position [163, 0]
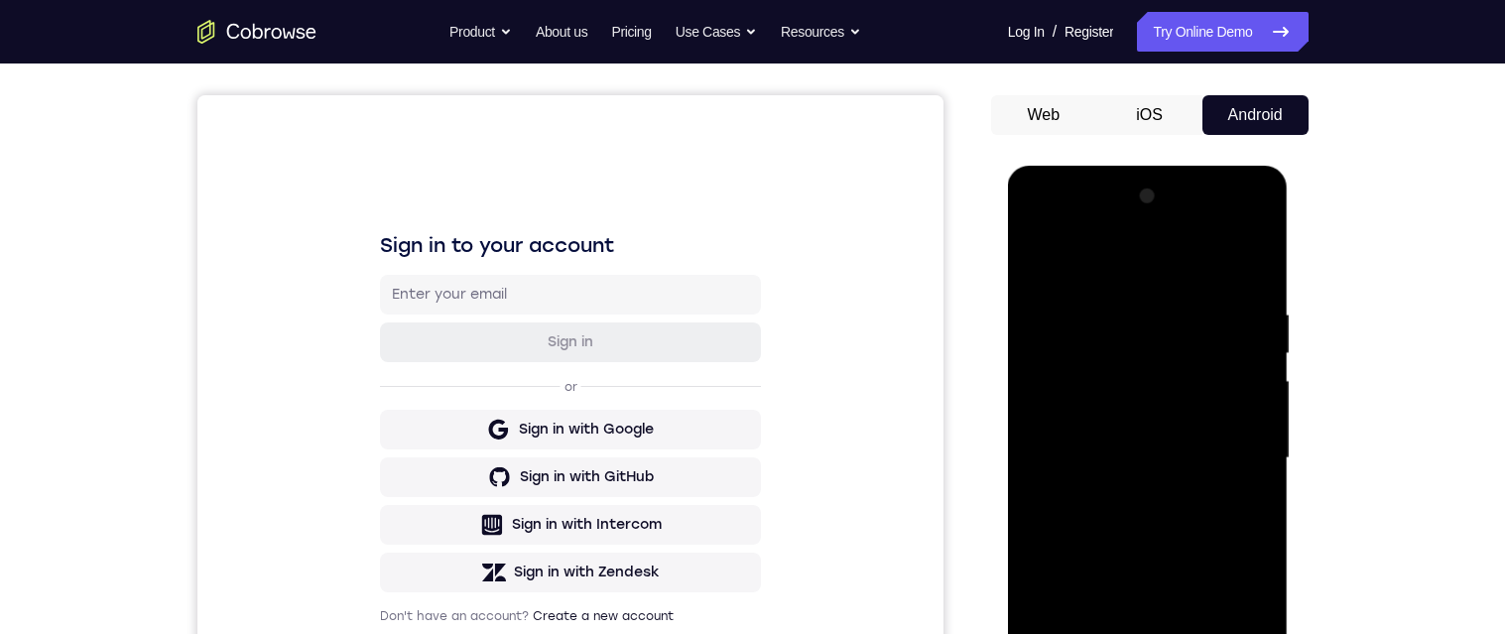
click at [501, 240] on div "Your Support Agent Your Customer Web iOS Android Next Steps We’d be happy to gi…" at bounding box center [753, 555] width 1270 height 1309
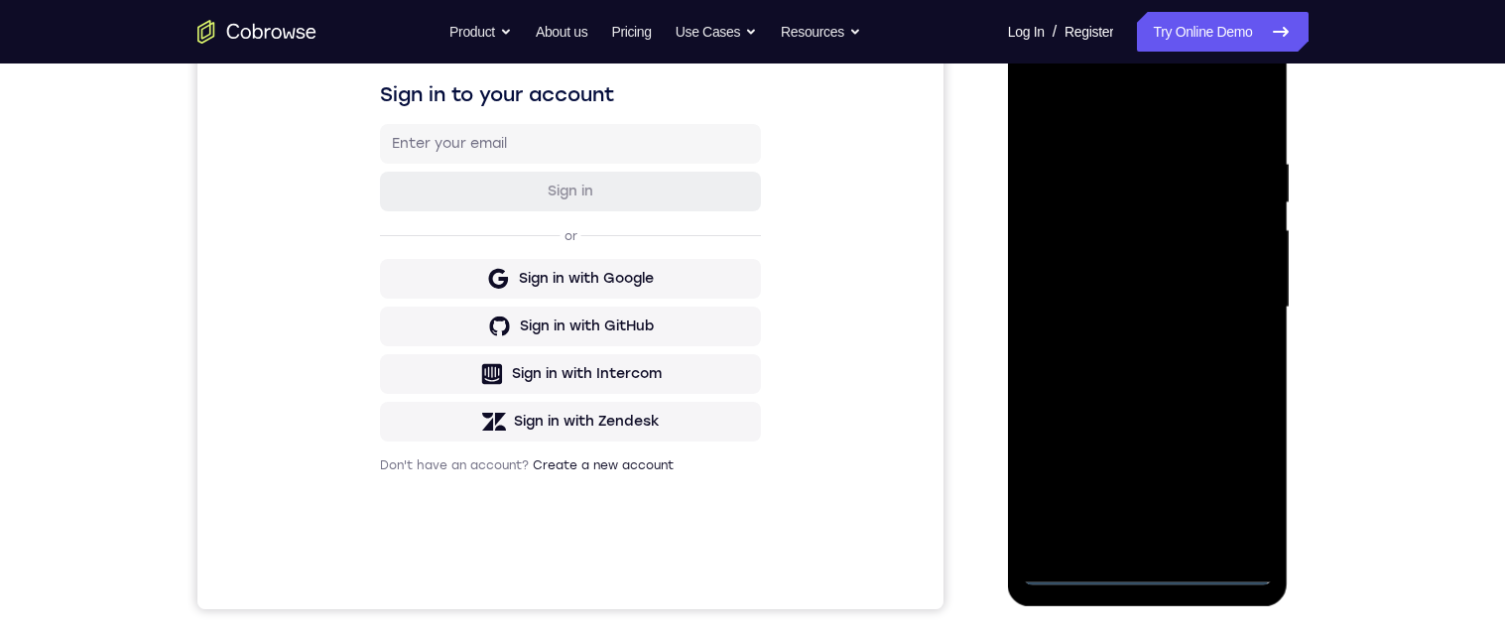
click at [501, 568] on div at bounding box center [1148, 308] width 250 height 556
click at [501, 484] on div at bounding box center [1148, 308] width 250 height 556
click at [501, 116] on div at bounding box center [1148, 308] width 250 height 556
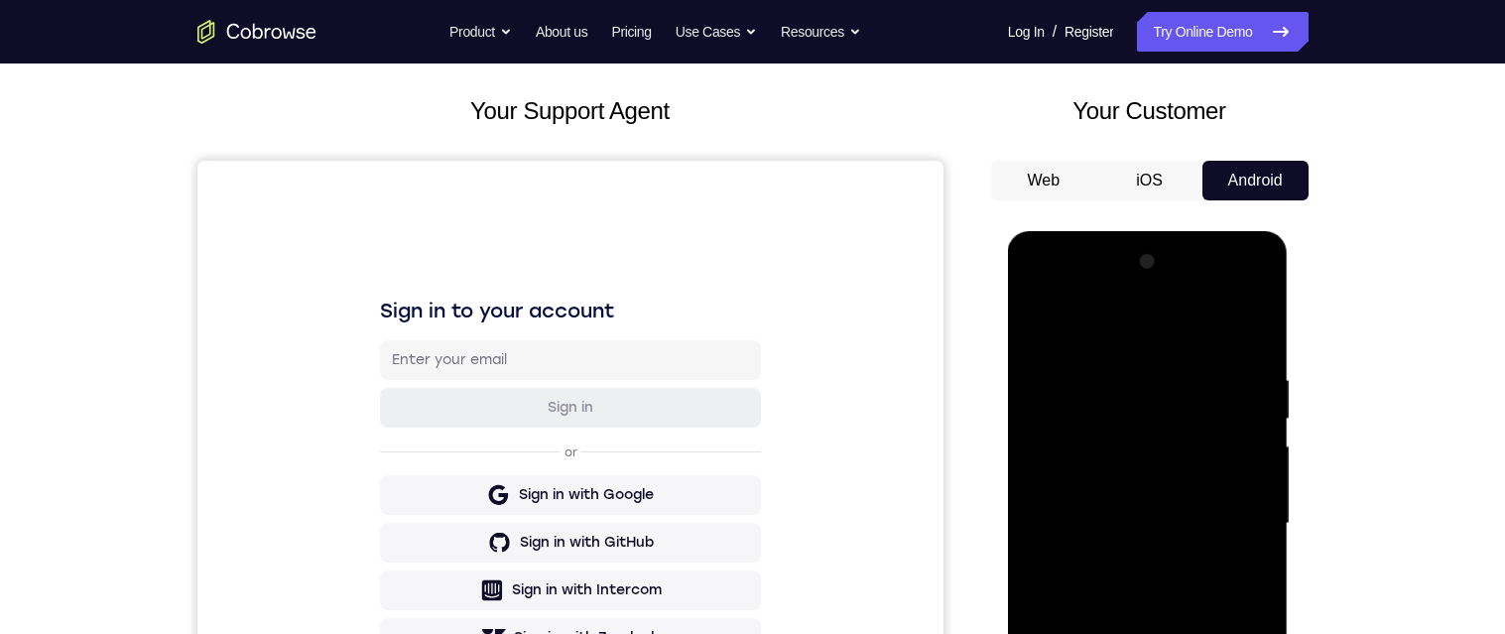
click at [501, 516] on div at bounding box center [1148, 524] width 250 height 556
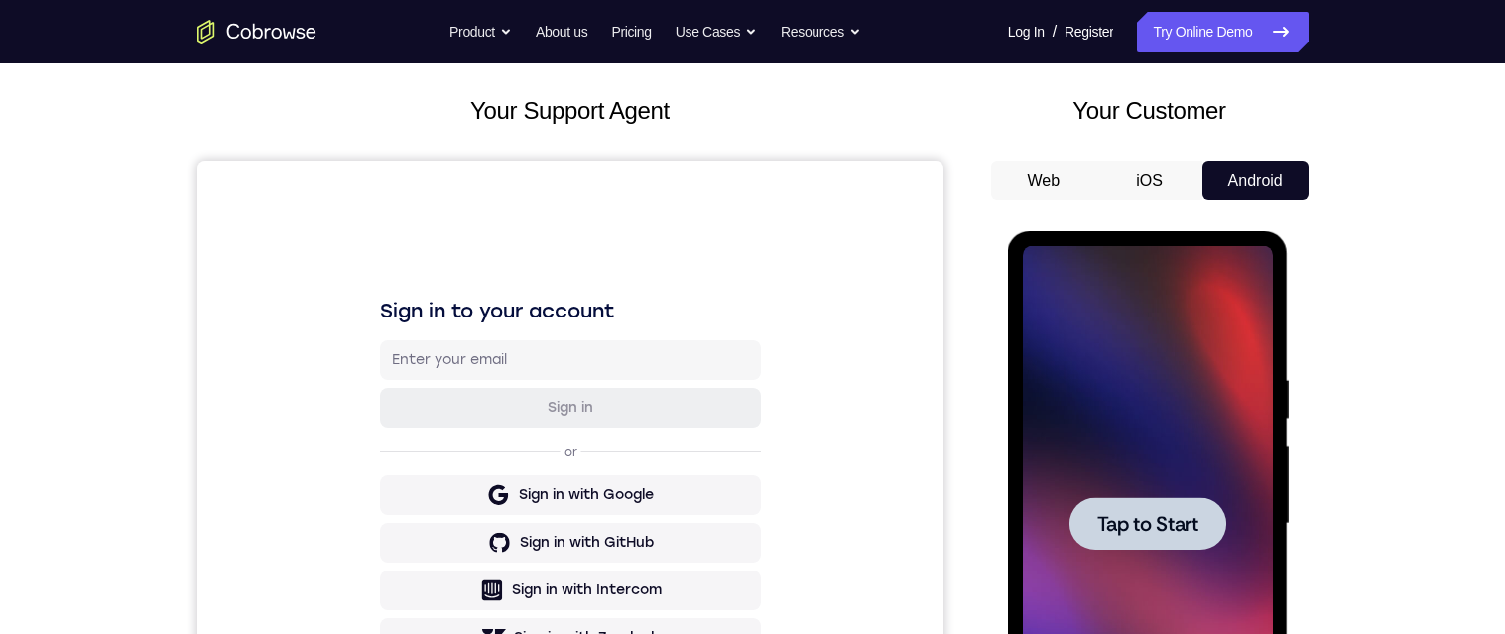
click at [501, 547] on div at bounding box center [1148, 523] width 157 height 53
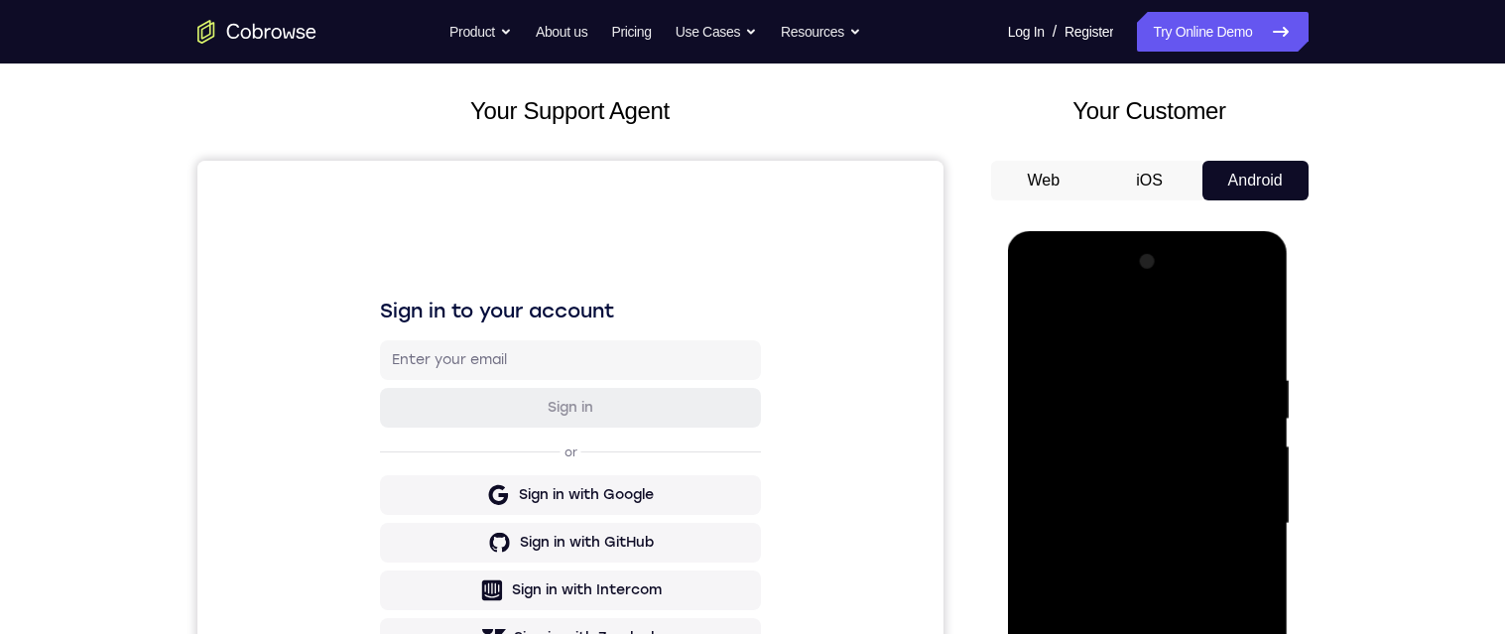
scroll to position [288, 0]
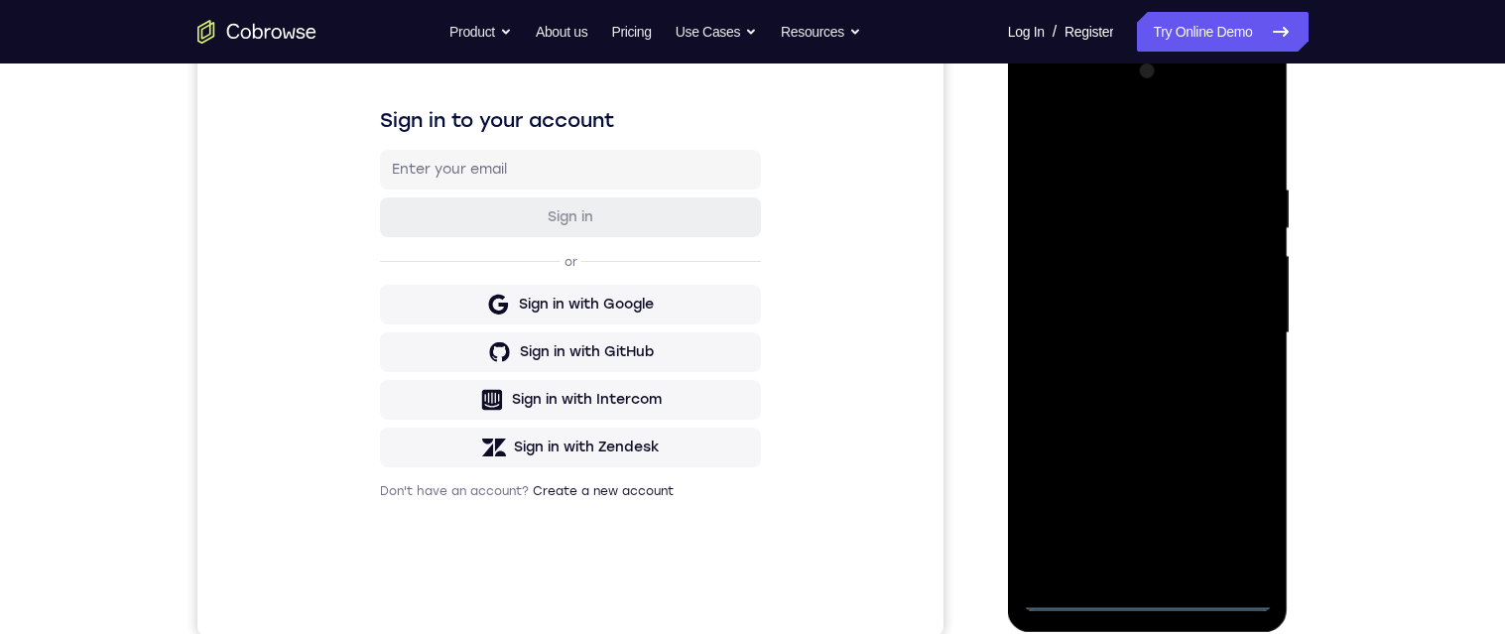
click at [501, 592] on div at bounding box center [1148, 334] width 250 height 556
click at [501, 511] on div at bounding box center [1148, 334] width 250 height 556
click at [501, 139] on div at bounding box center [1148, 334] width 250 height 556
click at [501, 322] on div at bounding box center [1148, 334] width 250 height 556
click at [501, 324] on div at bounding box center [1148, 334] width 250 height 556
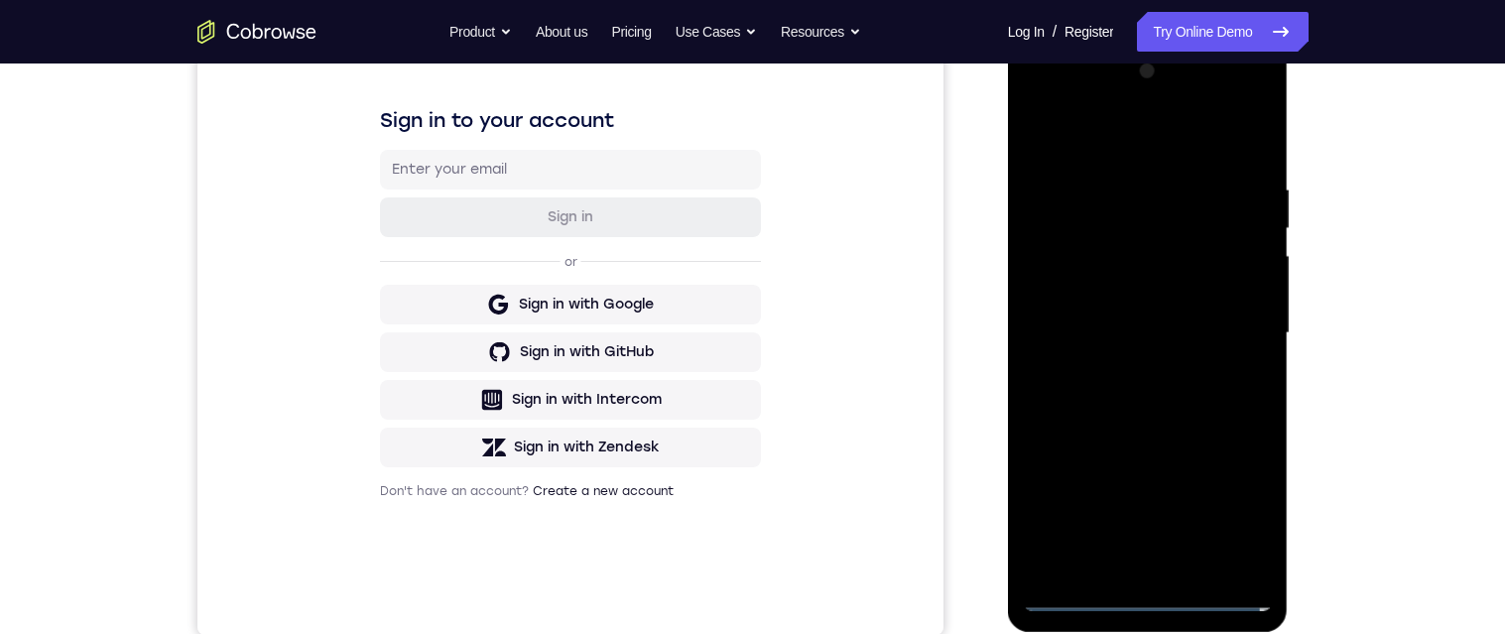
click at [501, 325] on div at bounding box center [1148, 334] width 250 height 556
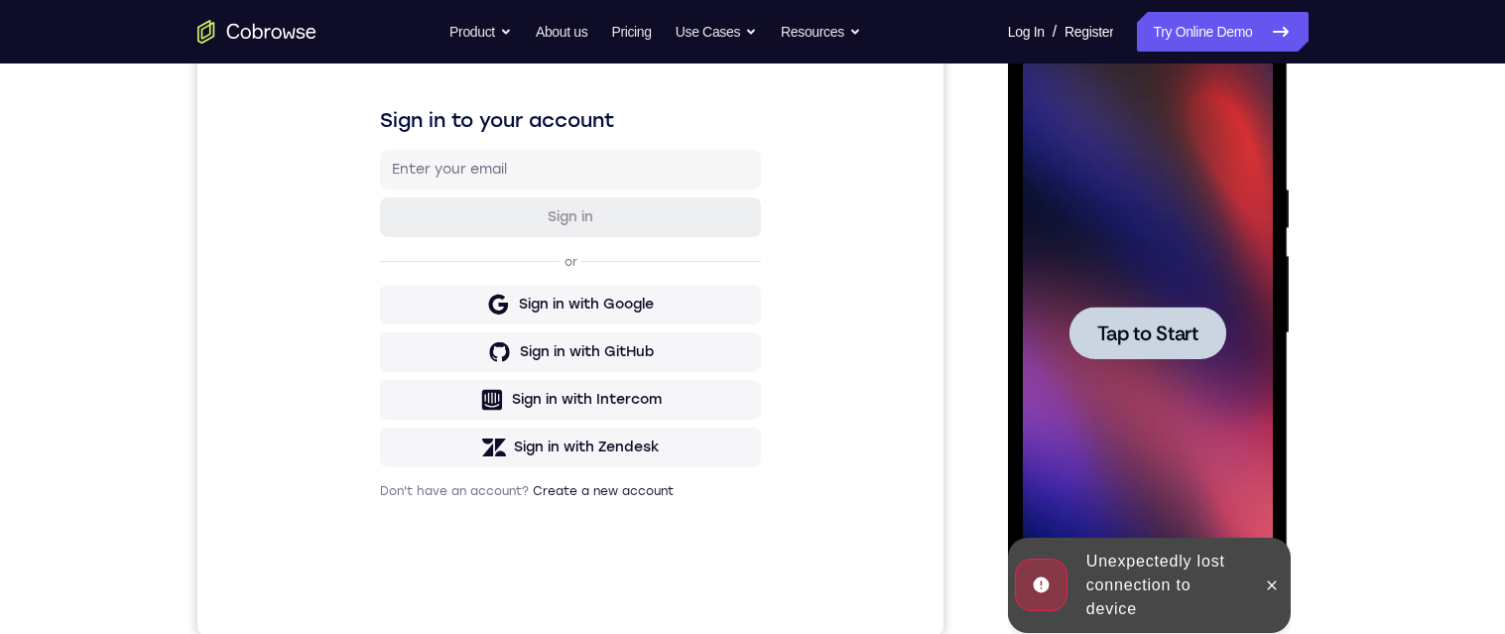
scroll to position [245, 0]
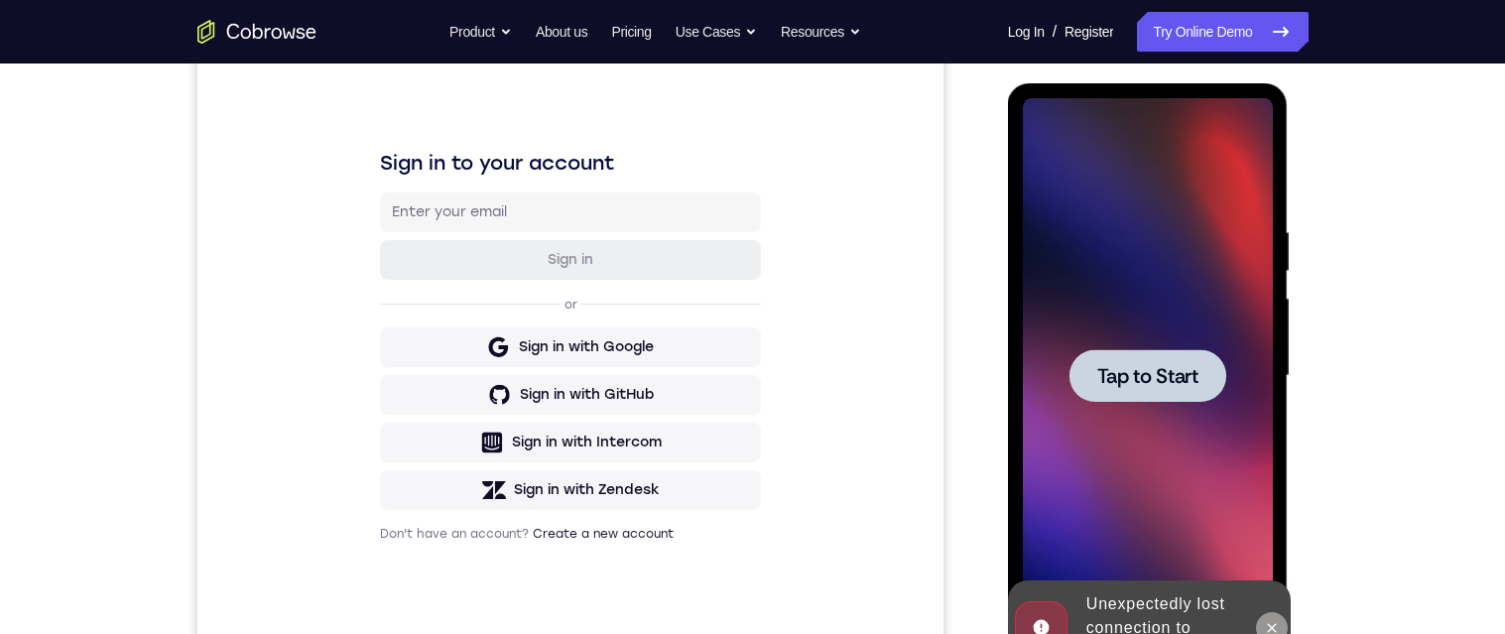
click at [501, 624] on icon at bounding box center [1272, 628] width 16 height 16
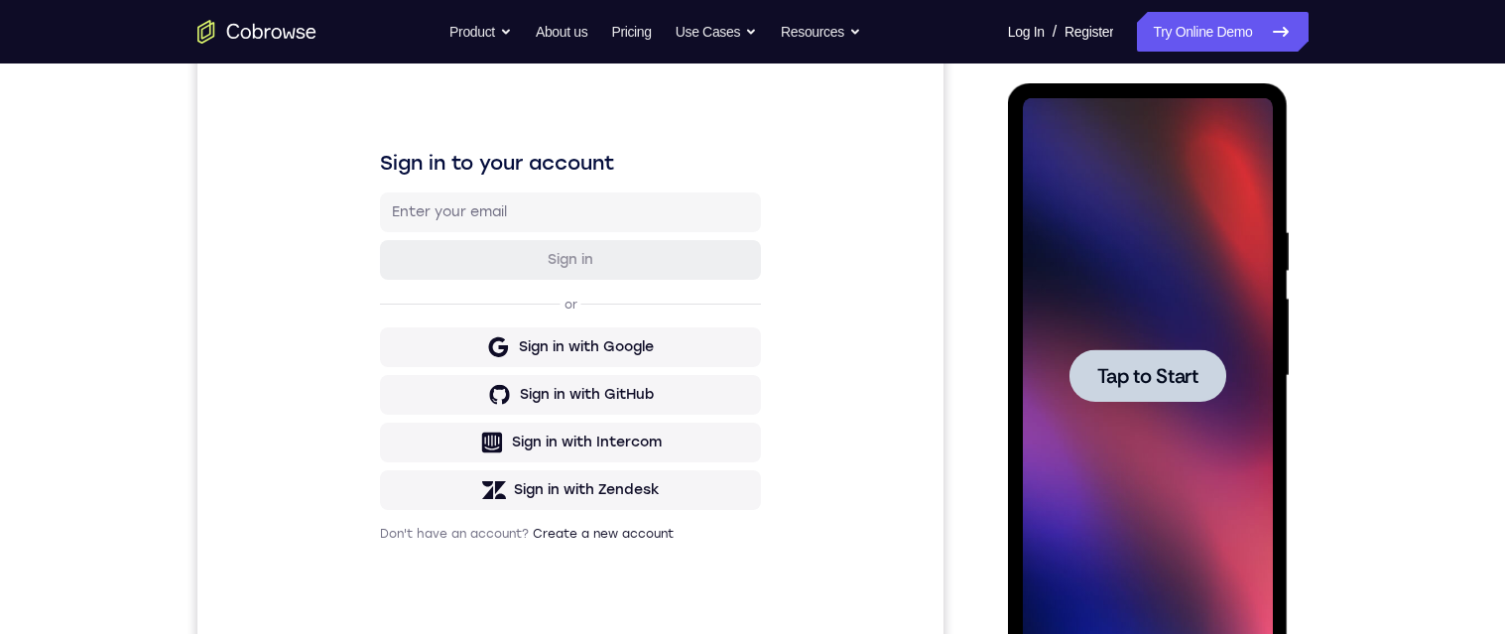
click at [501, 372] on span "Tap to Start" at bounding box center [1148, 376] width 101 height 20
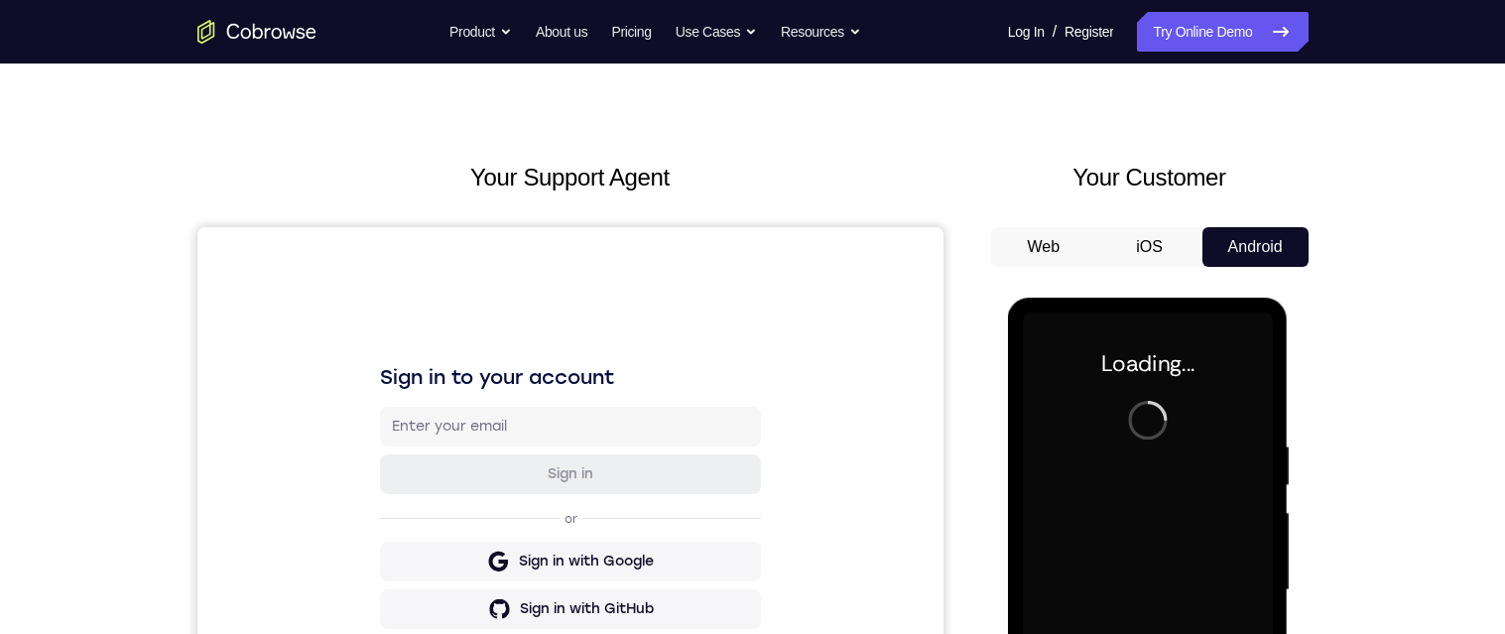
scroll to position [93, 0]
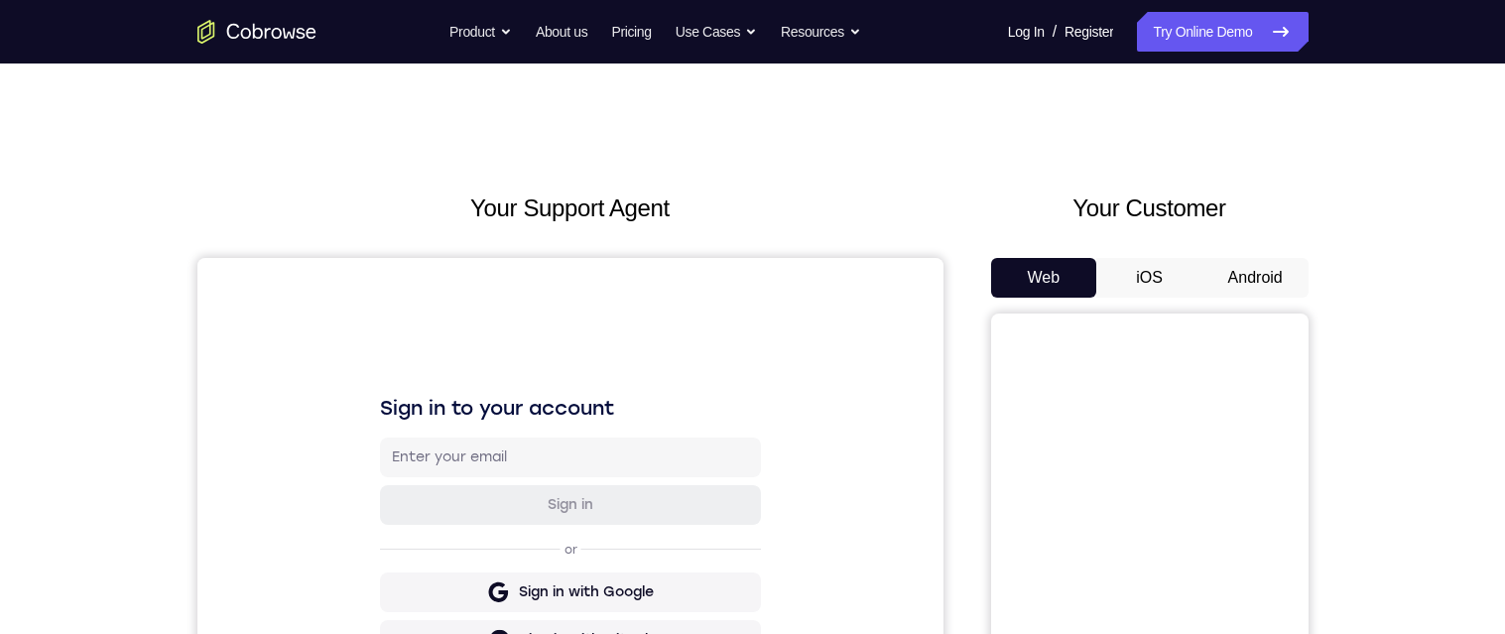
click at [1274, 263] on button "Android" at bounding box center [1256, 278] width 106 height 40
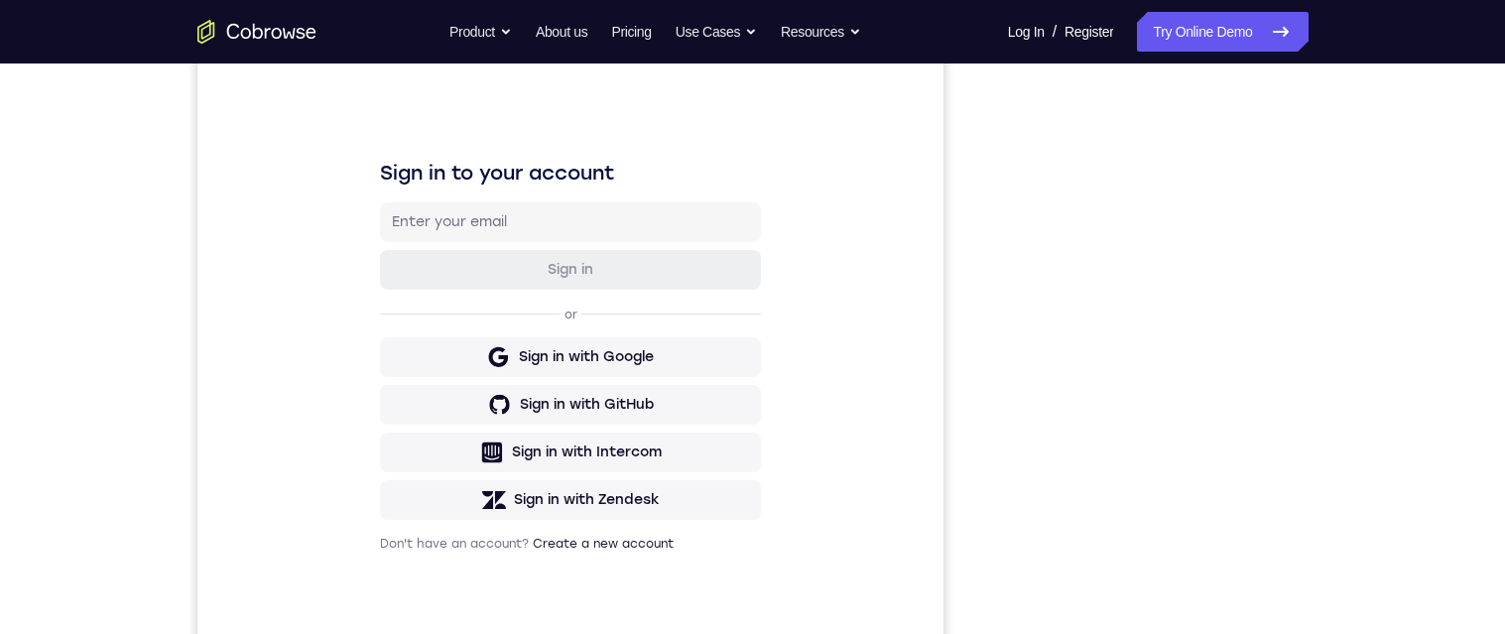
scroll to position [392, 0]
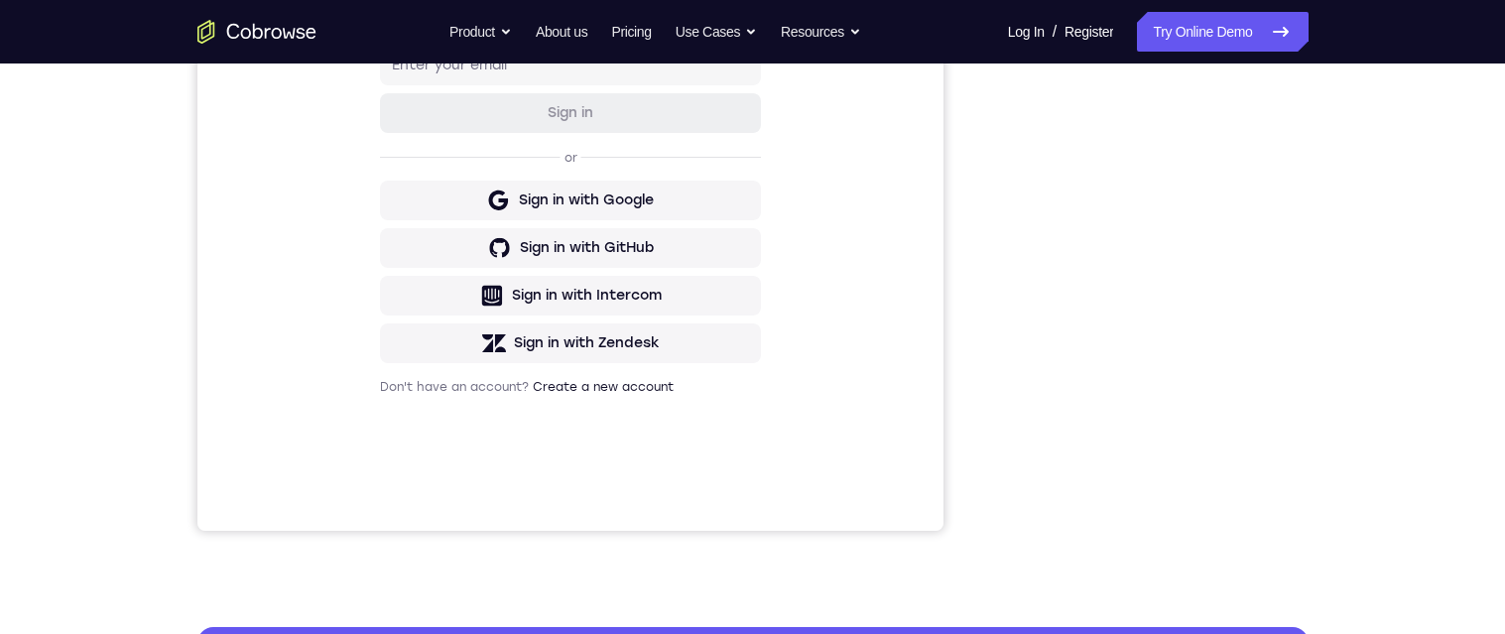
click at [1431, 584] on div "Your Support Agent Your Customer Web iOS Android Next Steps We’d be happy to gi…" at bounding box center [752, 326] width 1505 height 1309
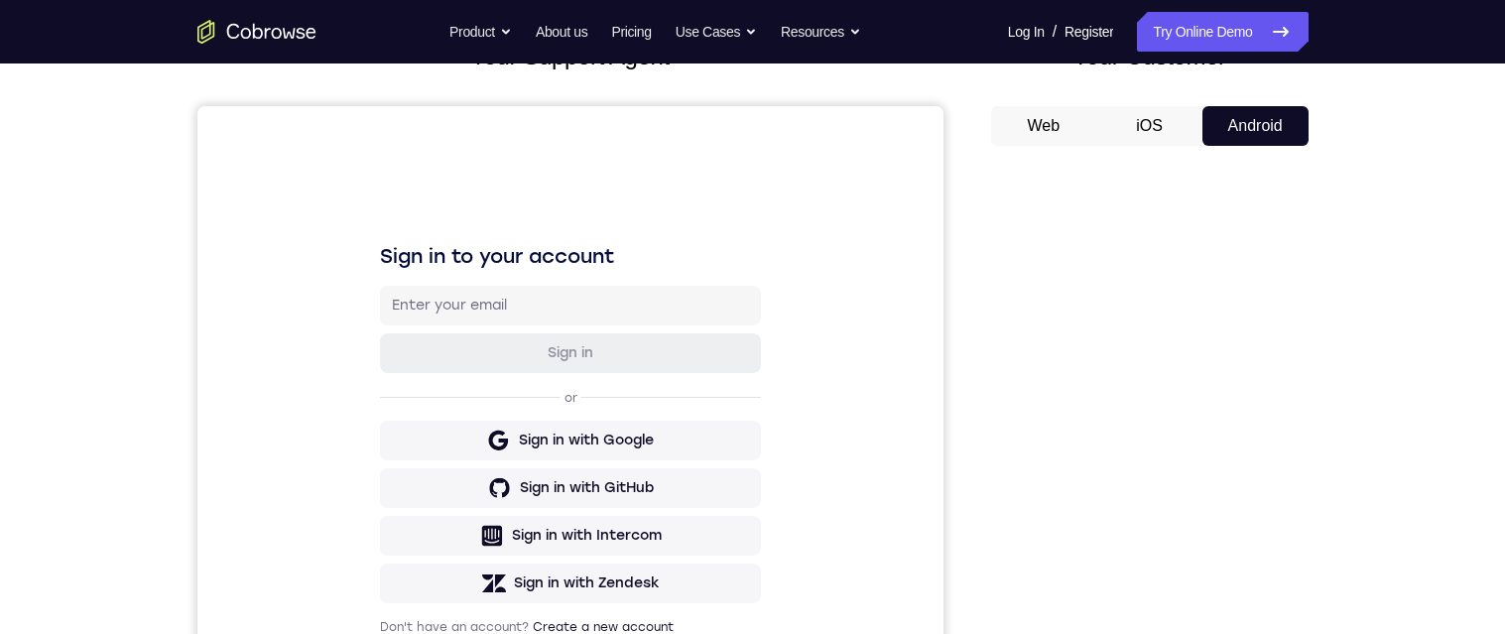
scroll to position [264, 0]
